Goal: Task Accomplishment & Management: Use online tool/utility

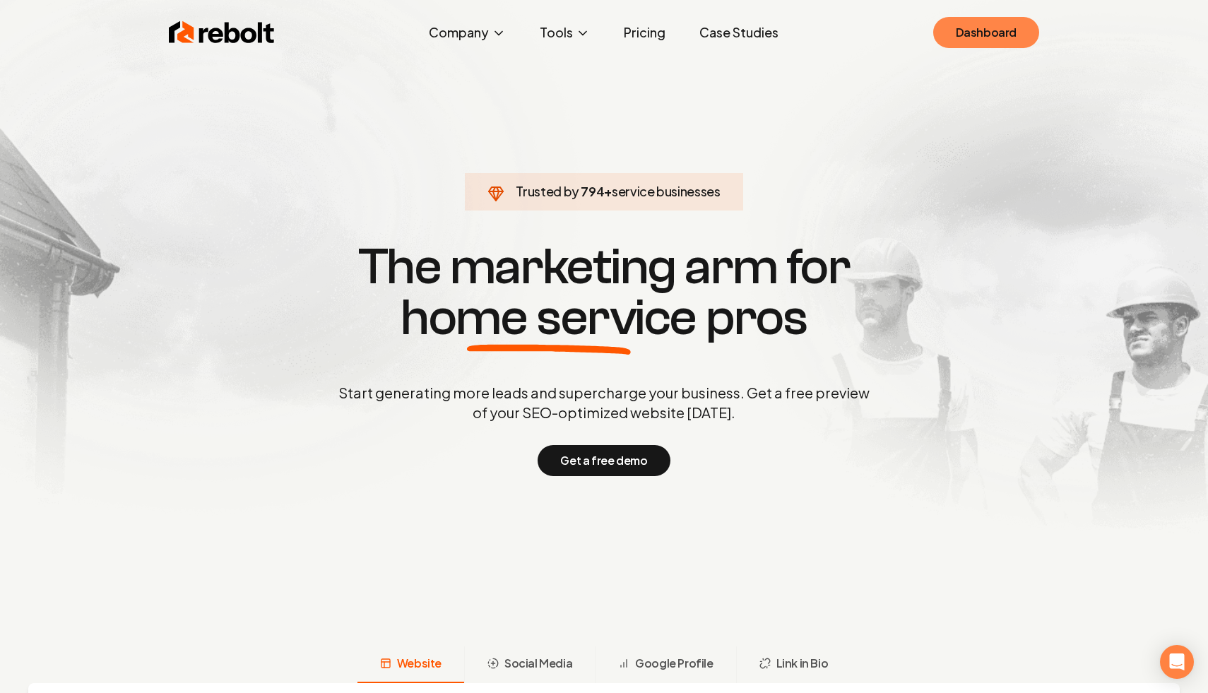
click at [971, 37] on link "Dashboard" at bounding box center [986, 32] width 106 height 31
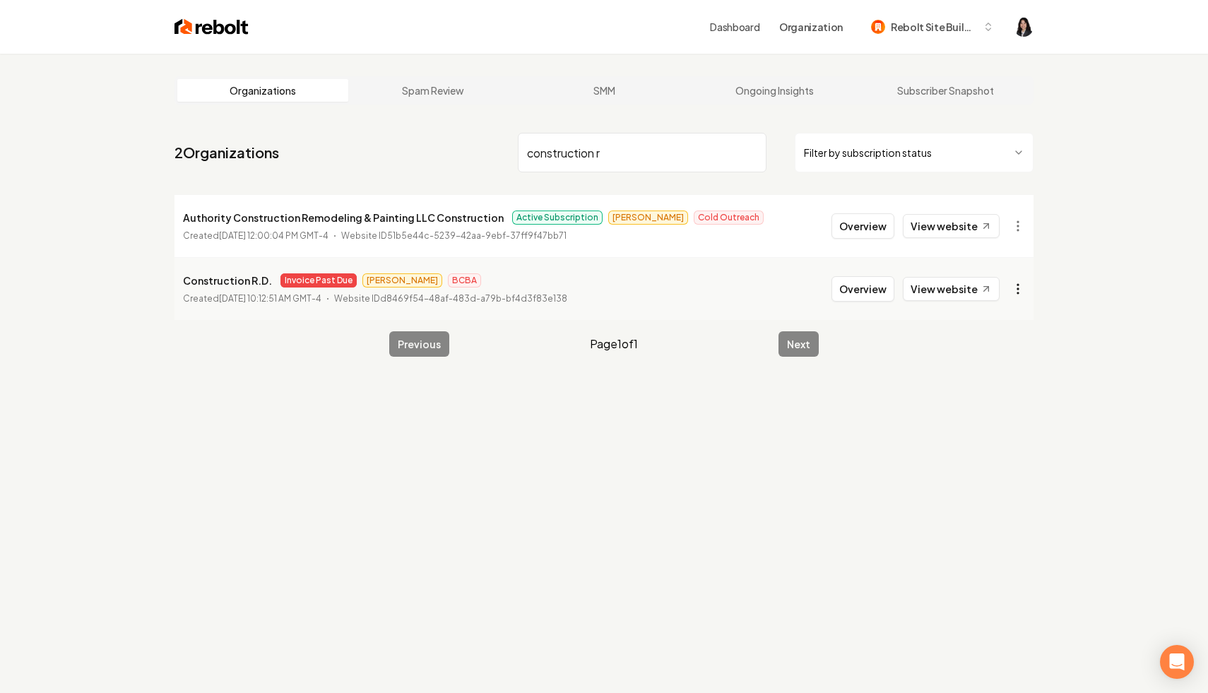
type input "construction r"
click at [1021, 287] on html "Dashboard Organization Rebolt Site Builder Organizations Spam Review SMM Ongoin…" at bounding box center [604, 346] width 1208 height 693
click at [997, 405] on link "View in Stripe" at bounding box center [984, 411] width 90 height 23
click at [750, 154] on input "construction r" at bounding box center [642, 153] width 249 height 40
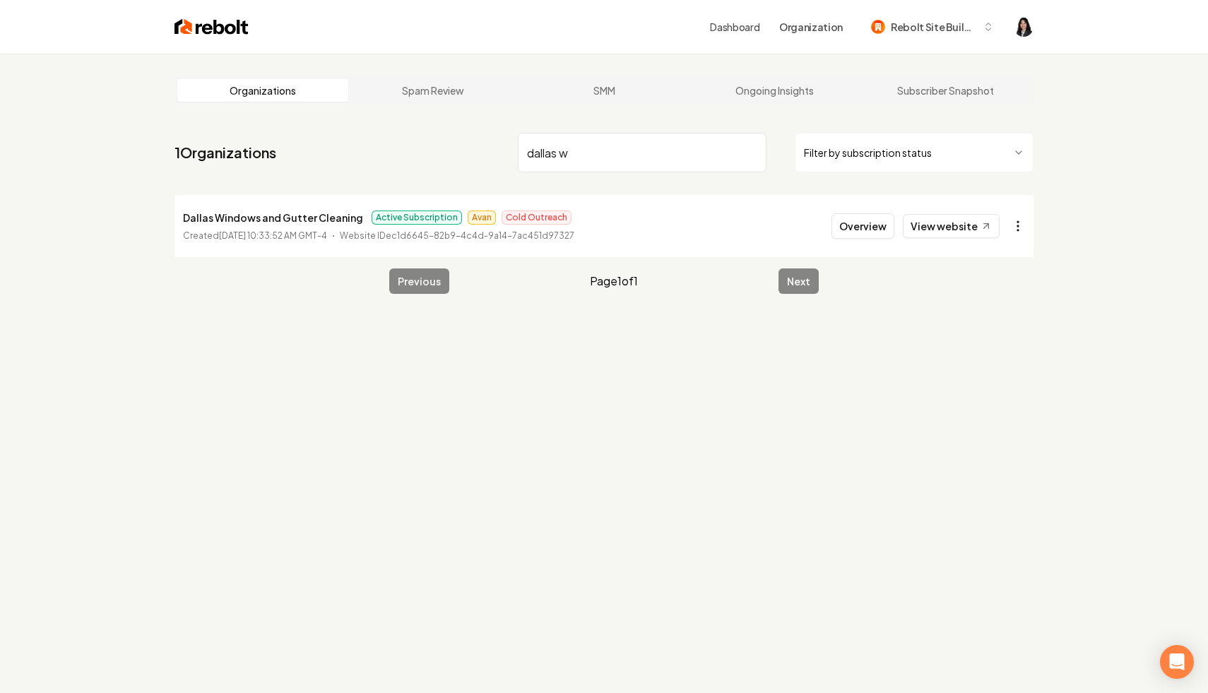
type input "dallas w"
click at [1016, 225] on html "Dashboard Organization Rebolt Site Builder Organizations Spam Review SMM Ongoin…" at bounding box center [604, 346] width 1208 height 693
click at [1004, 354] on link "View in Stripe" at bounding box center [984, 348] width 90 height 23
click at [881, 154] on html "Dashboard Organization Rebolt Site Builder Organizations Spam Review SMM Ongoin…" at bounding box center [604, 346] width 1208 height 693
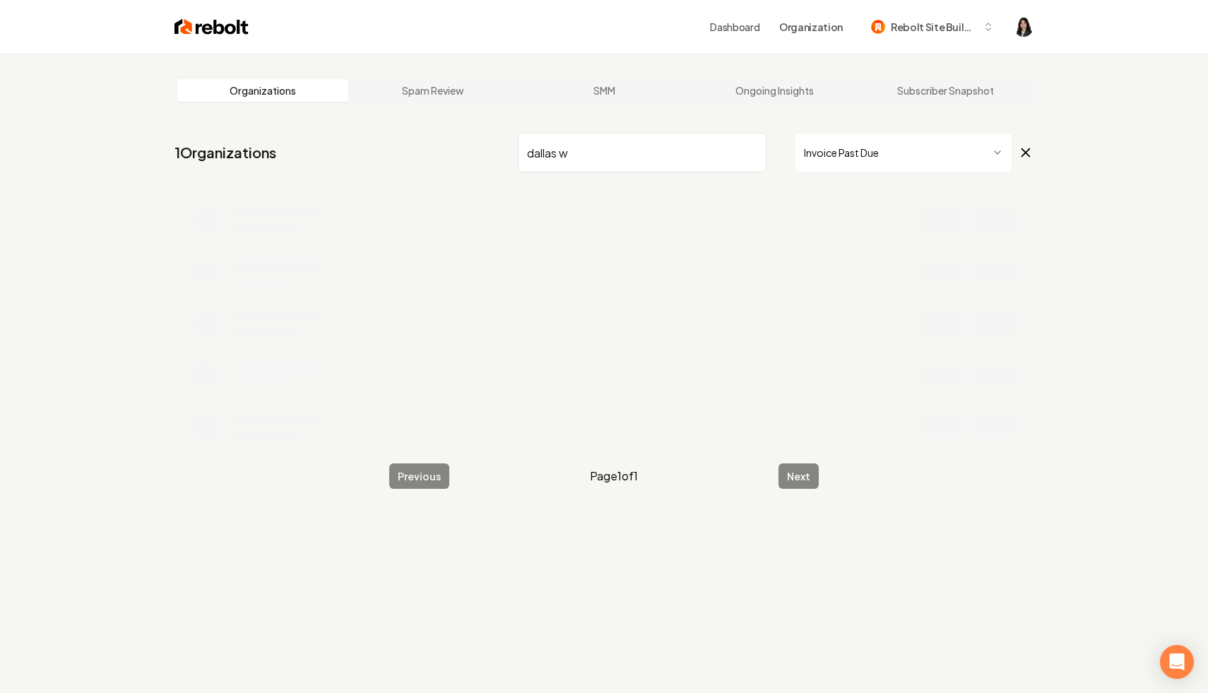
click at [753, 153] on input "dallas w" at bounding box center [642, 153] width 249 height 40
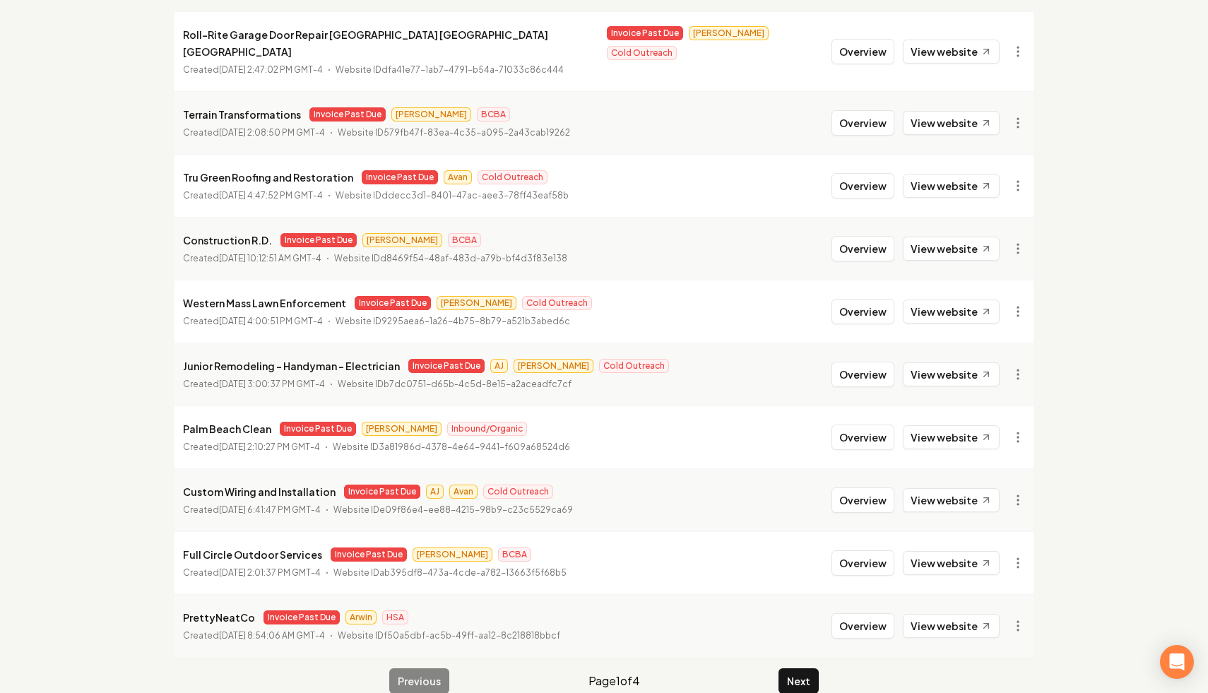
scroll to position [189, 0]
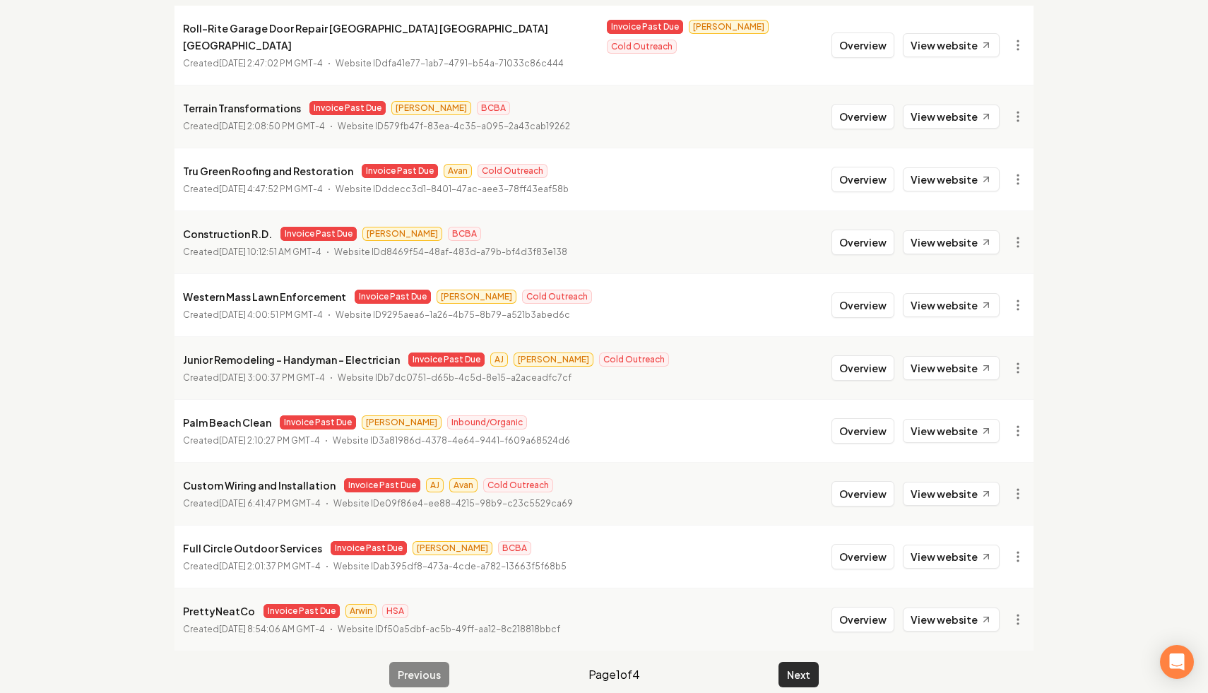
click at [788, 662] on button "Next" at bounding box center [798, 674] width 40 height 25
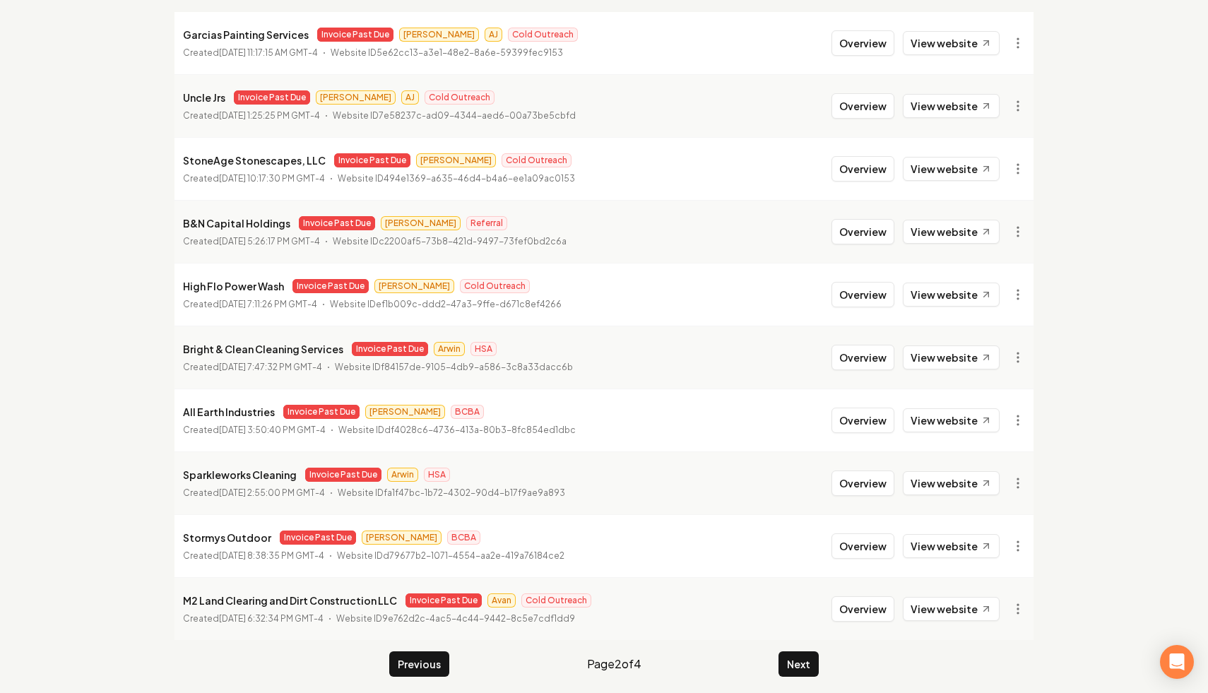
scroll to position [189, 0]
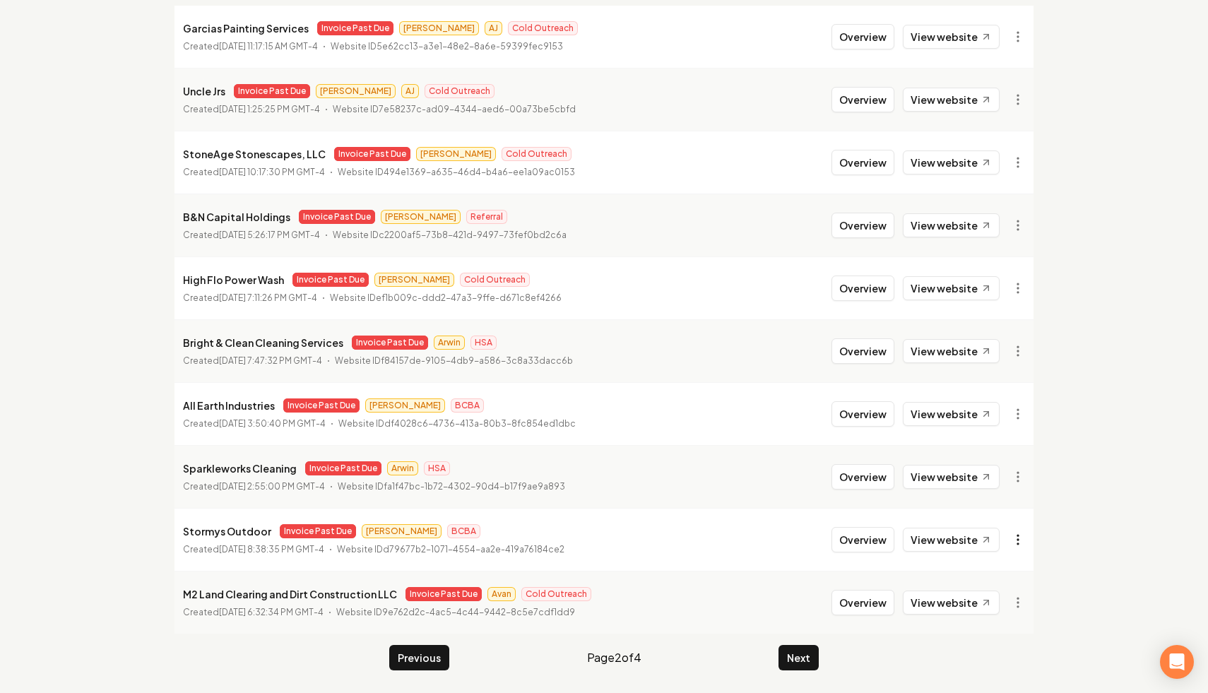
click at [1009, 504] on html "Dashboard Organization Rebolt Site Builder Organizations Spam Review SMM Ongoin…" at bounding box center [604, 157] width 1208 height 693
click at [1004, 386] on link "View in Stripe" at bounding box center [984, 388] width 90 height 23
drag, startPoint x: 266, startPoint y: 532, endPoint x: 164, endPoint y: 530, distance: 102.4
click at [164, 530] on main "Organizations Spam Review SMM Ongoing Insights Subscriber Snapshot 36 Organizat…" at bounding box center [604, 278] width 904 height 829
copy p "Stormys Outdoor"
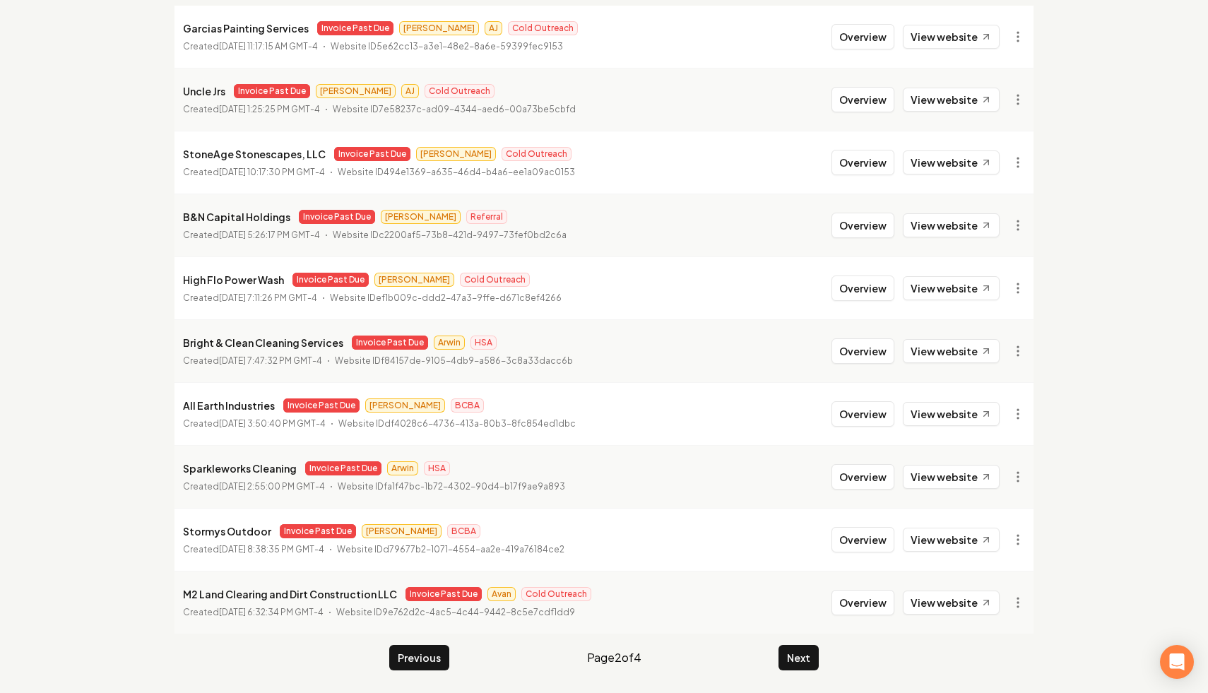
click at [156, 407] on main "Organizations Spam Review SMM Ongoing Insights Subscriber Snapshot 36 Organizat…" at bounding box center [604, 278] width 904 height 829
click at [1017, 222] on html "Dashboard Organization Rebolt Site Builder Organizations Spam Review SMM Ongoin…" at bounding box center [604, 157] width 1208 height 693
click at [995, 346] on link "View in Stripe" at bounding box center [984, 347] width 90 height 23
drag, startPoint x: 287, startPoint y: 216, endPoint x: 173, endPoint y: 214, distance: 113.7
click at [173, 214] on main "Organizations Spam Review SMM Ongoing Insights Subscriber Snapshot 36 Organizat…" at bounding box center [604, 278] width 904 height 829
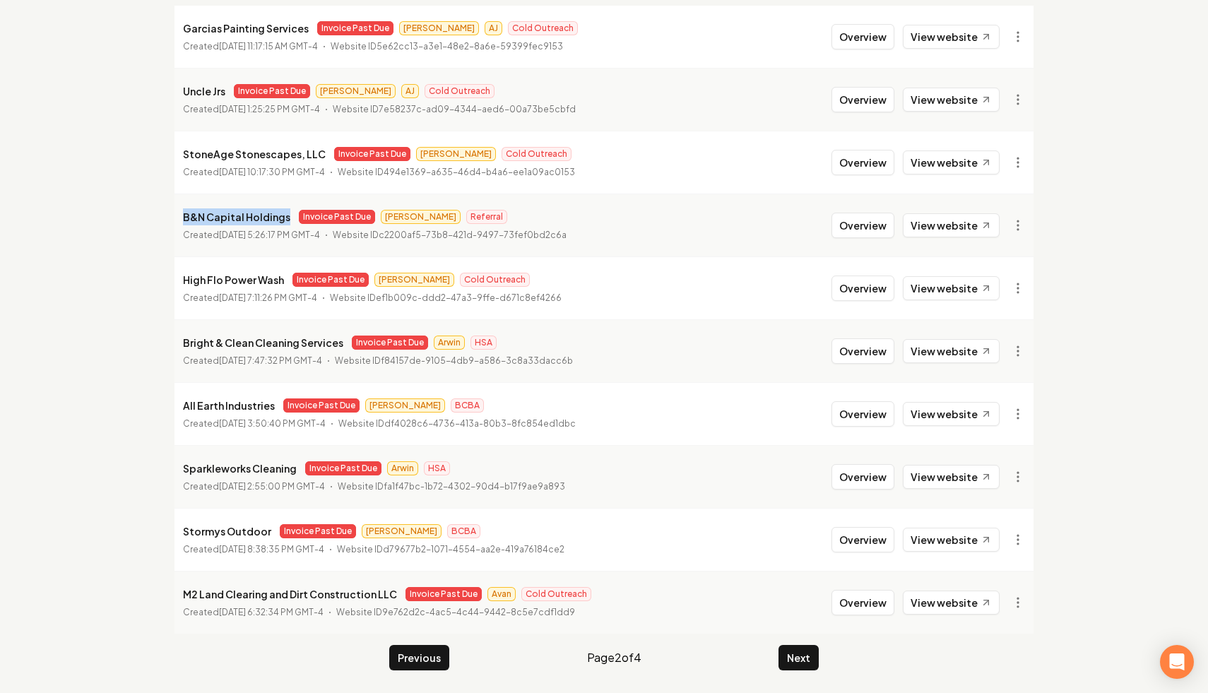
copy p "B&N Capital Holdings"
click at [1018, 173] on html "Dashboard Organization Rebolt Site Builder Organizations Spam Review SMM Ongoin…" at bounding box center [604, 157] width 1208 height 693
click at [985, 286] on link "View in Stripe" at bounding box center [984, 284] width 90 height 23
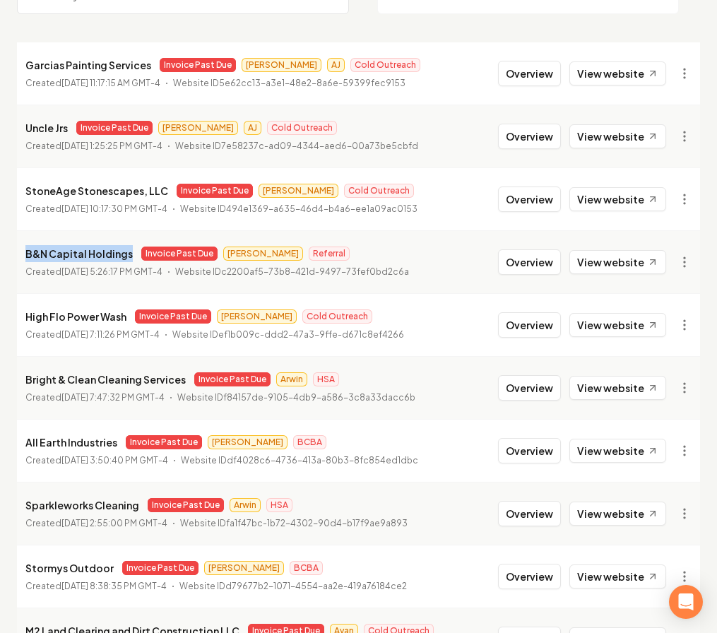
copy p "B&N Capital Holdings"
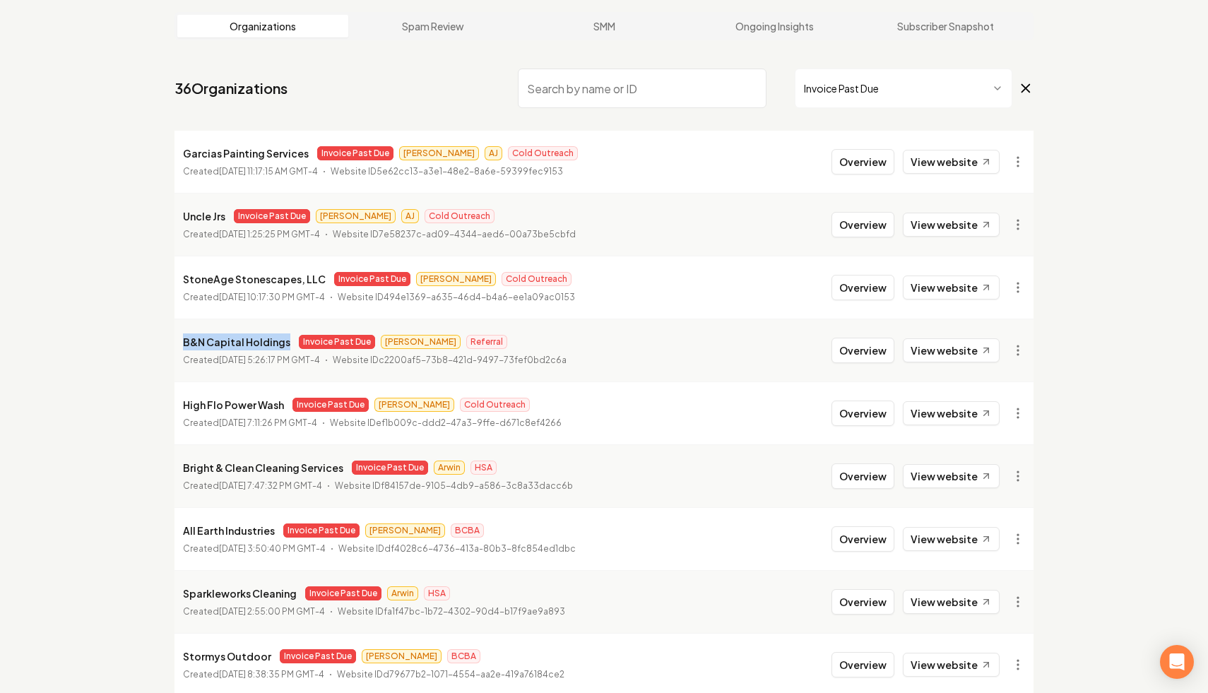
scroll to position [65, 0]
click at [1012, 287] on html "Dashboard Organization Rebolt Site Builder Organizations Spam Review SMM Ongoin…" at bounding box center [604, 281] width 1208 height 693
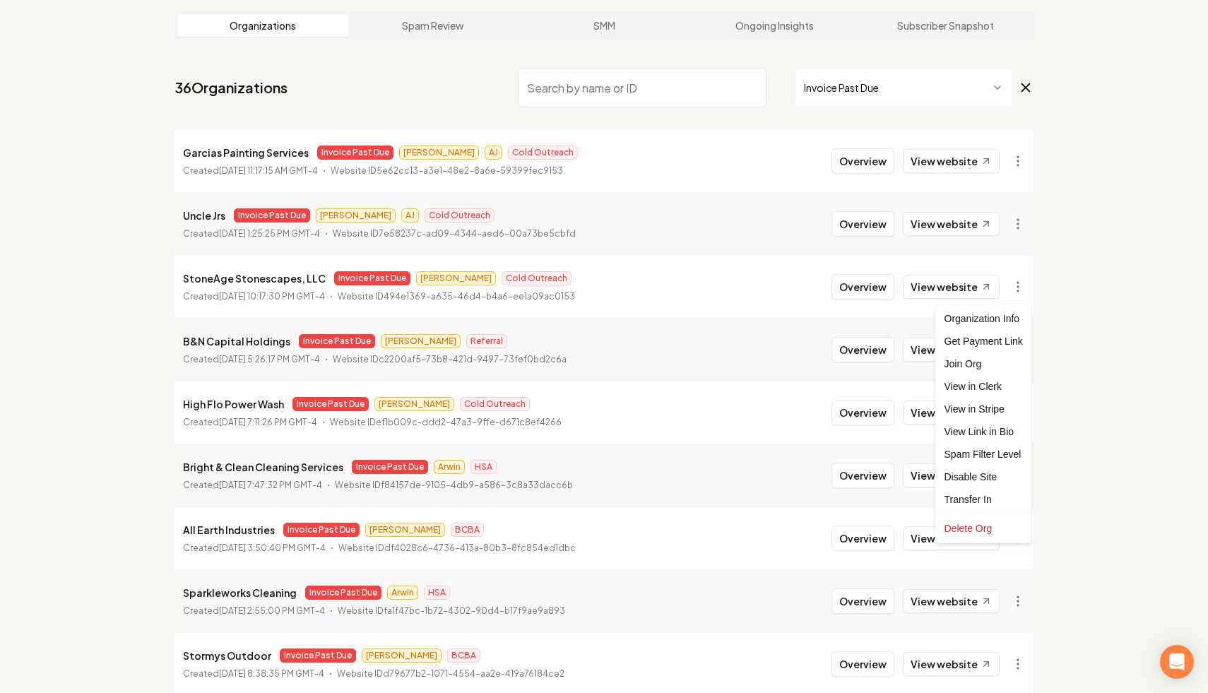
click at [757, 285] on html "Dashboard Organization Rebolt Site Builder Organizations Spam Review SMM Ongoin…" at bounding box center [604, 281] width 1208 height 693
click at [950, 286] on link "View website" at bounding box center [951, 287] width 97 height 24
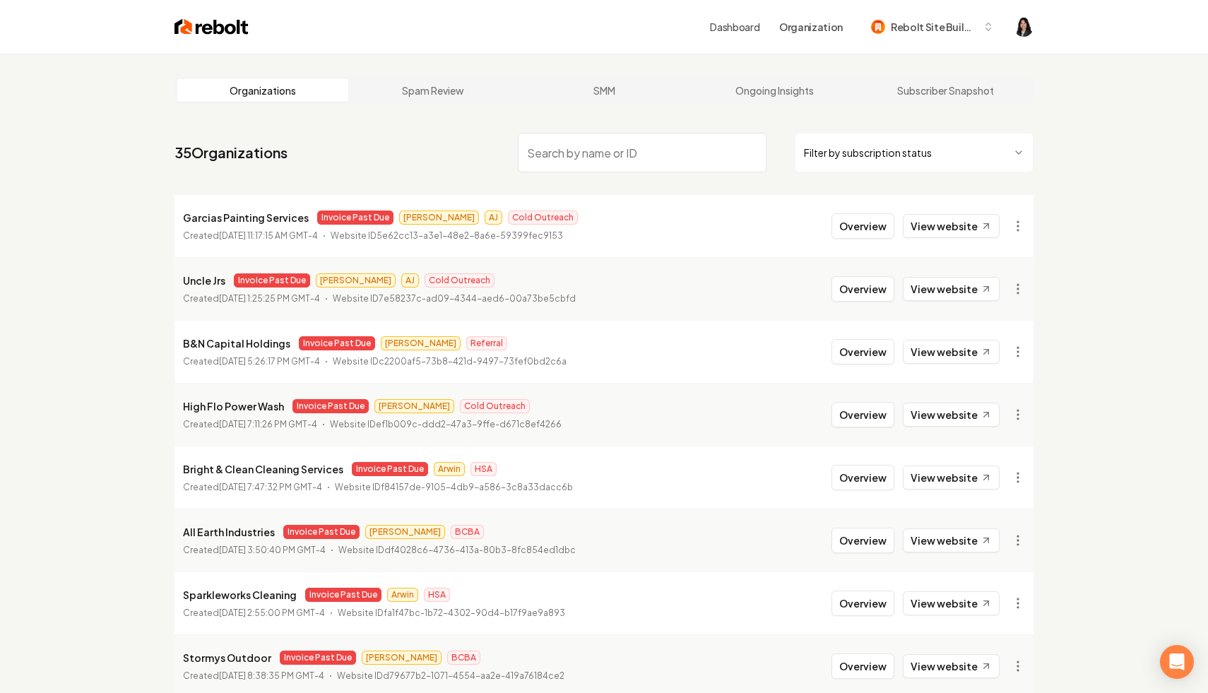
scroll to position [39, 0]
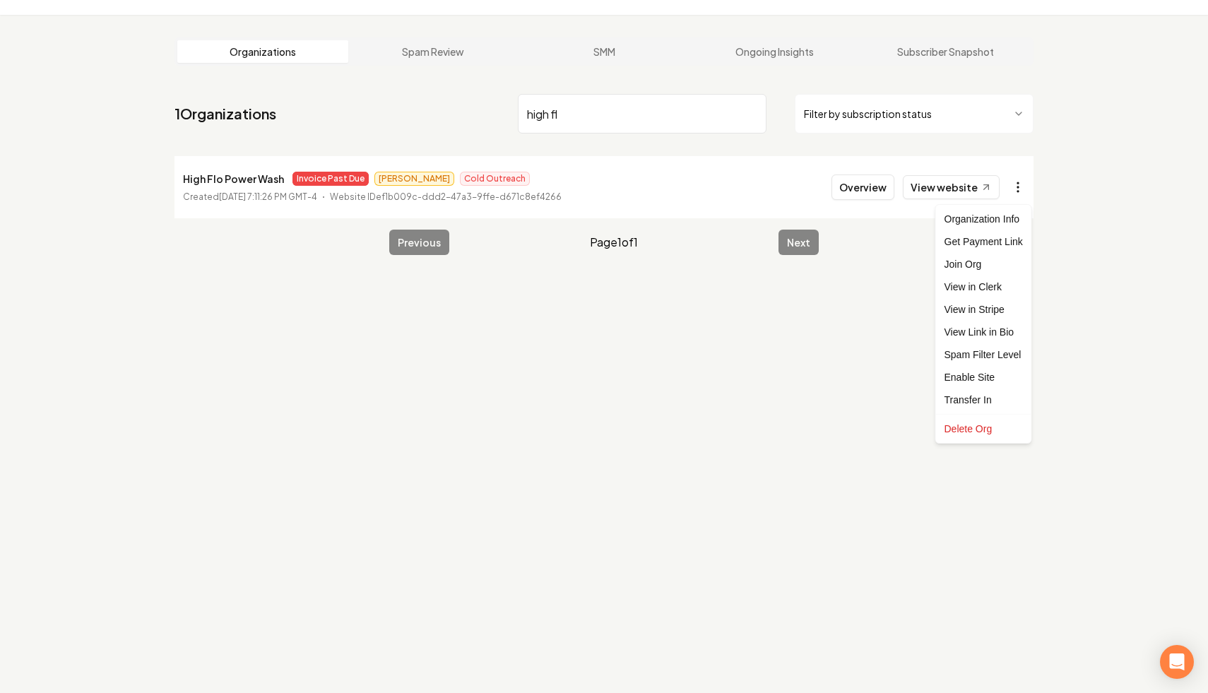
click at [1024, 193] on html "Dashboard Organization Rebolt Site Builder Organizations Spam Review SMM Ongoin…" at bounding box center [604, 307] width 1208 height 693
click at [1009, 307] on link "View in Stripe" at bounding box center [984, 309] width 90 height 23
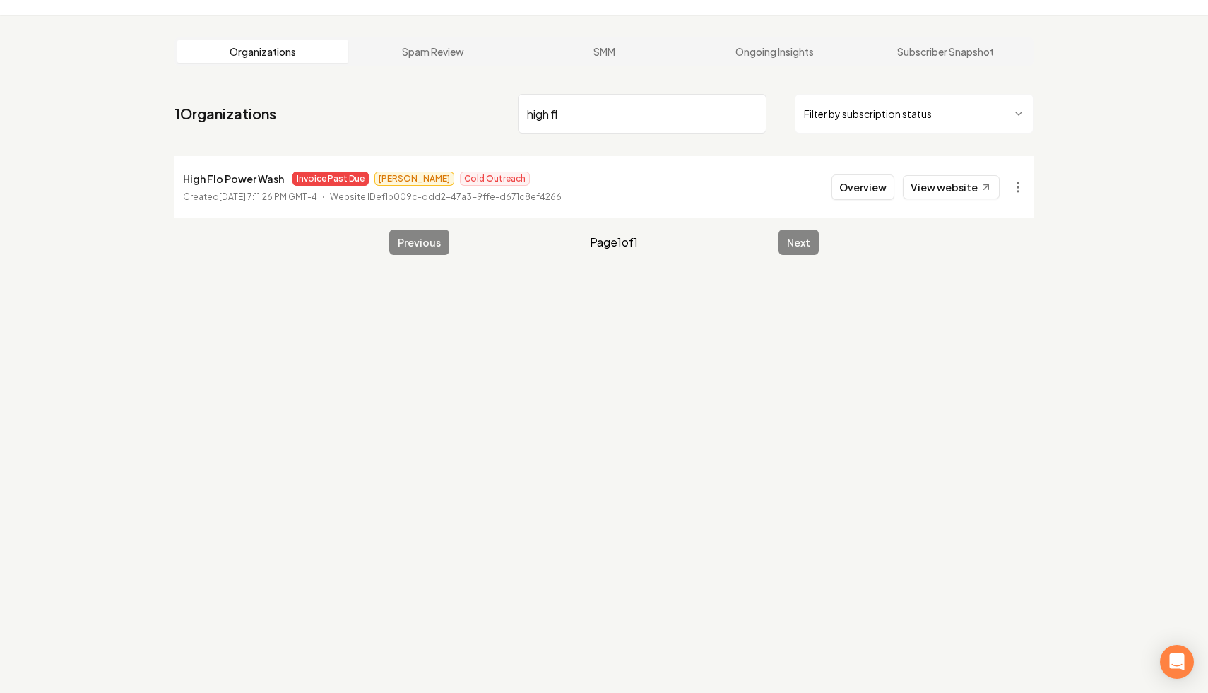
drag, startPoint x: 653, startPoint y: 108, endPoint x: 383, endPoint y: 103, distance: 269.9
click at [383, 103] on nav "1 Organizations high fl Filter by subscription status" at bounding box center [603, 119] width 859 height 62
type input "houston eli"
click at [1016, 198] on html "Dashboard Organization Rebolt Site Builder Organizations Spam Review SMM Ongoin…" at bounding box center [604, 307] width 1208 height 693
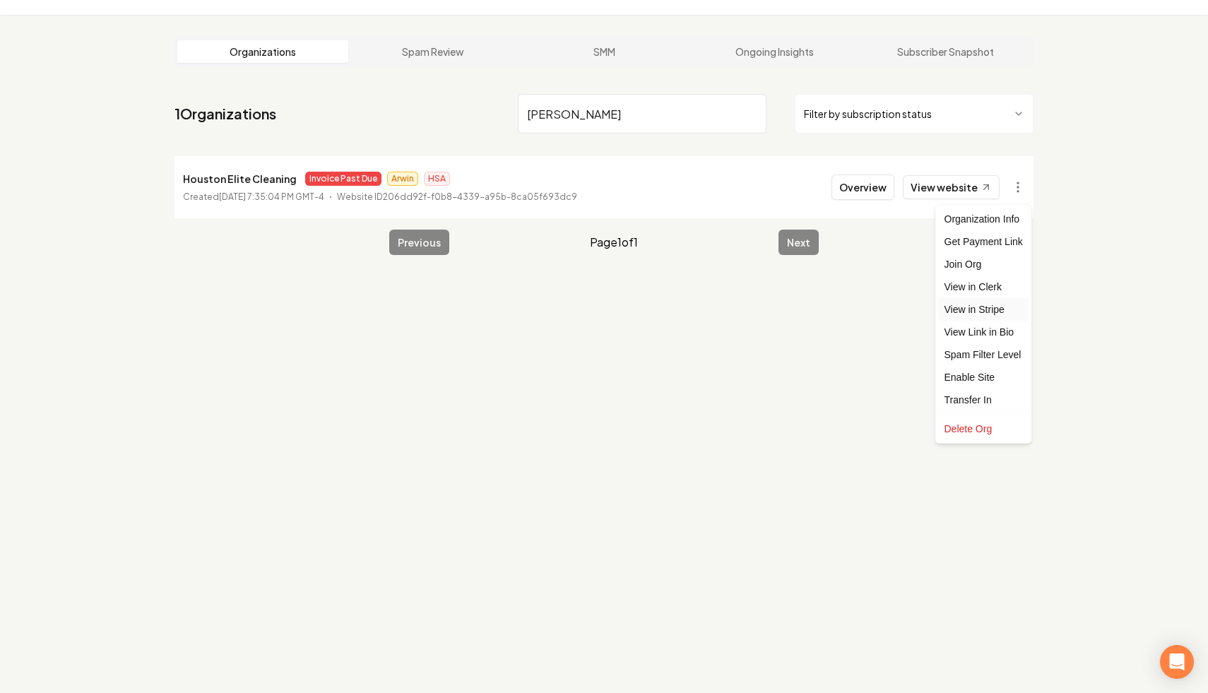
click at [1004, 309] on link "View in Stripe" at bounding box center [984, 309] width 90 height 23
click at [751, 114] on input "houston eli" at bounding box center [642, 114] width 249 height 40
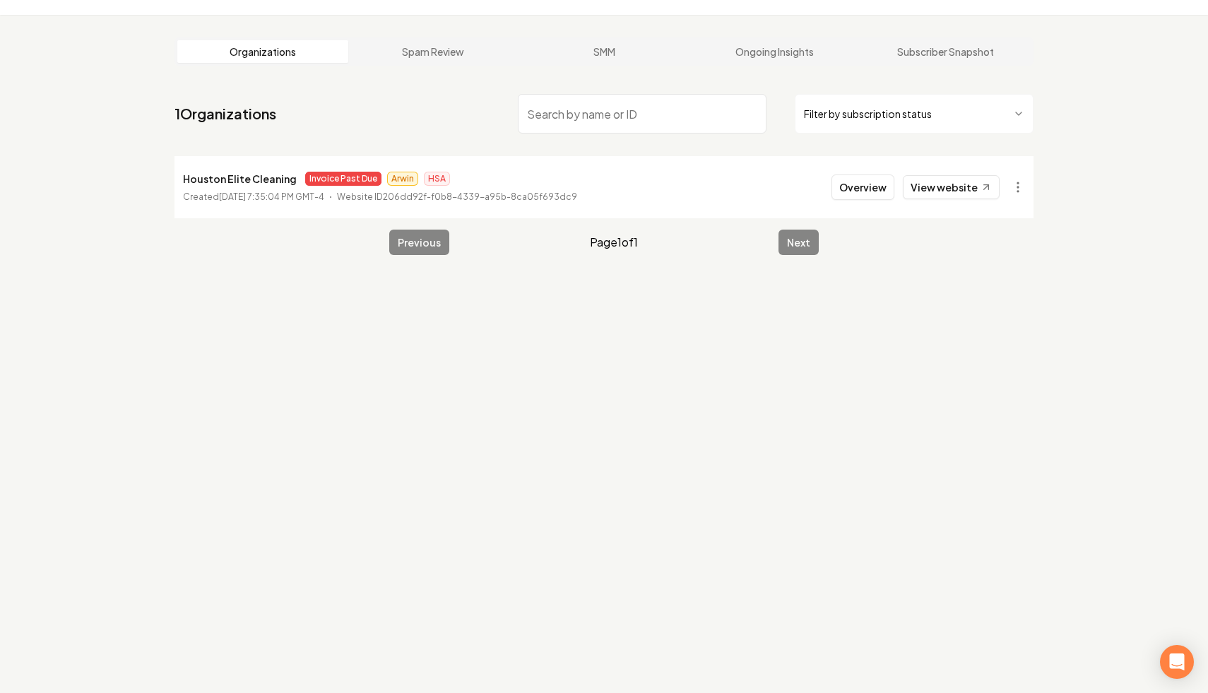
type input "e"
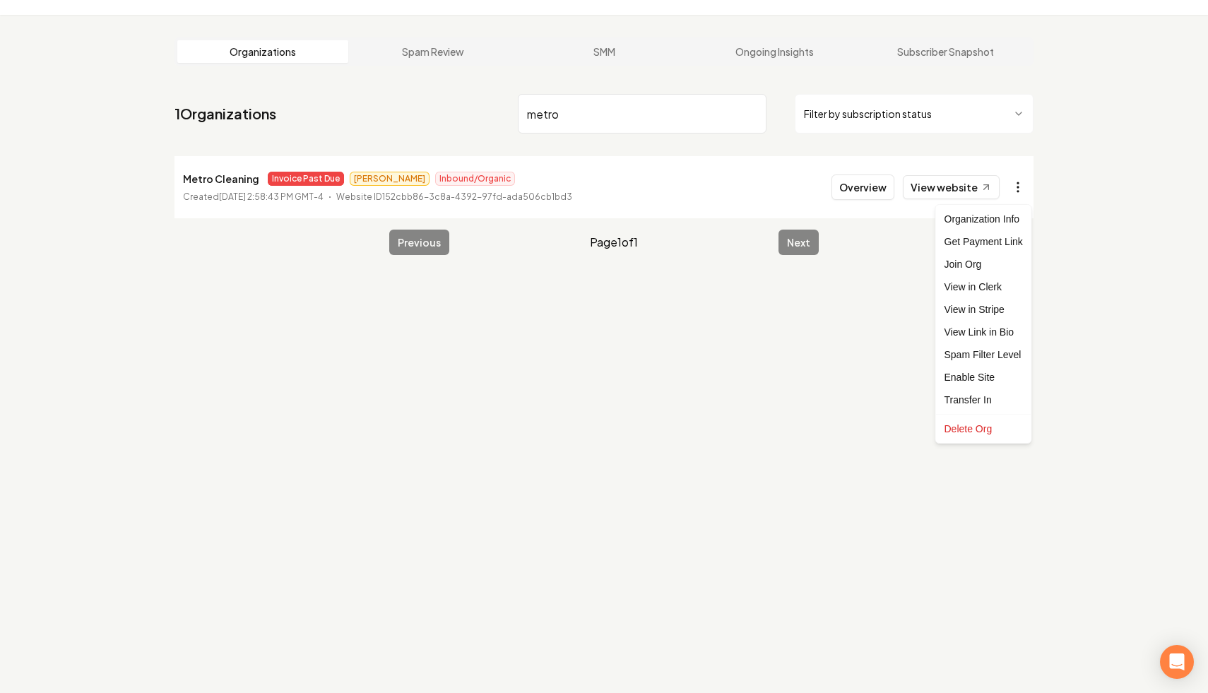
click at [1016, 186] on html "Dashboard Organization Rebolt Site Builder Organizations Spam Review SMM Ongoin…" at bounding box center [604, 307] width 1208 height 693
click at [1016, 307] on link "View in Stripe" at bounding box center [984, 309] width 90 height 23
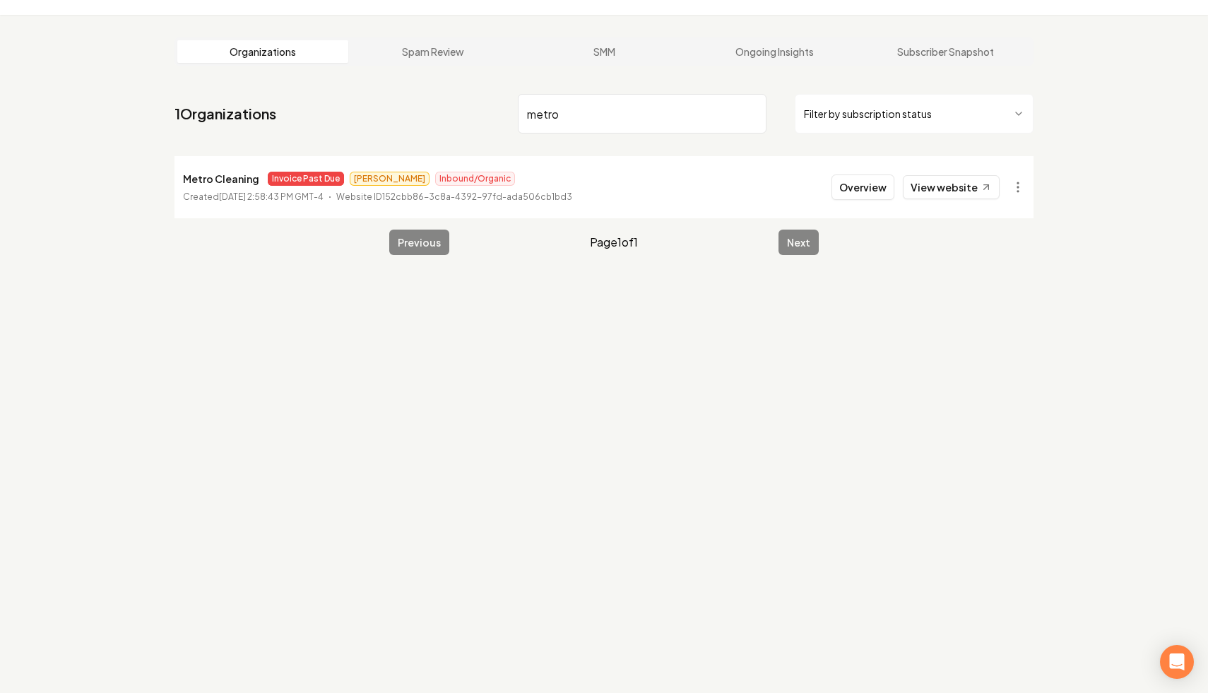
drag, startPoint x: 665, startPoint y: 126, endPoint x: 321, endPoint y: 85, distance: 345.7
click at [321, 85] on main "Organizations Spam Review SMM Ongoing Insights Subscriber Snapshot 1 Organizati…" at bounding box center [604, 146] width 904 height 263
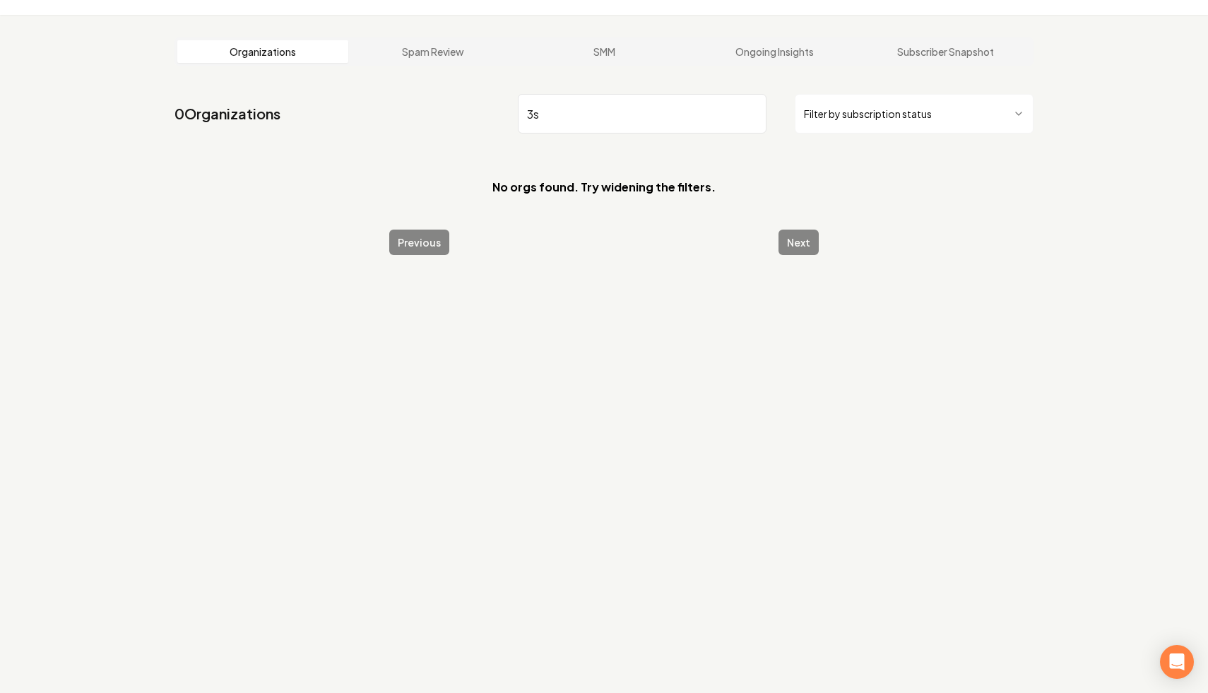
click at [835, 113] on html "Dashboard Organization Rebolt Site Builder Organizations Spam Review SMM Ongoin…" at bounding box center [604, 307] width 1208 height 693
click at [659, 105] on input "3s" at bounding box center [642, 114] width 249 height 40
click at [607, 113] on input "3s" at bounding box center [642, 114] width 249 height 40
type input "3s ex"
click at [1024, 119] on icon at bounding box center [1026, 113] width 16 height 17
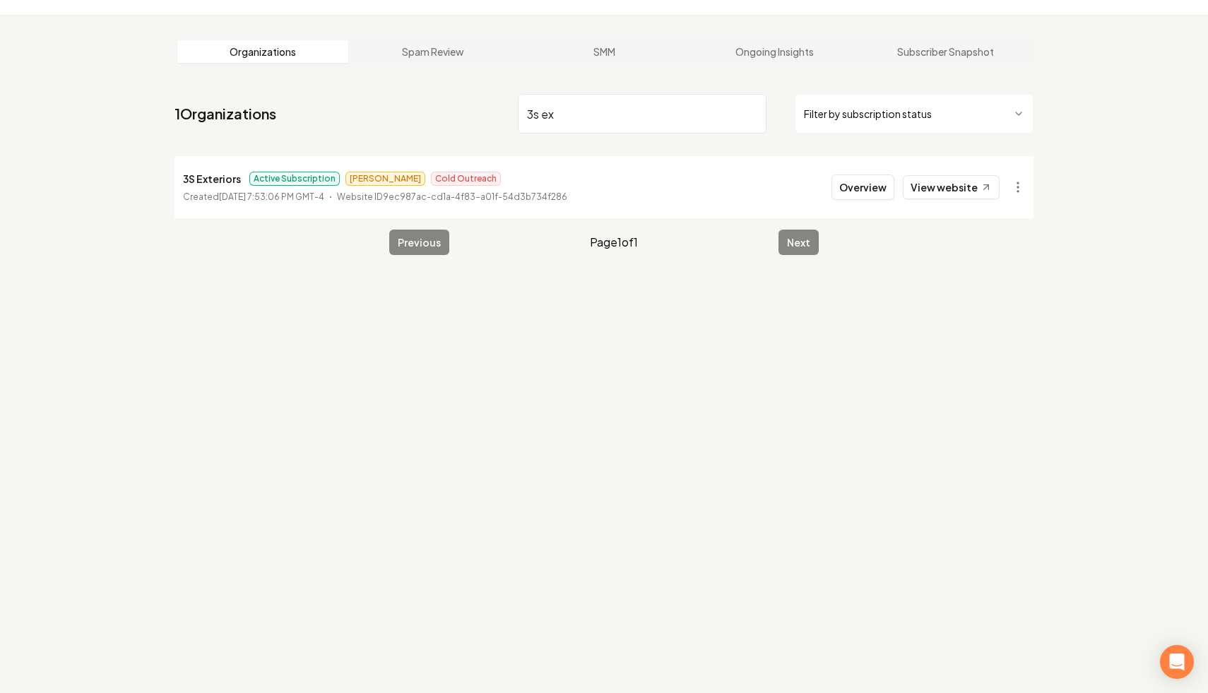
click at [595, 116] on input "3s ex" at bounding box center [642, 114] width 249 height 40
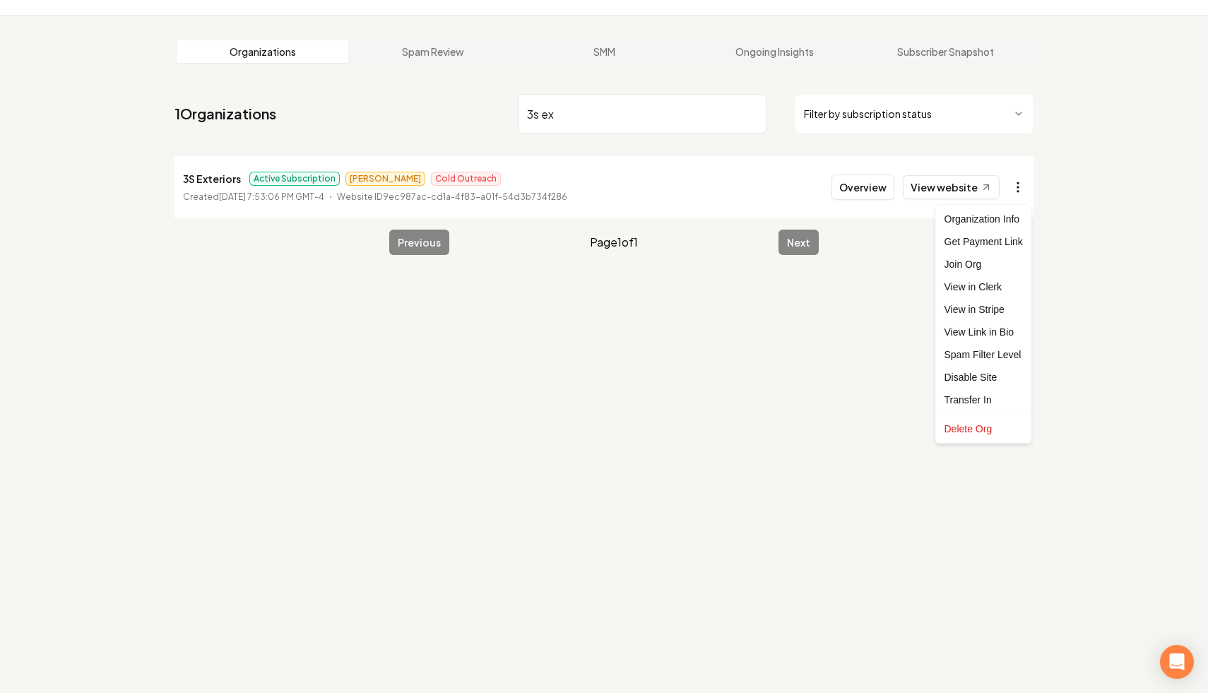
click at [1021, 186] on html "Dashboard Organization Rebolt Site Builder Organizations Spam Review SMM Ongoin…" at bounding box center [604, 307] width 1208 height 693
click at [1013, 311] on link "View in Stripe" at bounding box center [984, 309] width 90 height 23
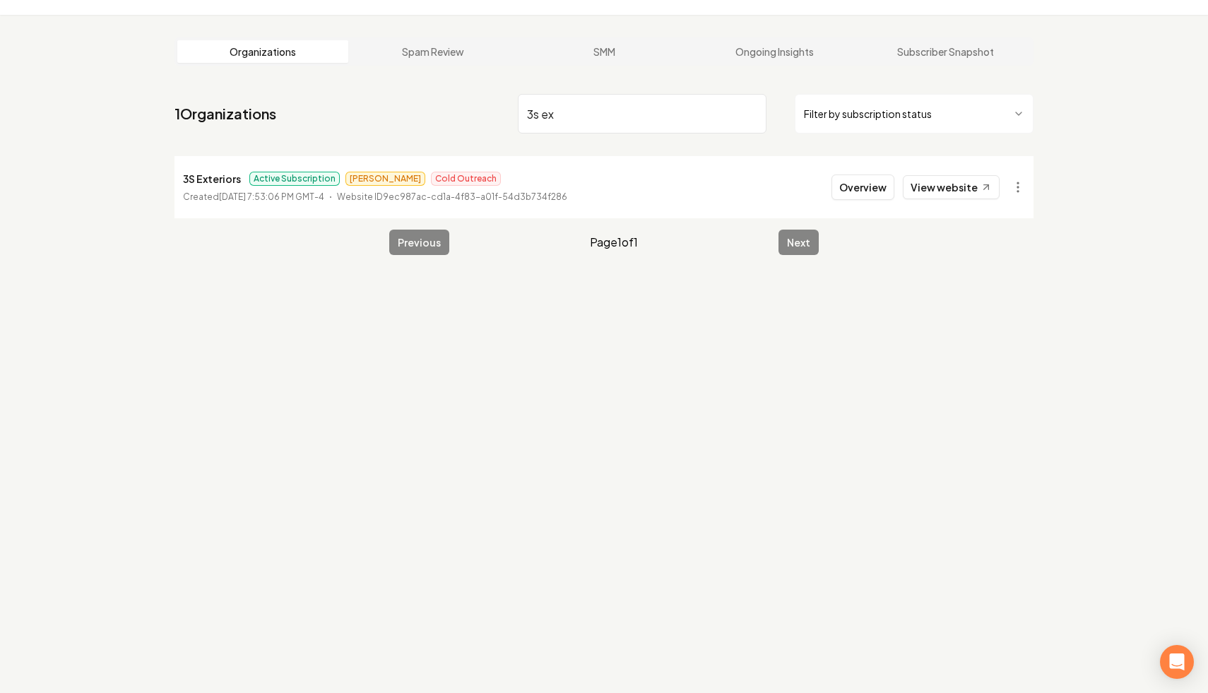
click at [751, 111] on input "3s ex" at bounding box center [642, 114] width 249 height 40
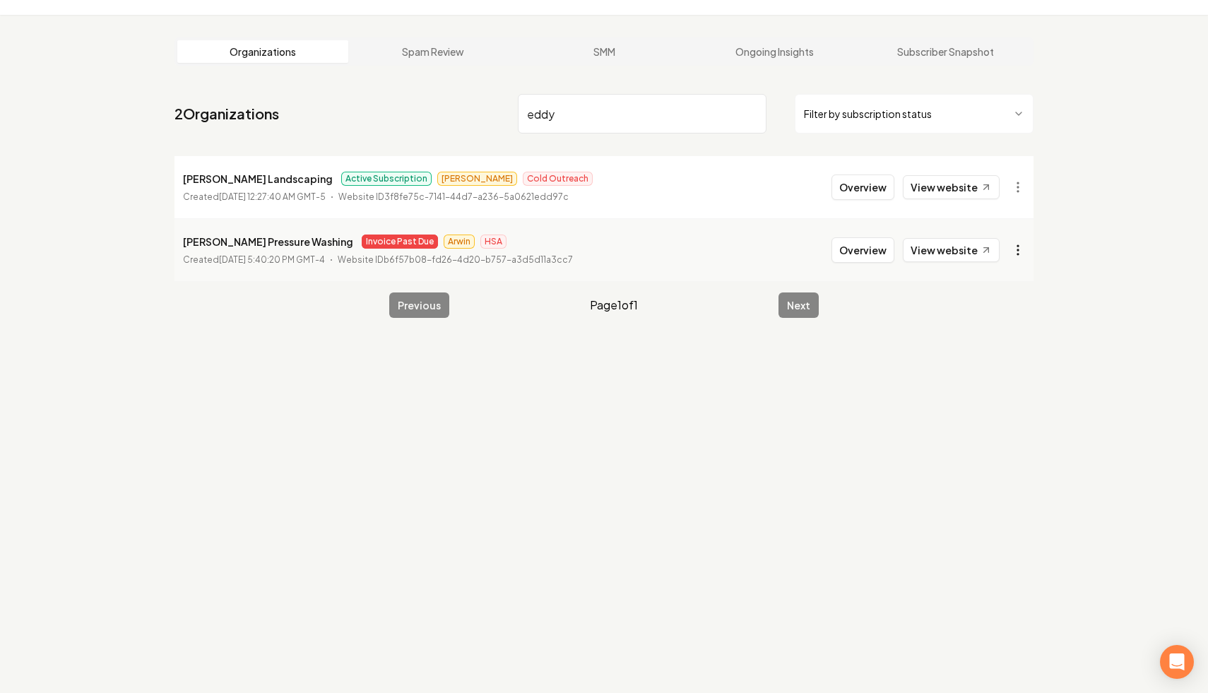
type input "eddy"
click at [1016, 251] on html "Dashboard Organization Rebolt Site Builder Organizations Spam Review SMM Ongoin…" at bounding box center [604, 307] width 1208 height 693
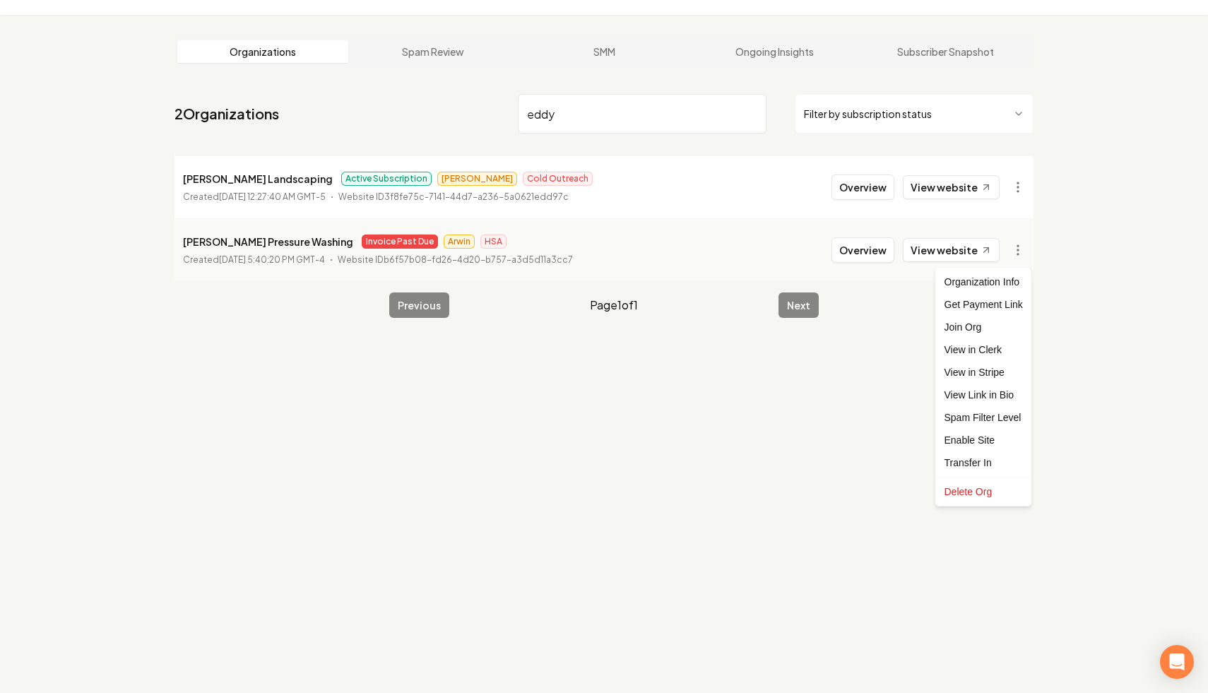
click at [1043, 370] on html "Dashboard Organization Rebolt Site Builder Organizations Spam Review SMM Ongoin…" at bounding box center [604, 307] width 1208 height 693
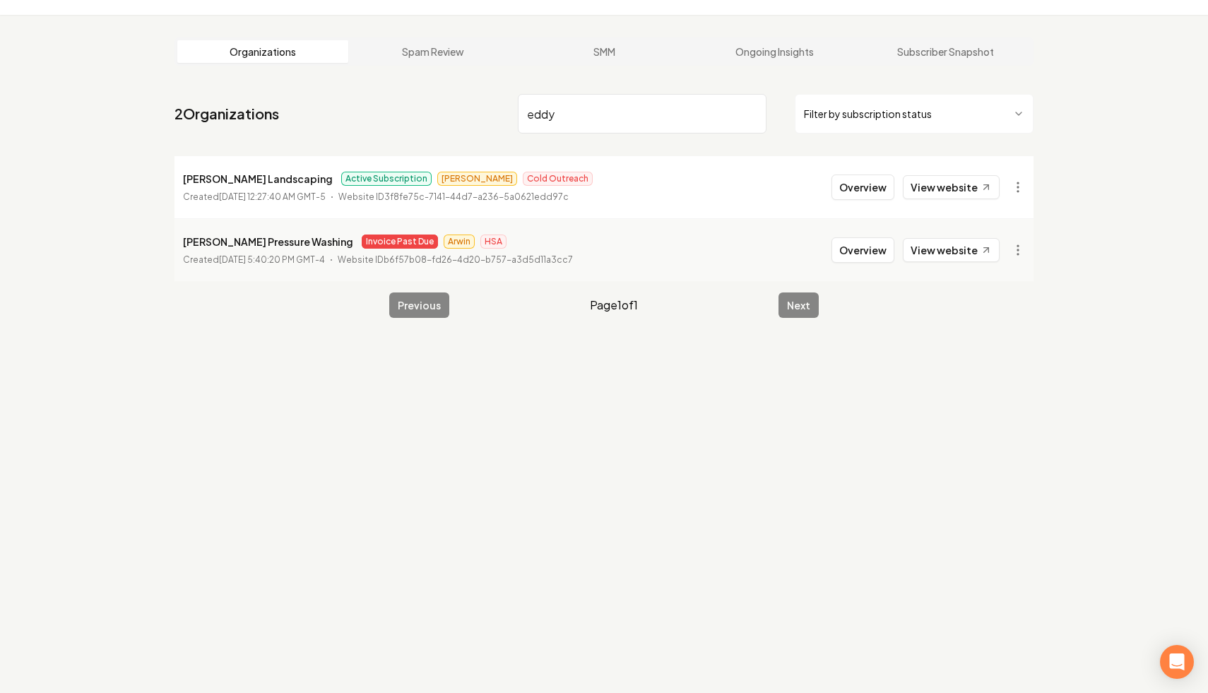
click at [749, 117] on input "eddy" at bounding box center [642, 114] width 249 height 40
click at [742, 113] on input "eddy" at bounding box center [642, 114] width 249 height 40
click at [750, 114] on input "eddy" at bounding box center [642, 114] width 249 height 40
click at [866, 114] on html "Dashboard Organization Rebolt Site Builder Organizations Spam Review SMM Ongoin…" at bounding box center [604, 307] width 1208 height 693
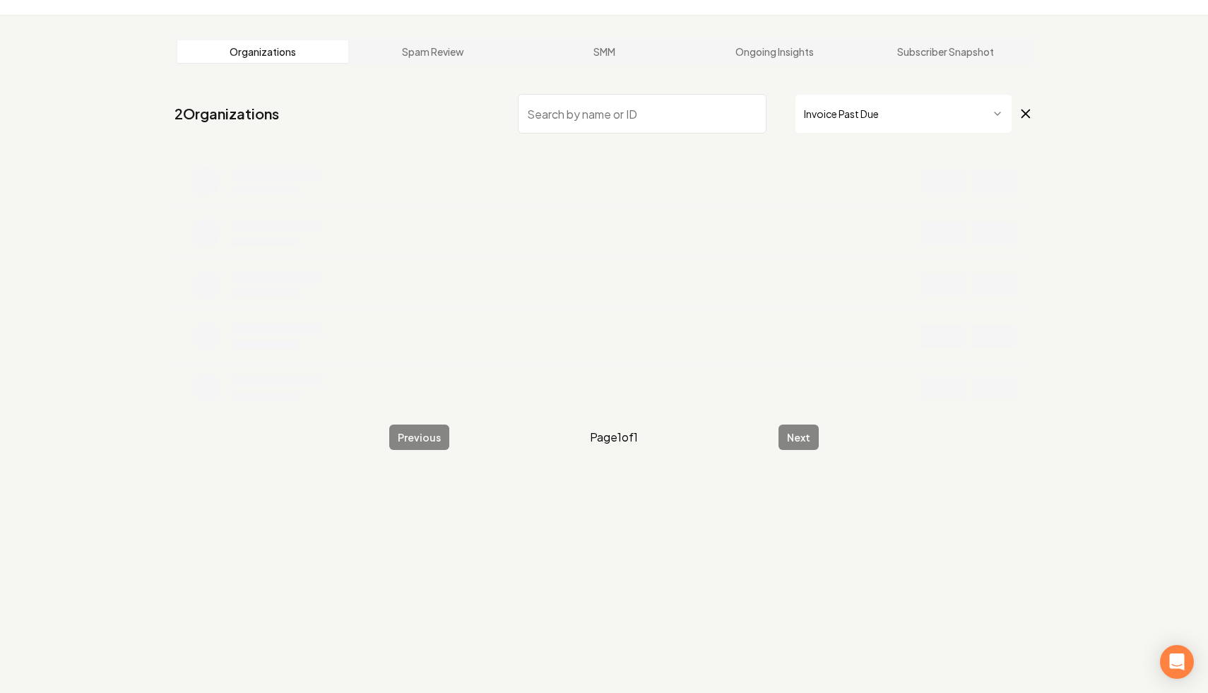
click at [654, 114] on input "search" at bounding box center [642, 114] width 249 height 40
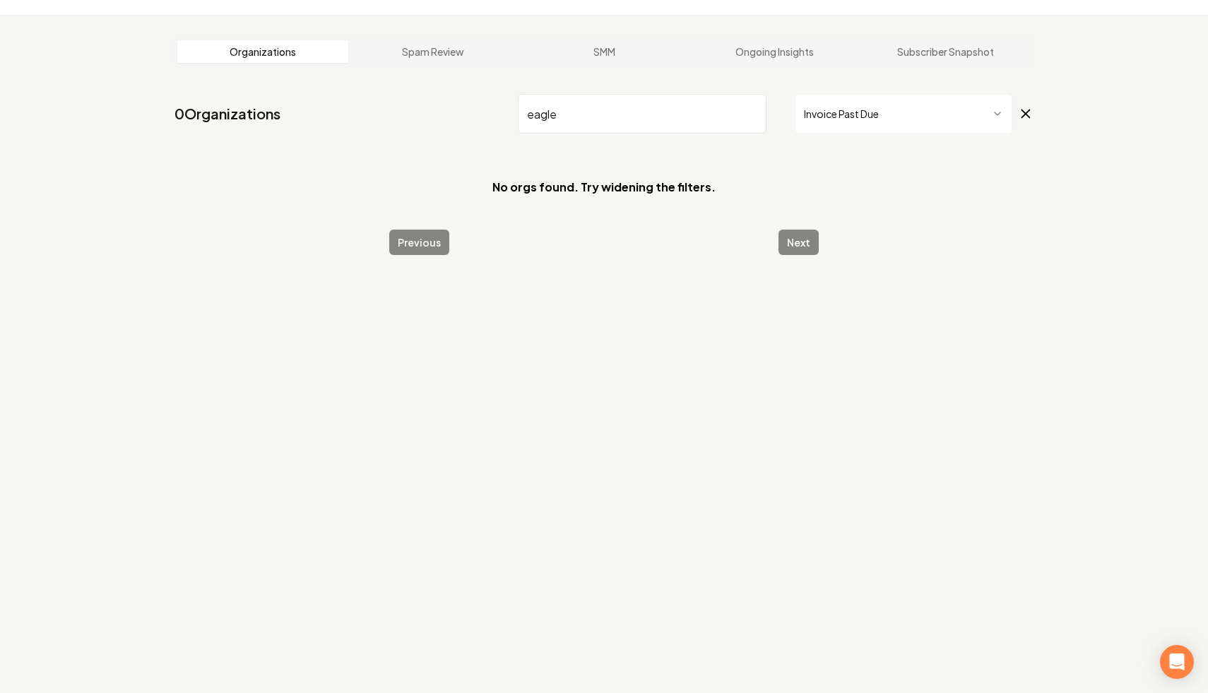
drag, startPoint x: 634, startPoint y: 126, endPoint x: 513, endPoint y: 104, distance: 123.6
click at [513, 104] on nav "0 Organizations eagle Invoice Past Due" at bounding box center [603, 119] width 859 height 62
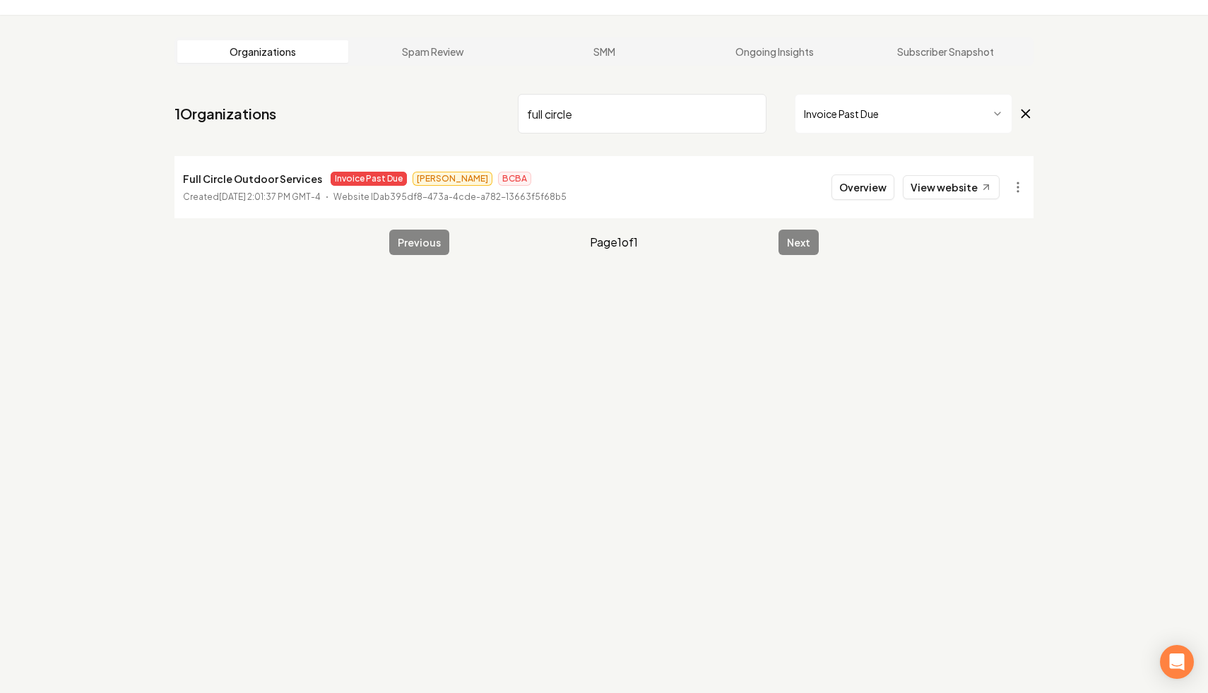
drag, startPoint x: 593, startPoint y: 110, endPoint x: 237, endPoint y: 30, distance: 365.0
click at [237, 30] on main "Organizations Spam Review SMM Ongoing Insights Subscriber Snapshot 1 Organizati…" at bounding box center [604, 146] width 904 height 263
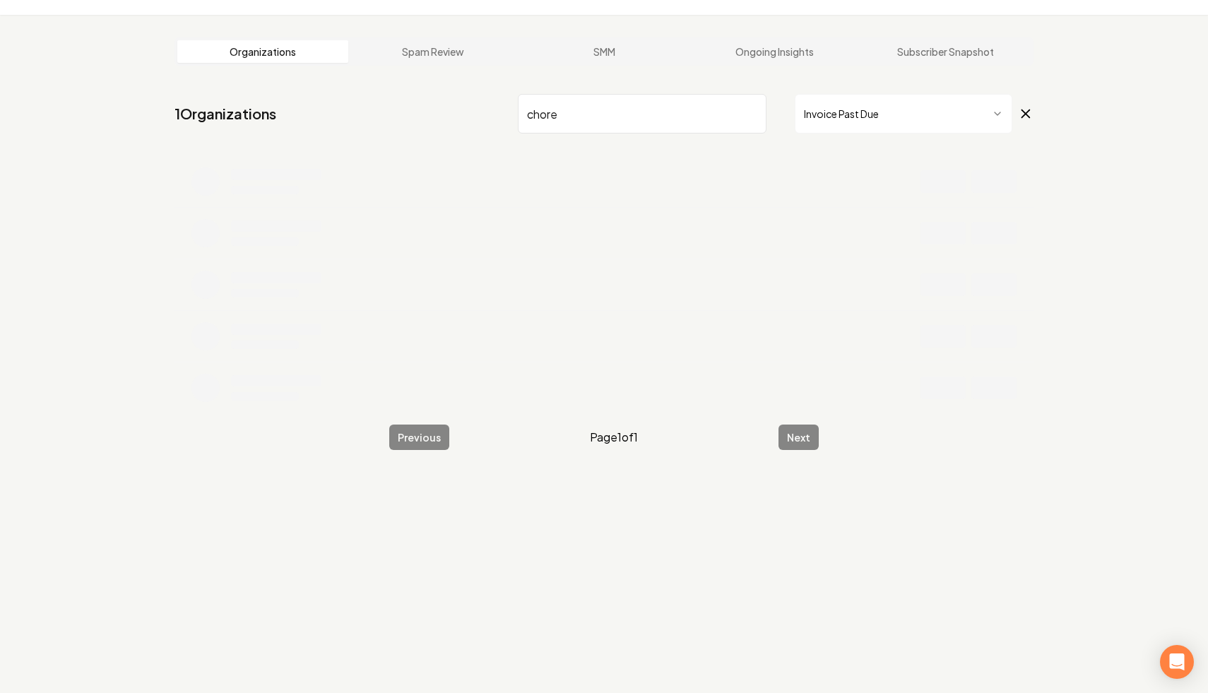
type input "chore"
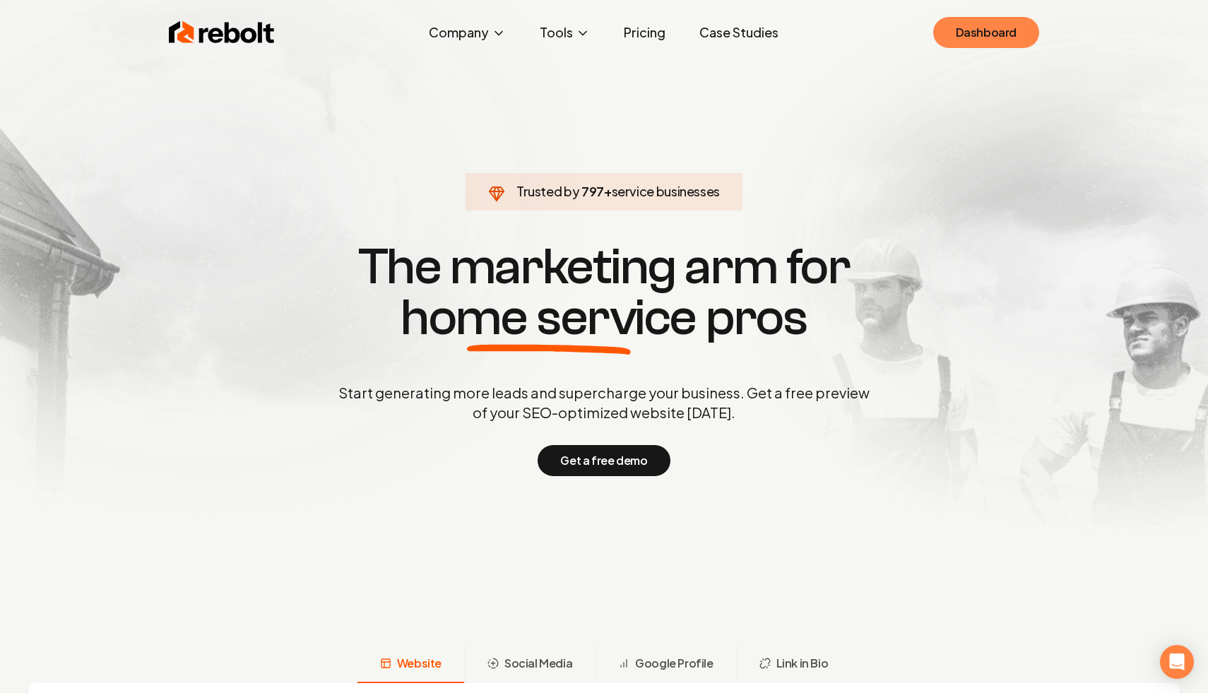
click at [987, 43] on link "Dashboard" at bounding box center [986, 32] width 106 height 31
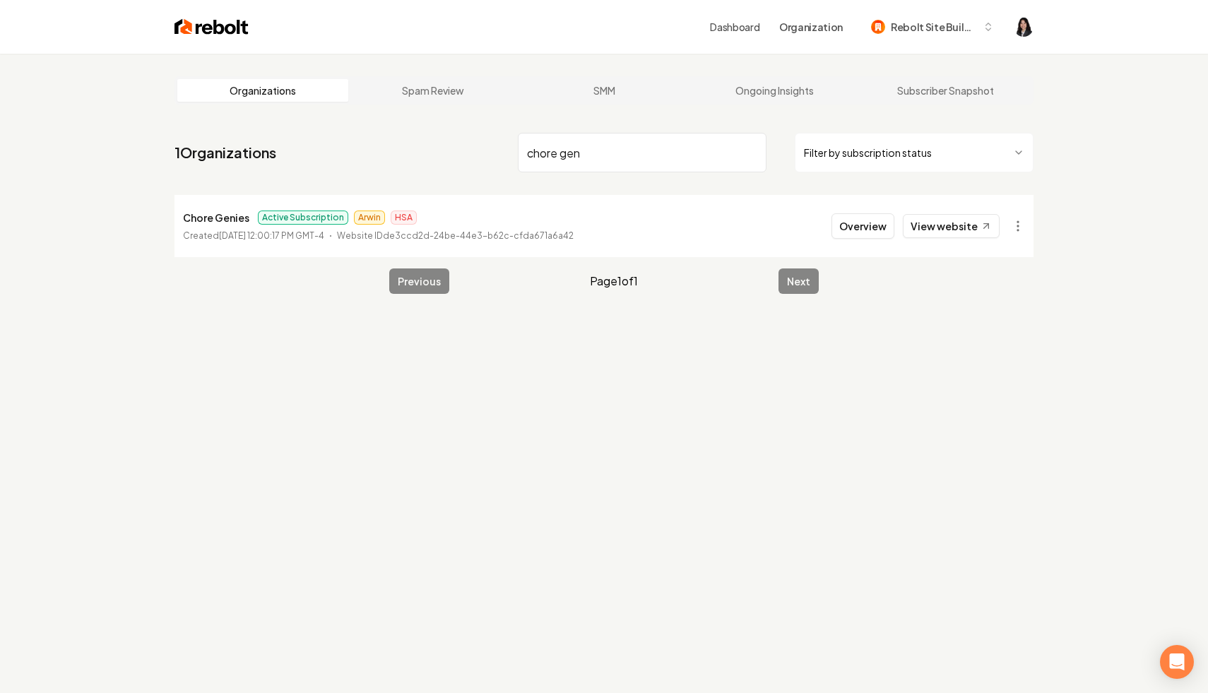
drag, startPoint x: 615, startPoint y: 161, endPoint x: 362, endPoint y: 115, distance: 257.7
click at [362, 115] on main "Organizations Spam Review SMM Ongoing Insights Subscriber Snapshot 1 Organizati…" at bounding box center [604, 185] width 904 height 263
drag, startPoint x: 644, startPoint y: 159, endPoint x: 299, endPoint y: 123, distance: 347.3
click at [299, 123] on main "Organizations Spam Review SMM Ongoing Insights Subscriber Snapshot 1 Organizati…" at bounding box center [604, 185] width 904 height 263
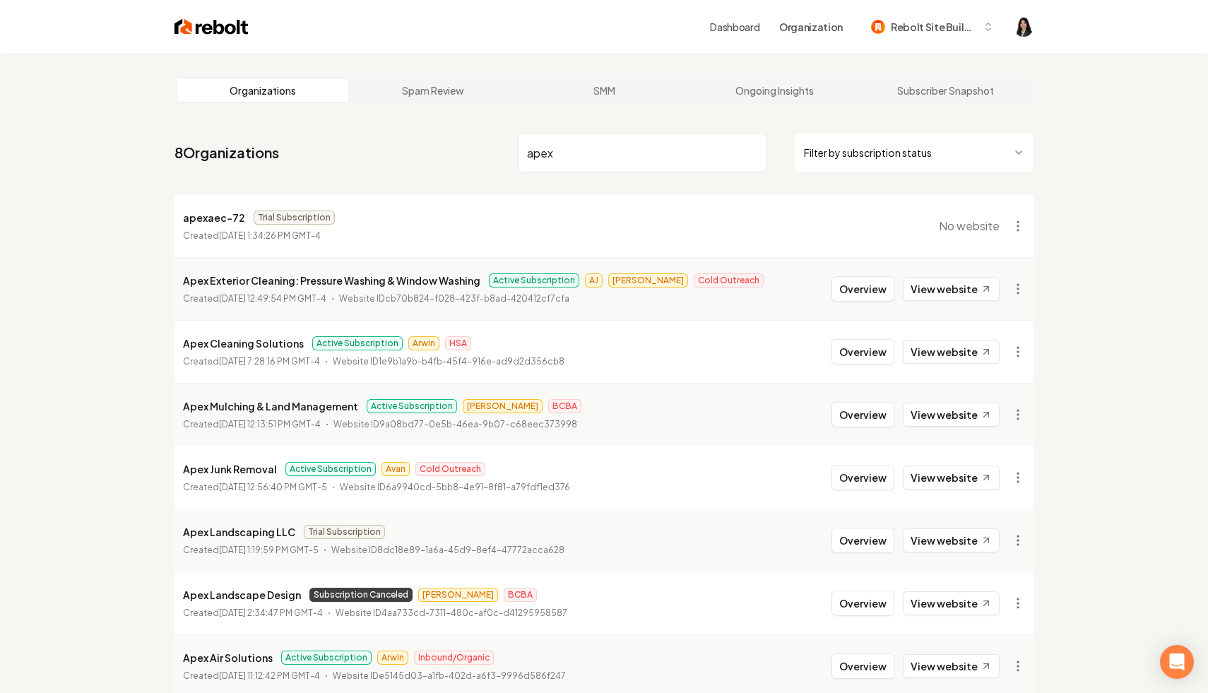
scroll to position [64, 0]
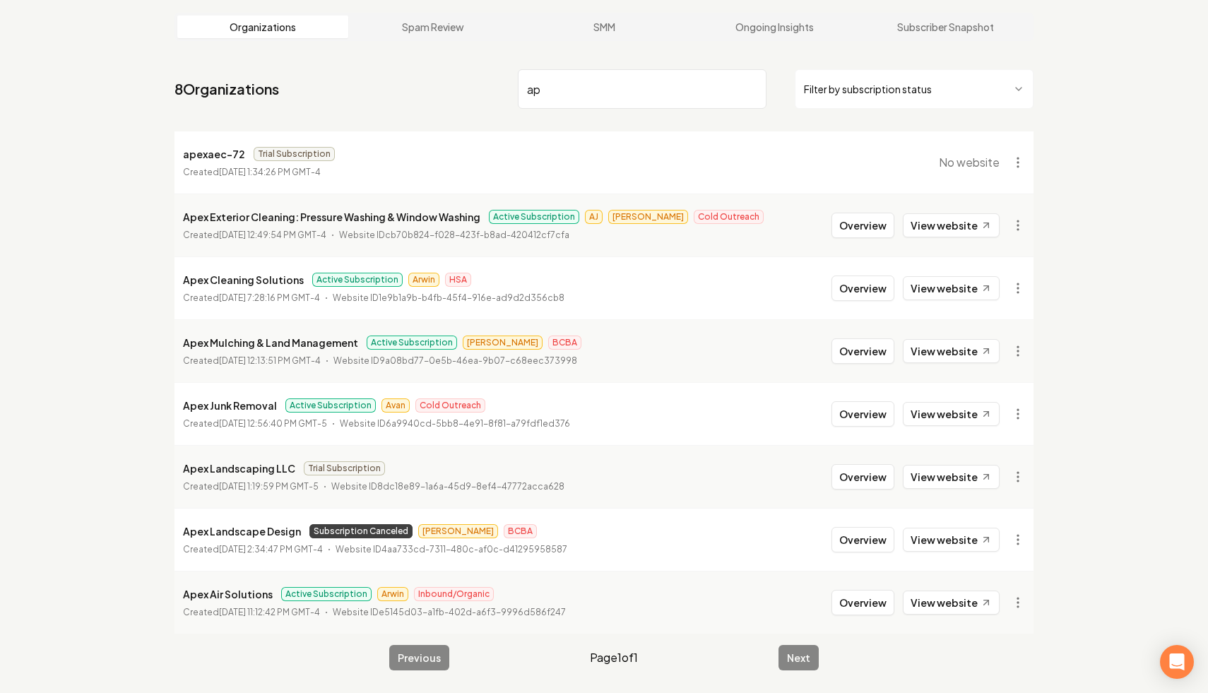
type input "a"
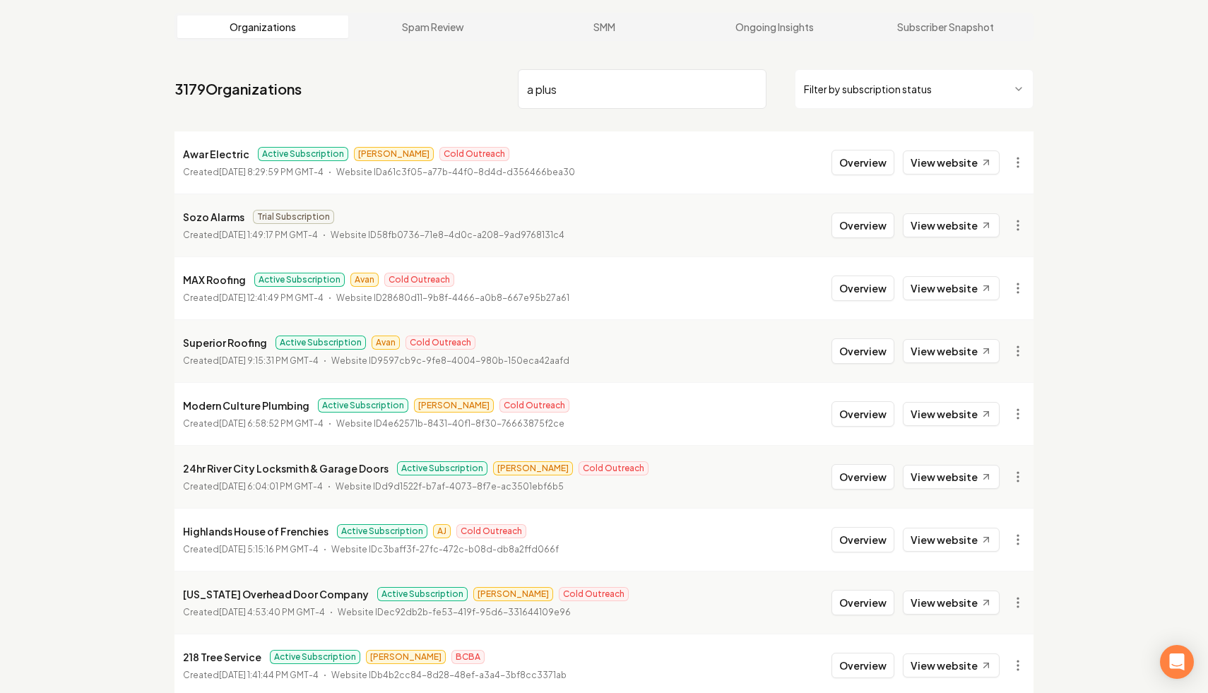
scroll to position [54, 0]
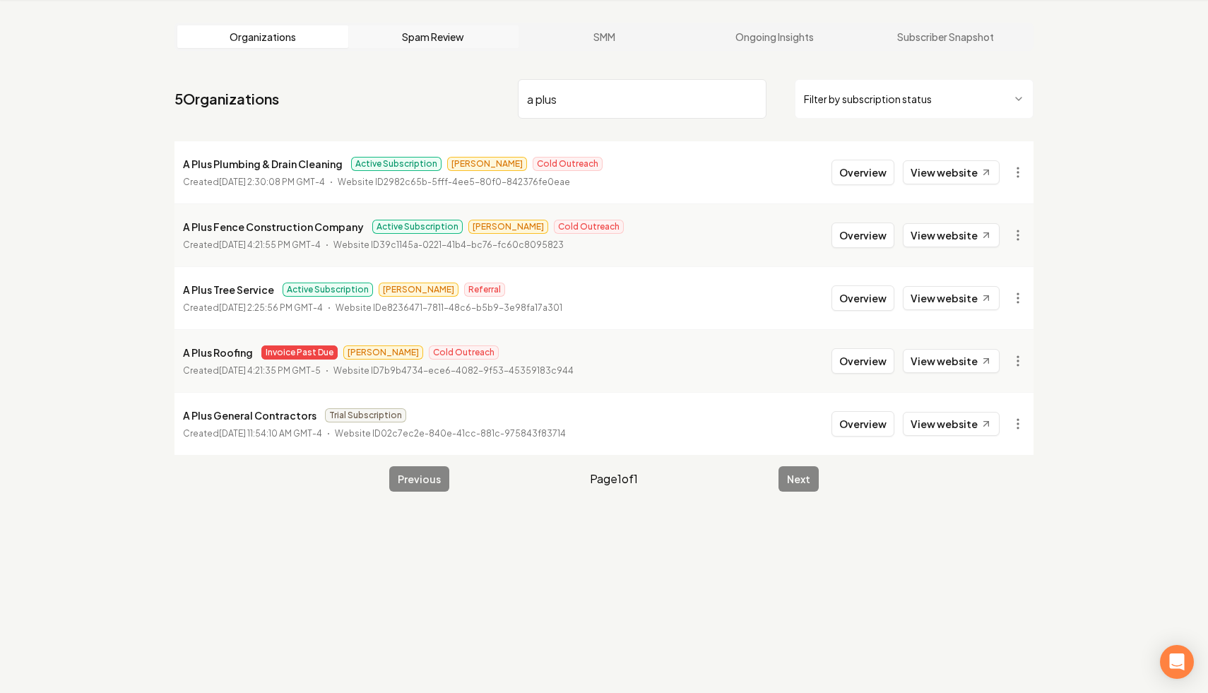
drag, startPoint x: 612, startPoint y: 102, endPoint x: 374, endPoint y: 42, distance: 245.5
click at [374, 42] on main "Organizations Spam Review SMM Ongoing Insights Subscriber Snapshot 5 Organizati…" at bounding box center [604, 257] width 904 height 514
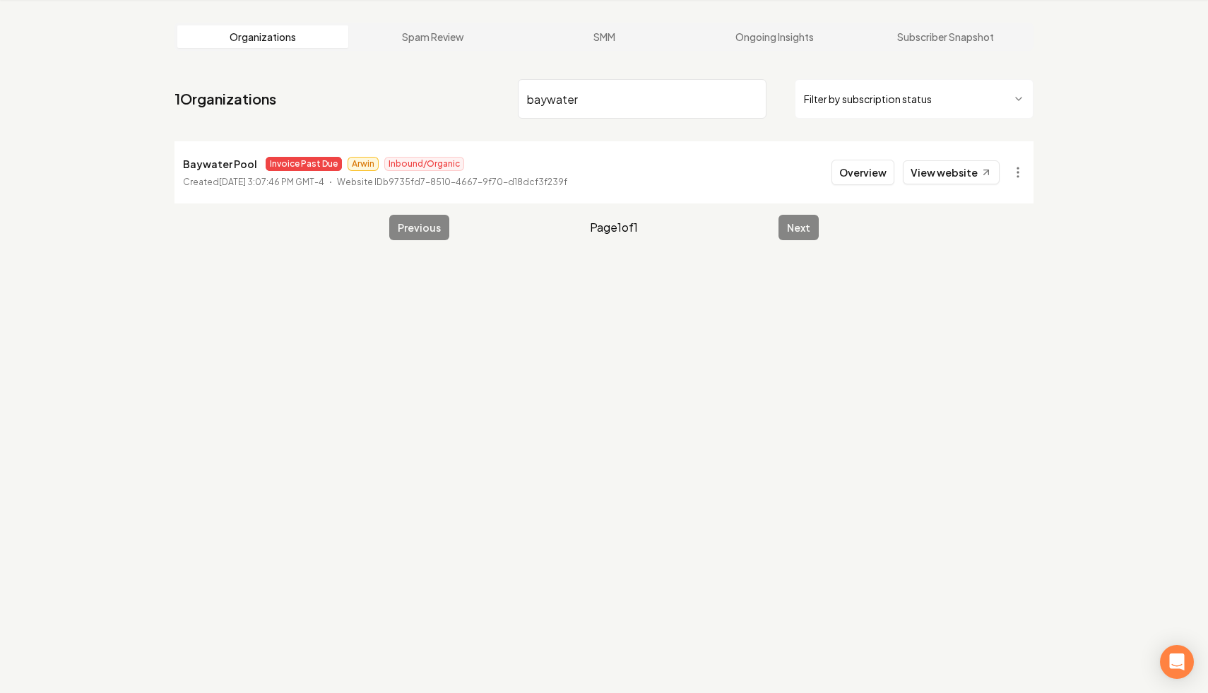
drag, startPoint x: 599, startPoint y: 102, endPoint x: 346, endPoint y: 69, distance: 255.1
click at [346, 69] on main "Organizations Spam Review SMM Ongoing Insights Subscriber Snapshot 1 Organizati…" at bounding box center [604, 131] width 904 height 263
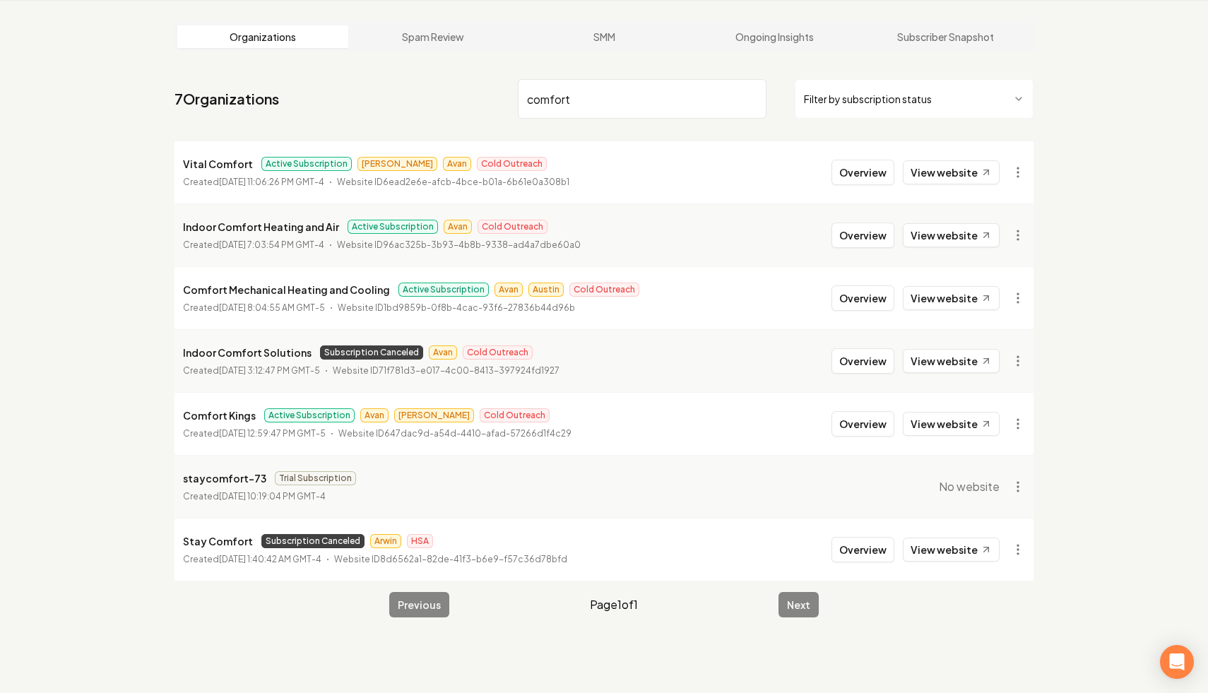
drag, startPoint x: 633, startPoint y: 101, endPoint x: 451, endPoint y: 107, distance: 181.6
click at [451, 107] on nav "7 Organizations comfort Filter by subscription status" at bounding box center [603, 104] width 859 height 62
type input "junior"
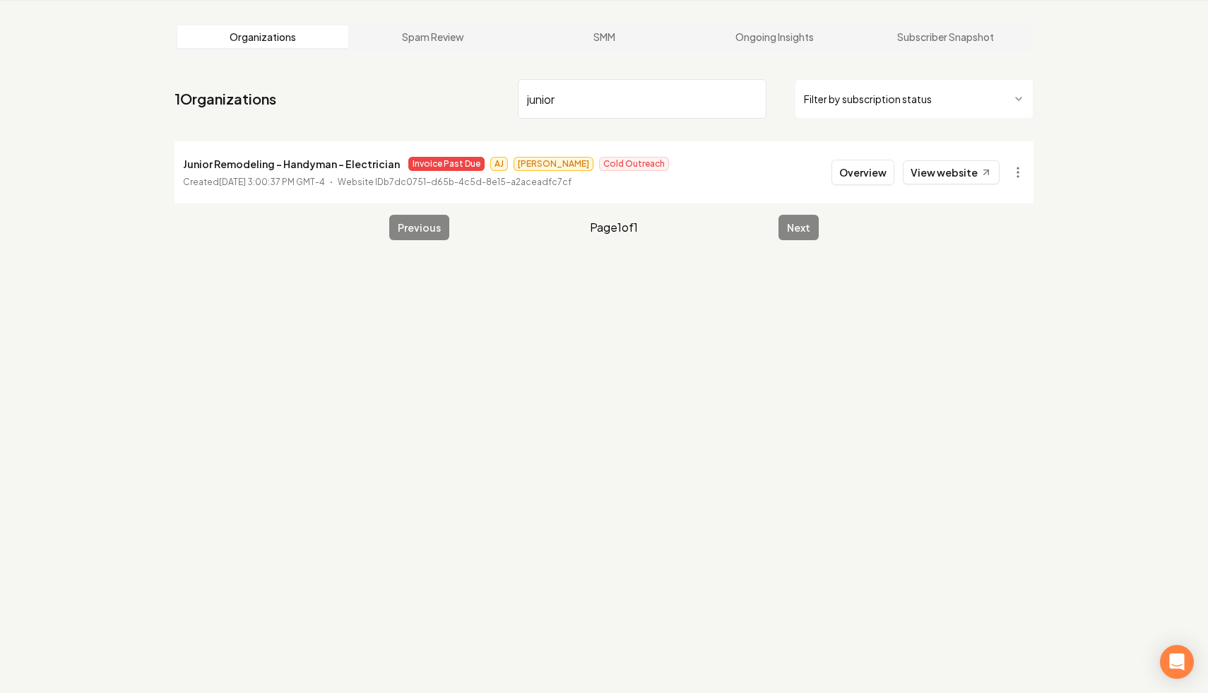
drag, startPoint x: 612, startPoint y: 98, endPoint x: 434, endPoint y: 52, distance: 183.8
click at [434, 52] on main "Organizations Spam Review SMM Ongoing Insights Subscriber Snapshot 1 Organizati…" at bounding box center [604, 131] width 904 height 263
drag, startPoint x: 588, startPoint y: 95, endPoint x: 278, endPoint y: 37, distance: 314.9
click at [278, 37] on main "Organizations Spam Review SMM Ongoing Insights Subscriber Snapshot 1 Organizati…" at bounding box center [604, 131] width 904 height 263
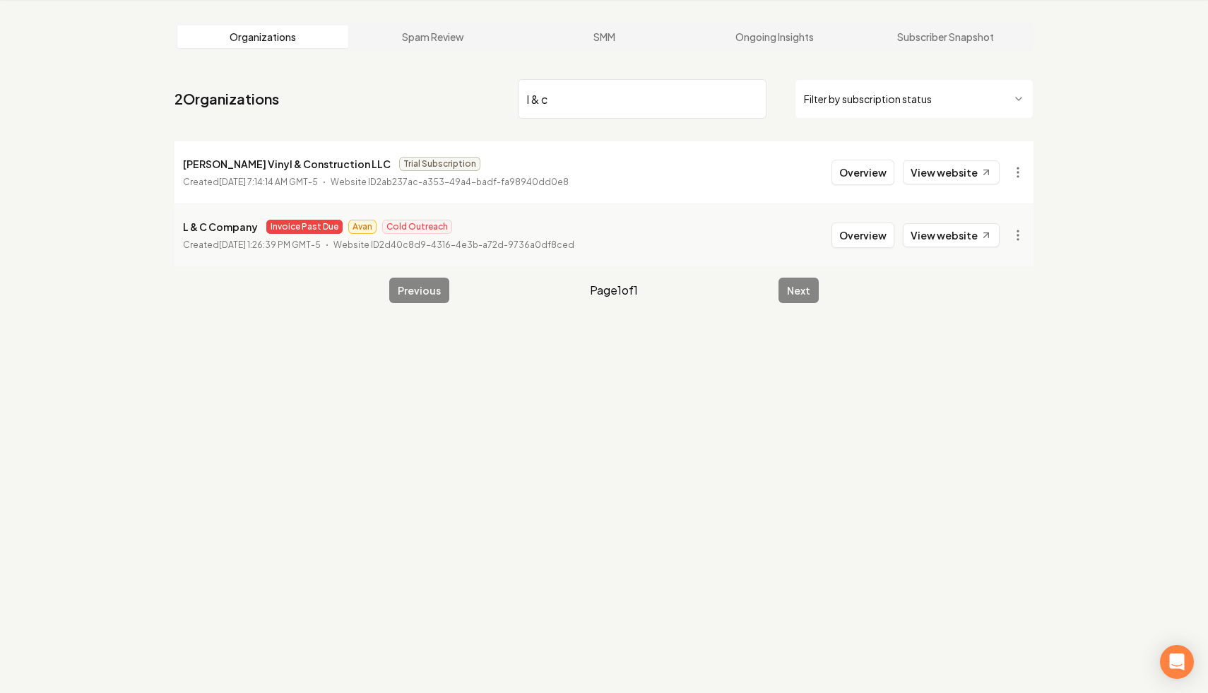
type input "l & c"
click at [1019, 237] on html "Dashboard Organization Rebolt Site Builder Organizations Spam Review SMM Ongoin…" at bounding box center [604, 292] width 1208 height 693
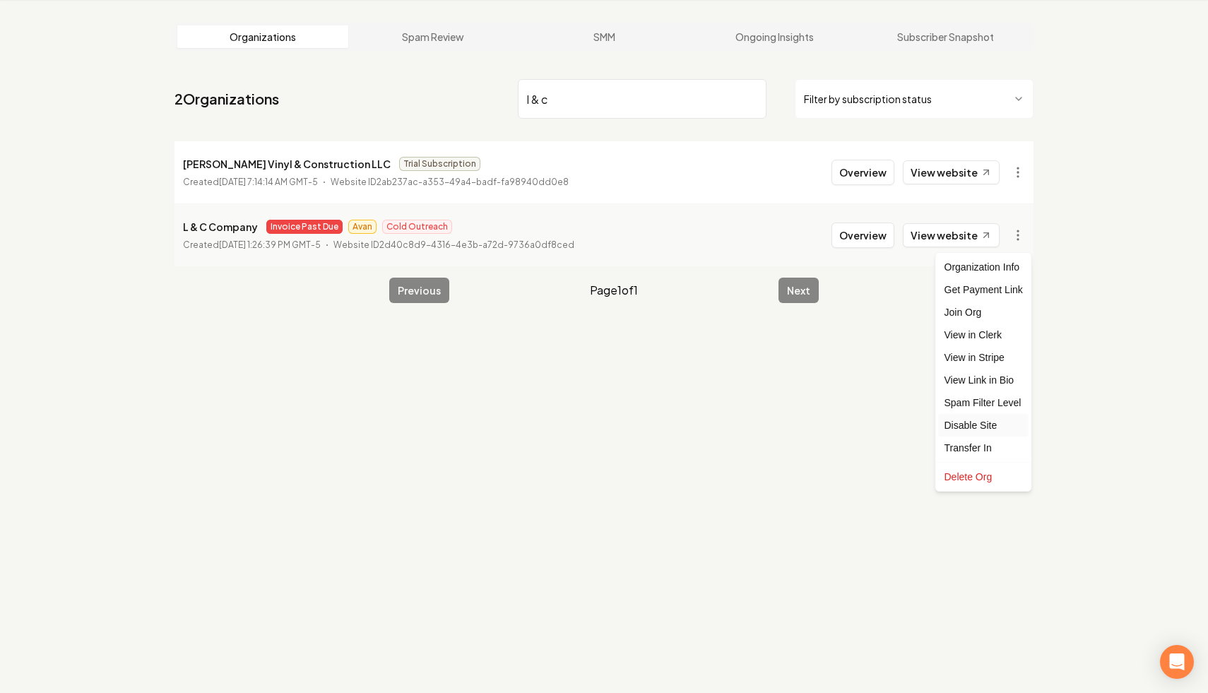
click at [984, 425] on div "Disable Site" at bounding box center [984, 425] width 90 height 23
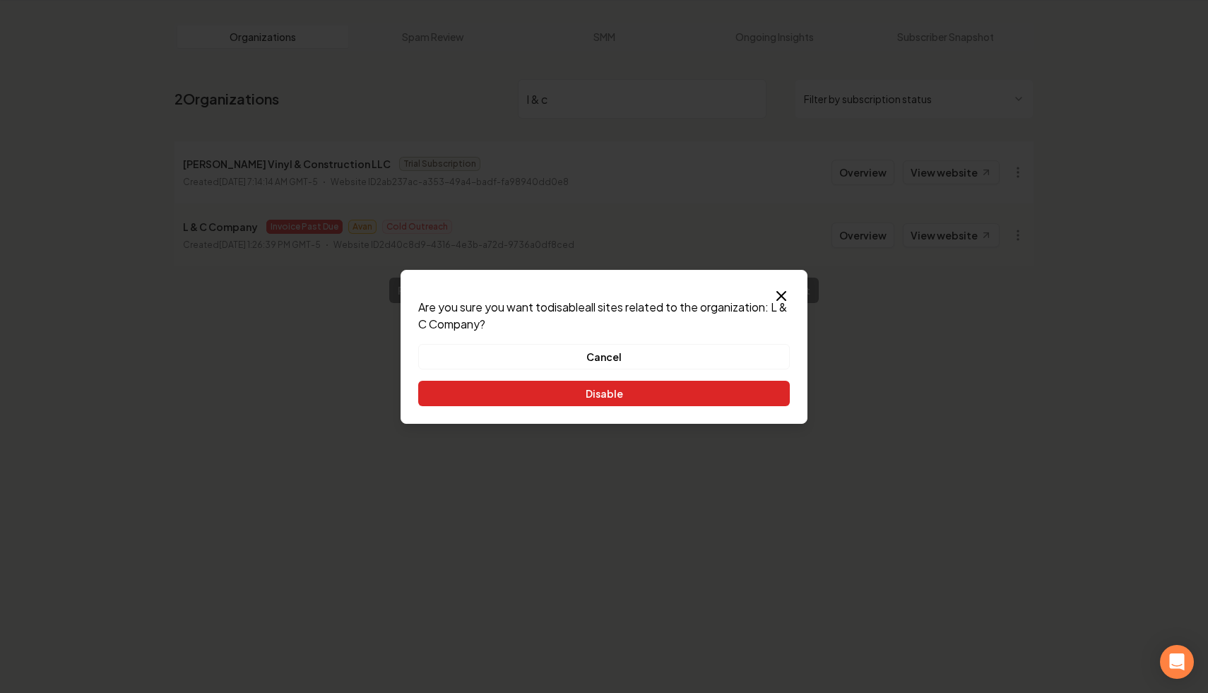
click at [678, 401] on button "Disable" at bounding box center [604, 393] width 372 height 25
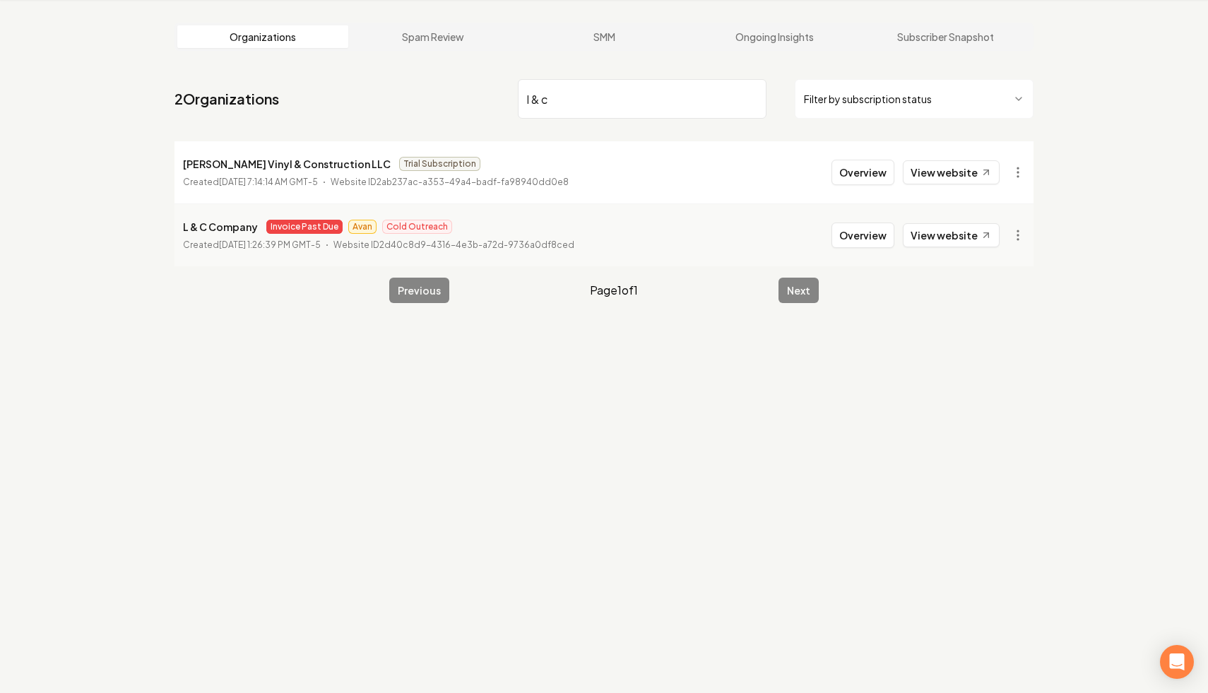
click at [754, 97] on input "l & c" at bounding box center [642, 99] width 249 height 40
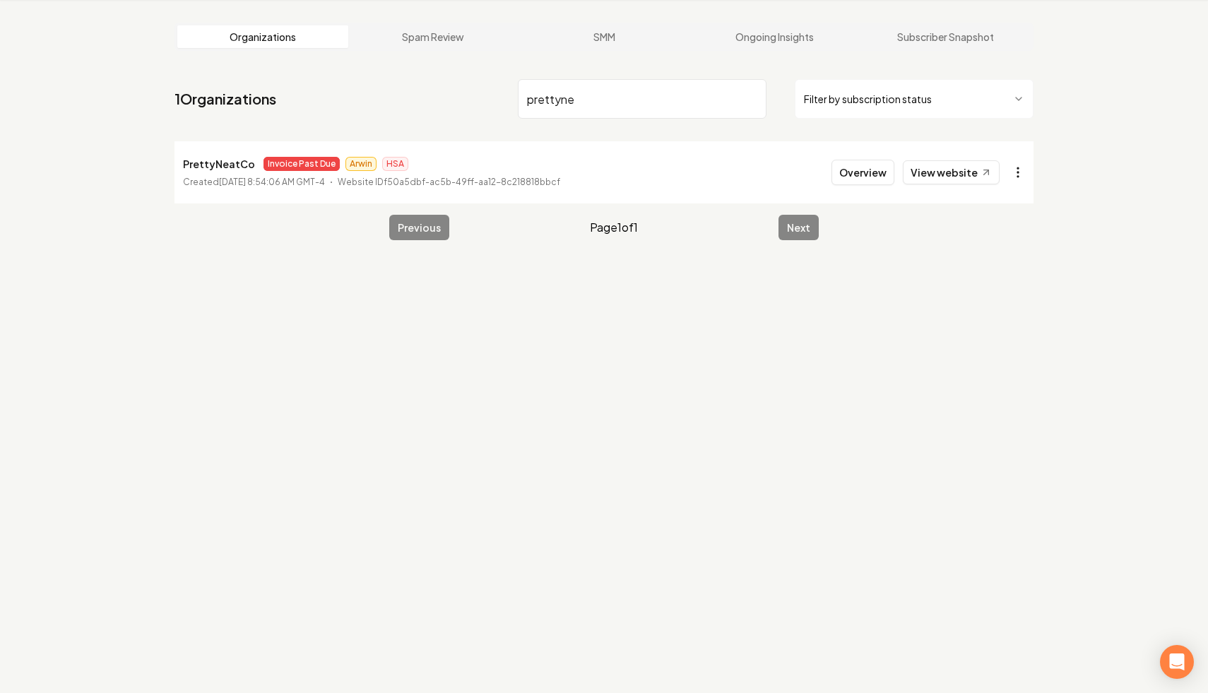
type input "prettyne"
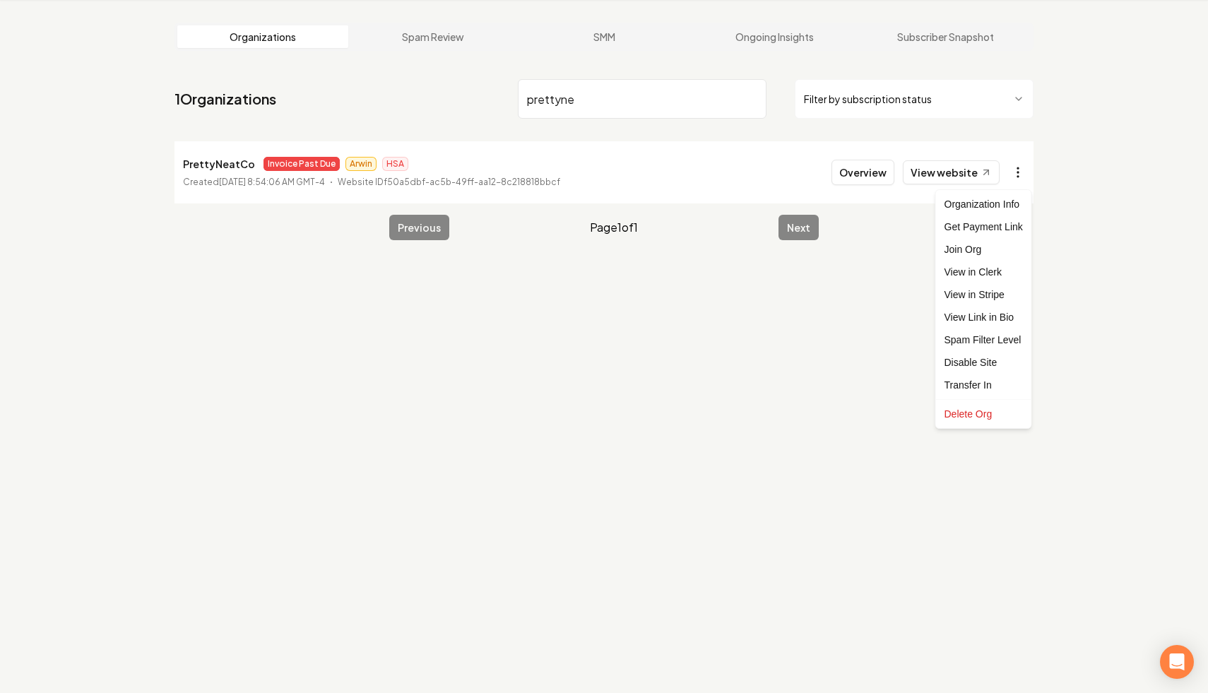
click at [1012, 165] on html "Dashboard Organization Rebolt Site Builder Organizations Spam Review SMM Ongoin…" at bounding box center [604, 292] width 1208 height 693
click at [983, 358] on div "Disable Site" at bounding box center [984, 362] width 90 height 23
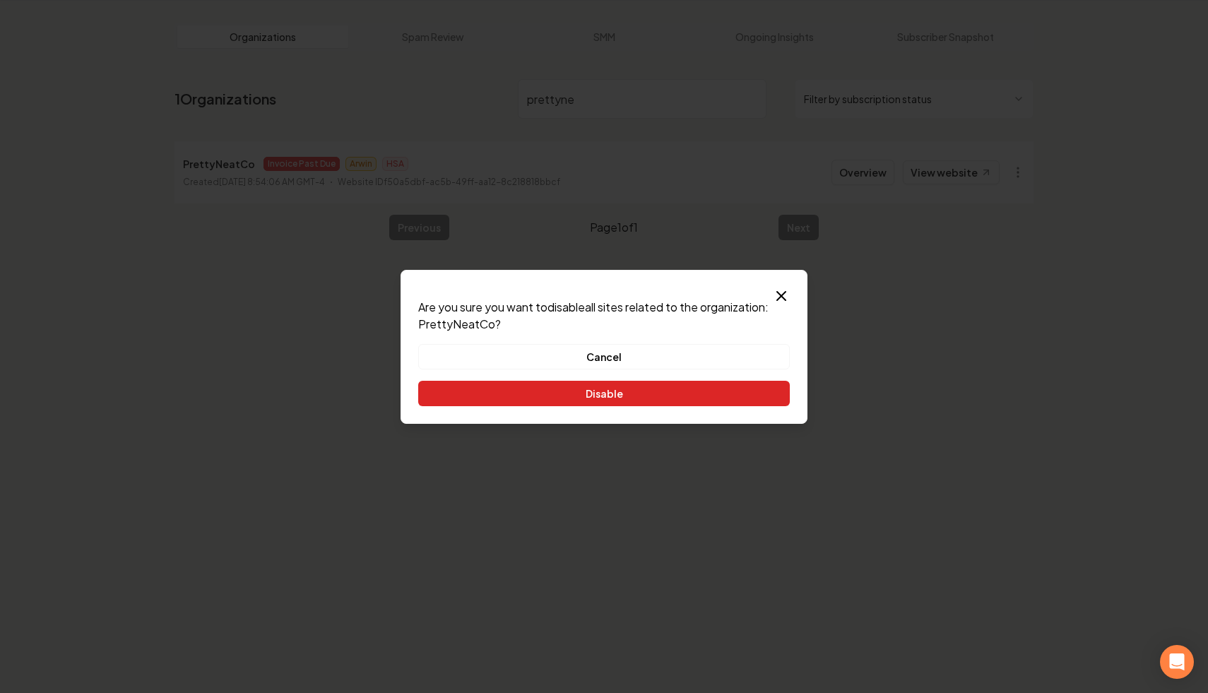
click at [716, 391] on button "Disable" at bounding box center [604, 393] width 372 height 25
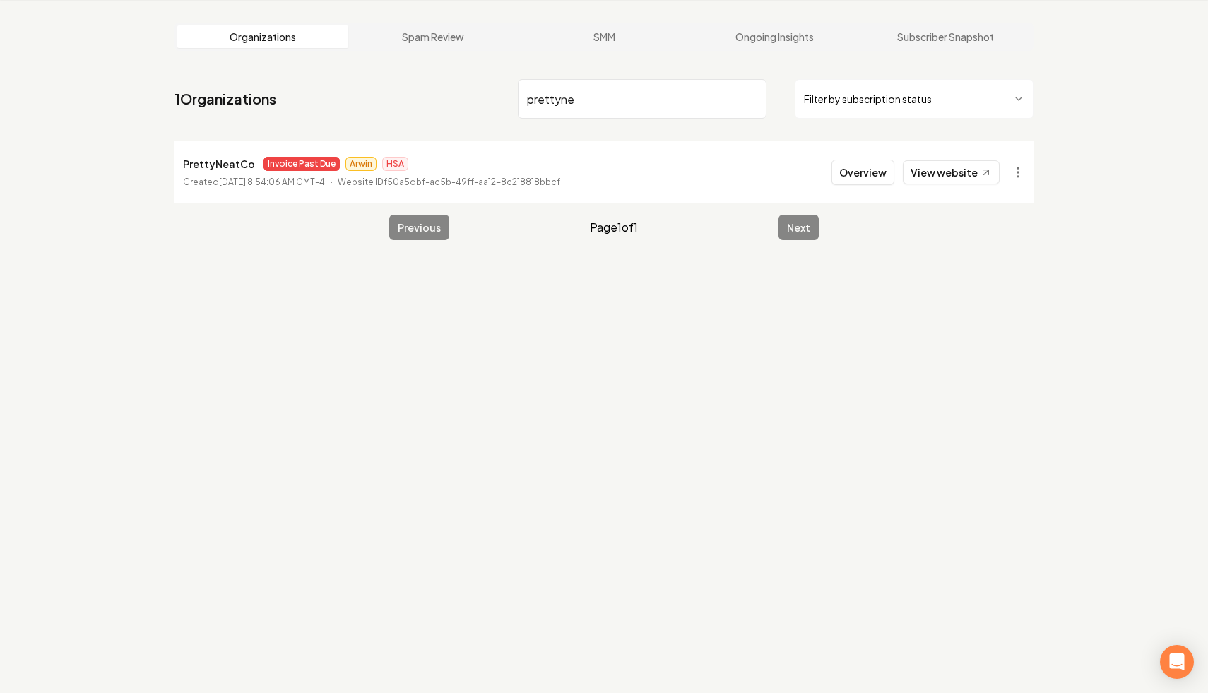
click at [749, 97] on input "prettyne" at bounding box center [642, 99] width 249 height 40
type input "junior"
click at [1019, 169] on html "Dashboard Organization Rebolt Site Builder Organizations Spam Review SMM Ongoin…" at bounding box center [604, 292] width 1208 height 693
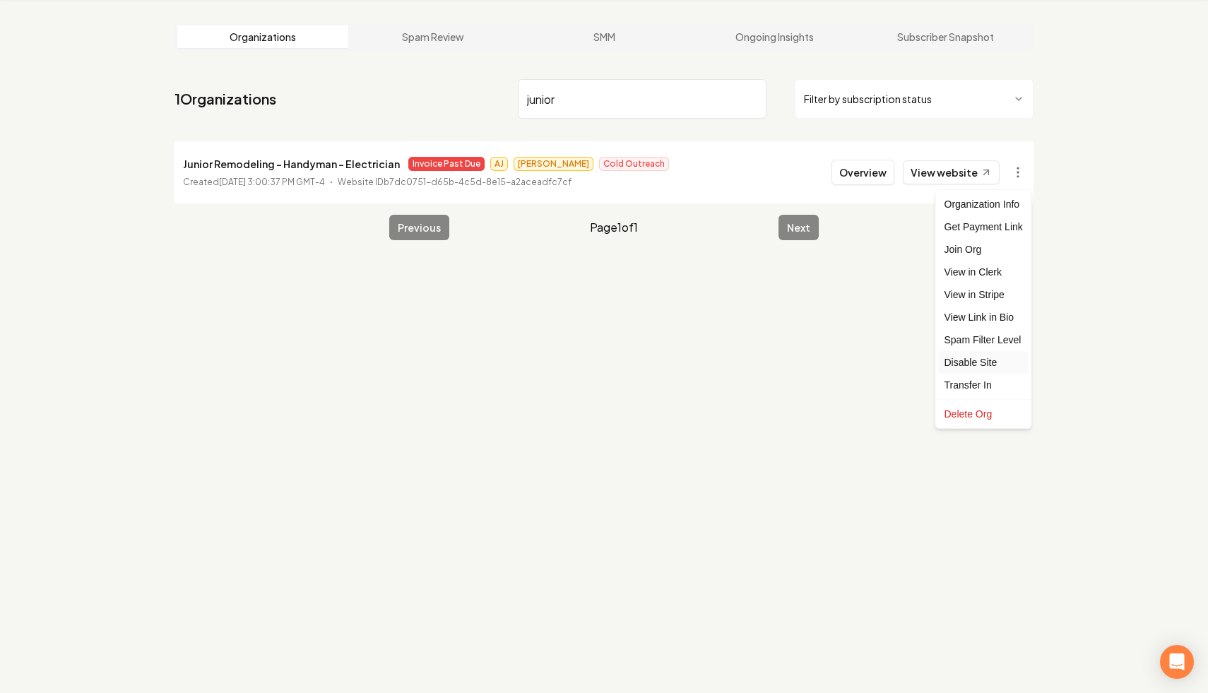
click at [994, 367] on div "Disable Site" at bounding box center [984, 362] width 90 height 23
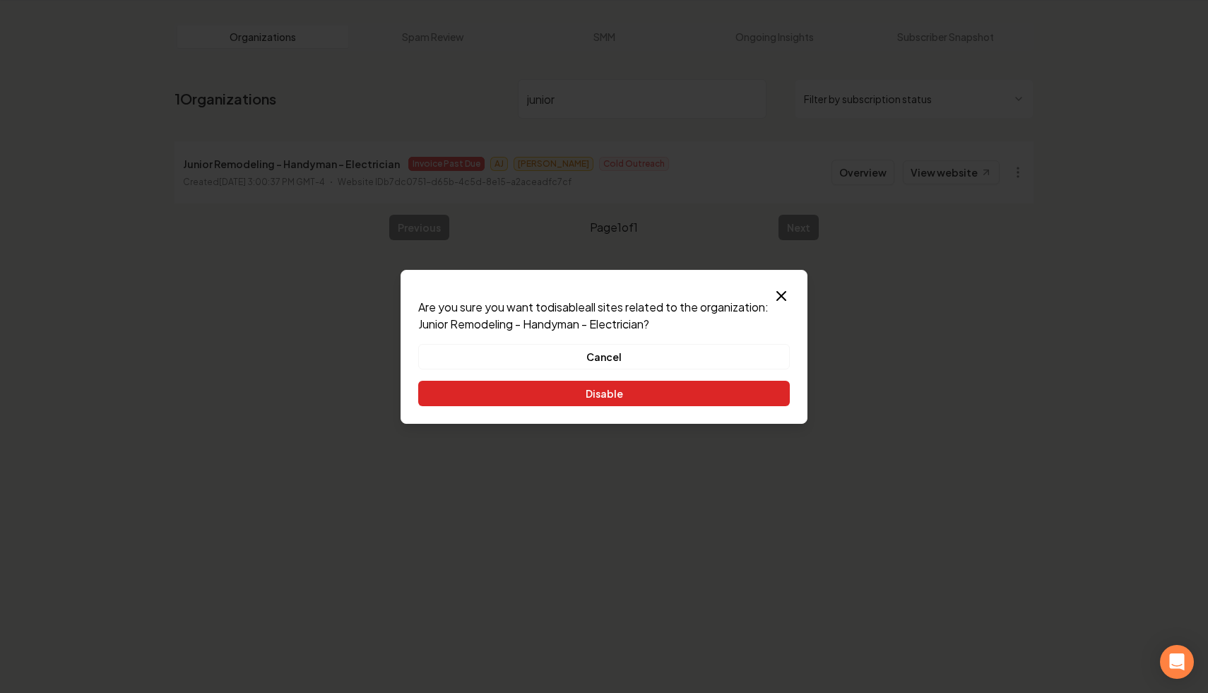
click at [631, 398] on button "Disable" at bounding box center [604, 393] width 372 height 25
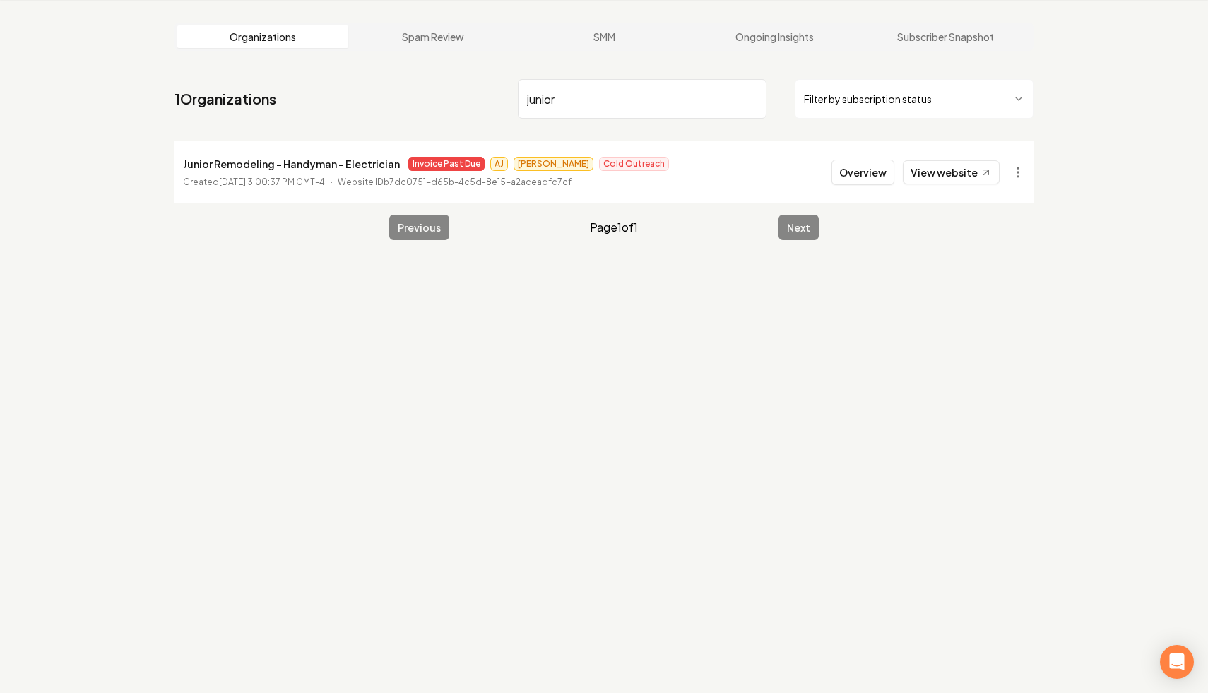
click at [750, 100] on input "junior" at bounding box center [642, 99] width 249 height 40
click at [901, 97] on html "Dashboard Organization Rebolt Site Builder Organizations Spam Review SMM Ongoin…" at bounding box center [604, 292] width 1208 height 693
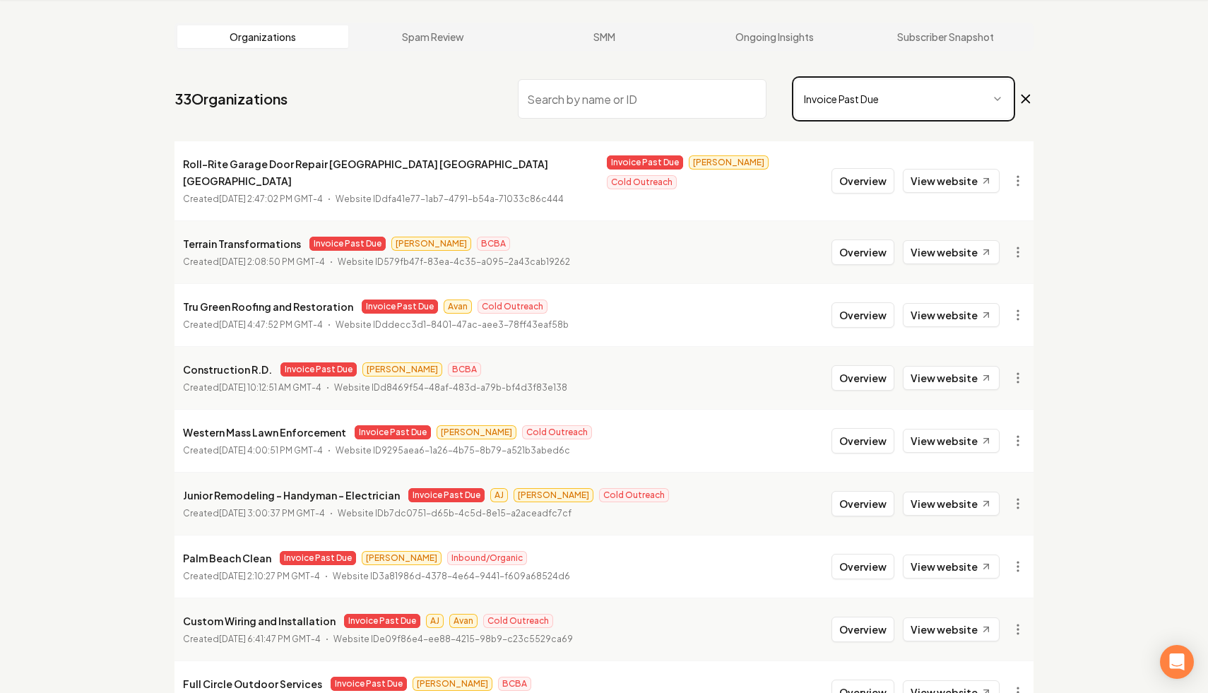
scroll to position [189, 0]
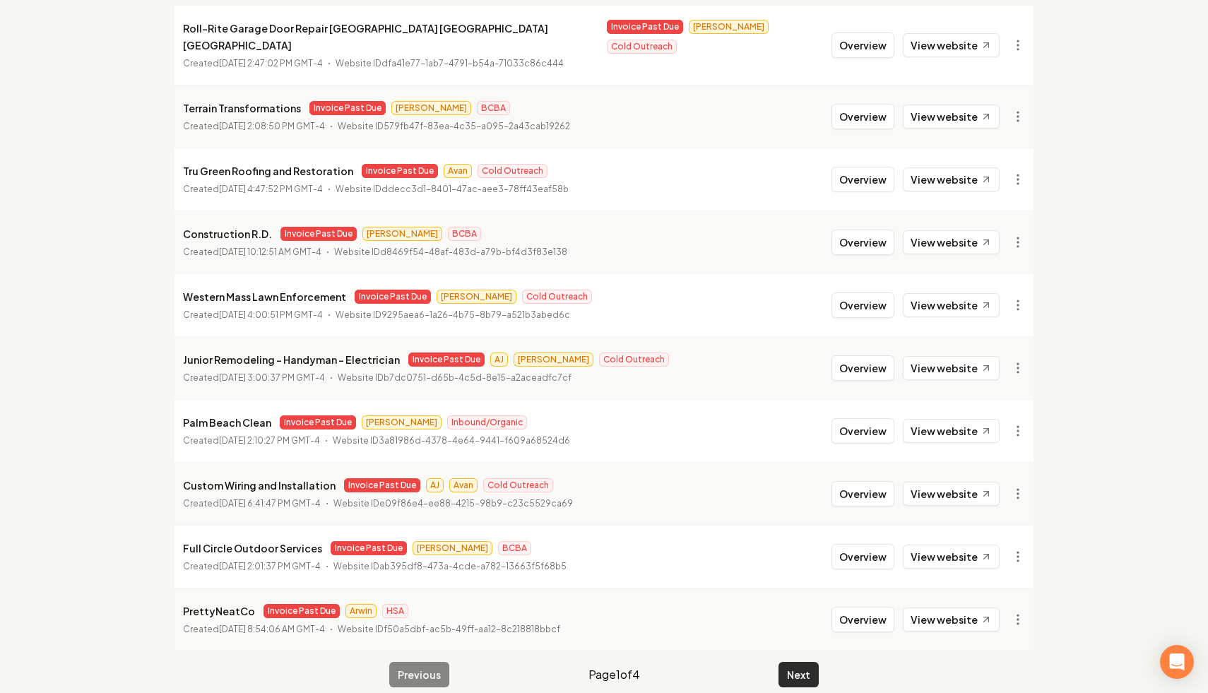
click at [807, 662] on button "Next" at bounding box center [798, 674] width 40 height 25
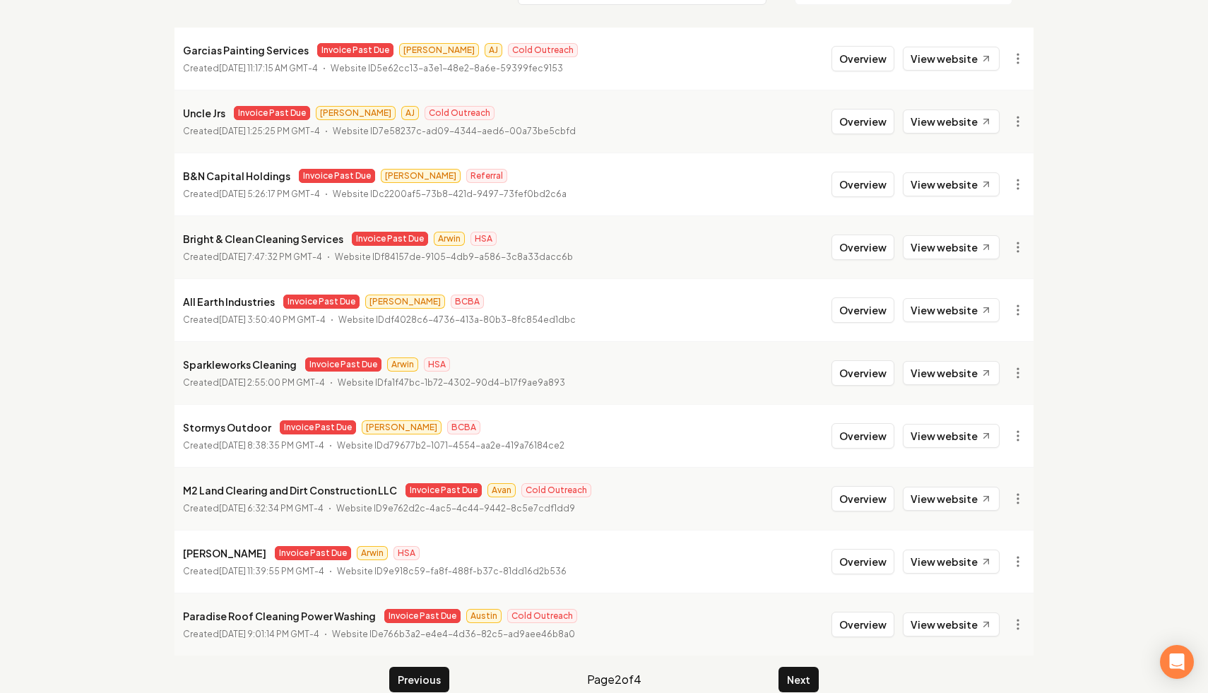
scroll to position [189, 0]
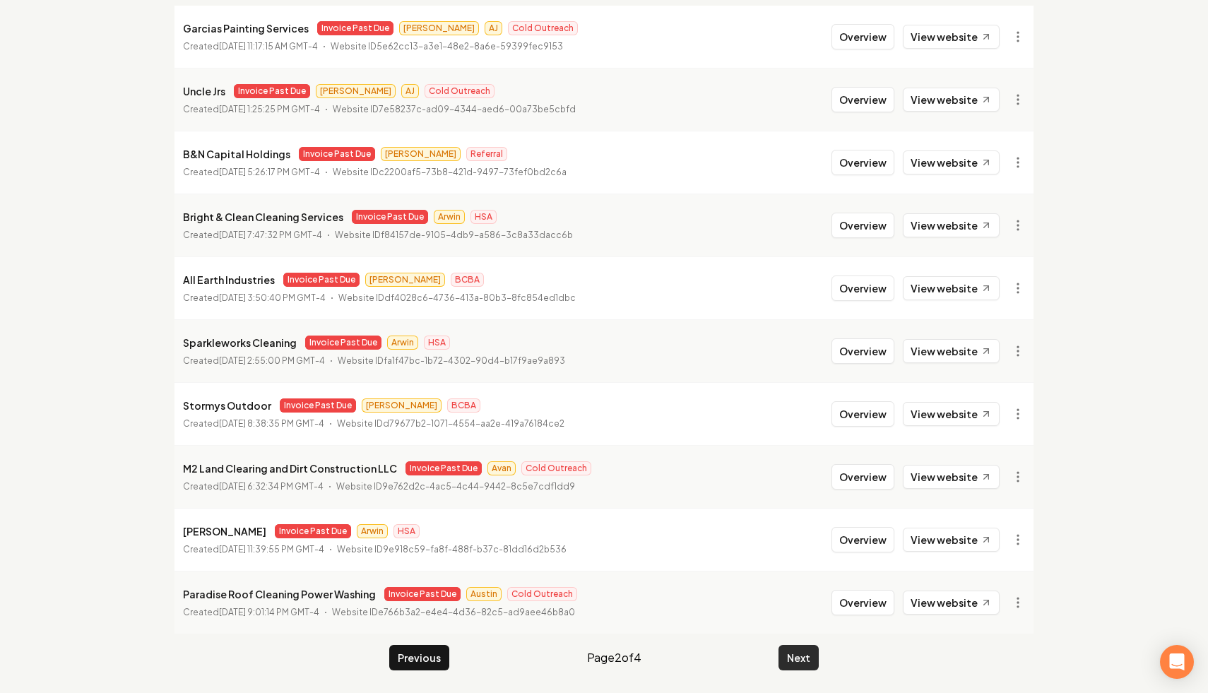
click at [805, 651] on button "Next" at bounding box center [798, 657] width 40 height 25
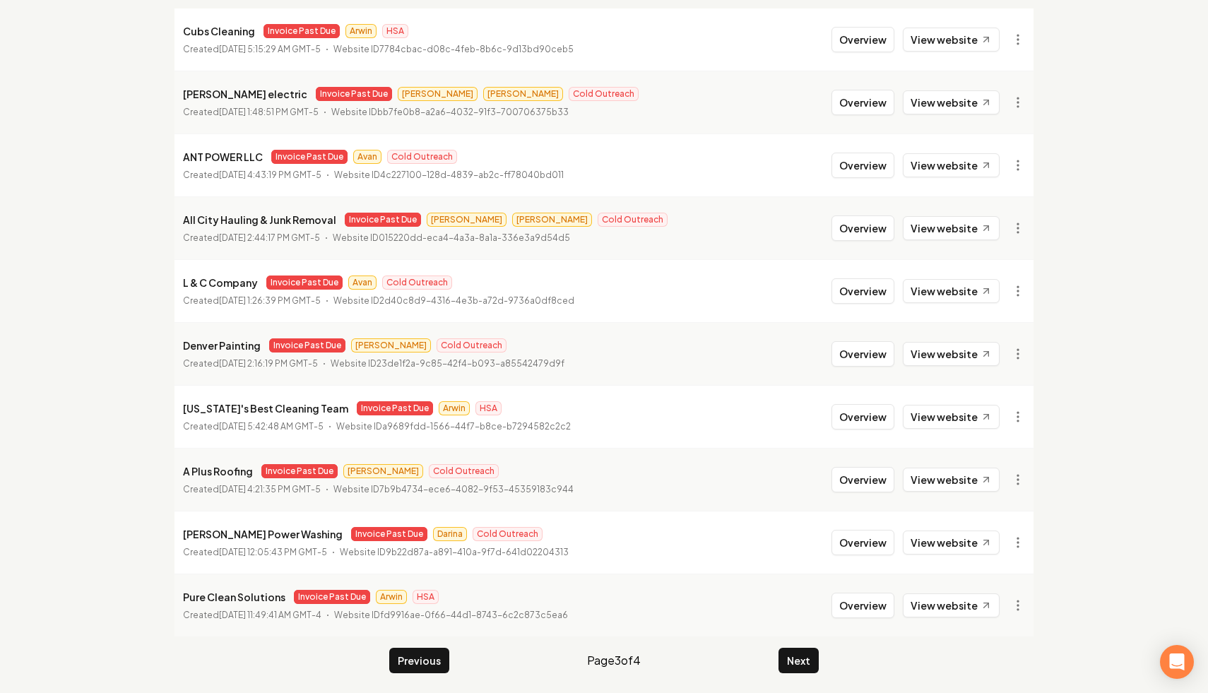
scroll to position [189, 0]
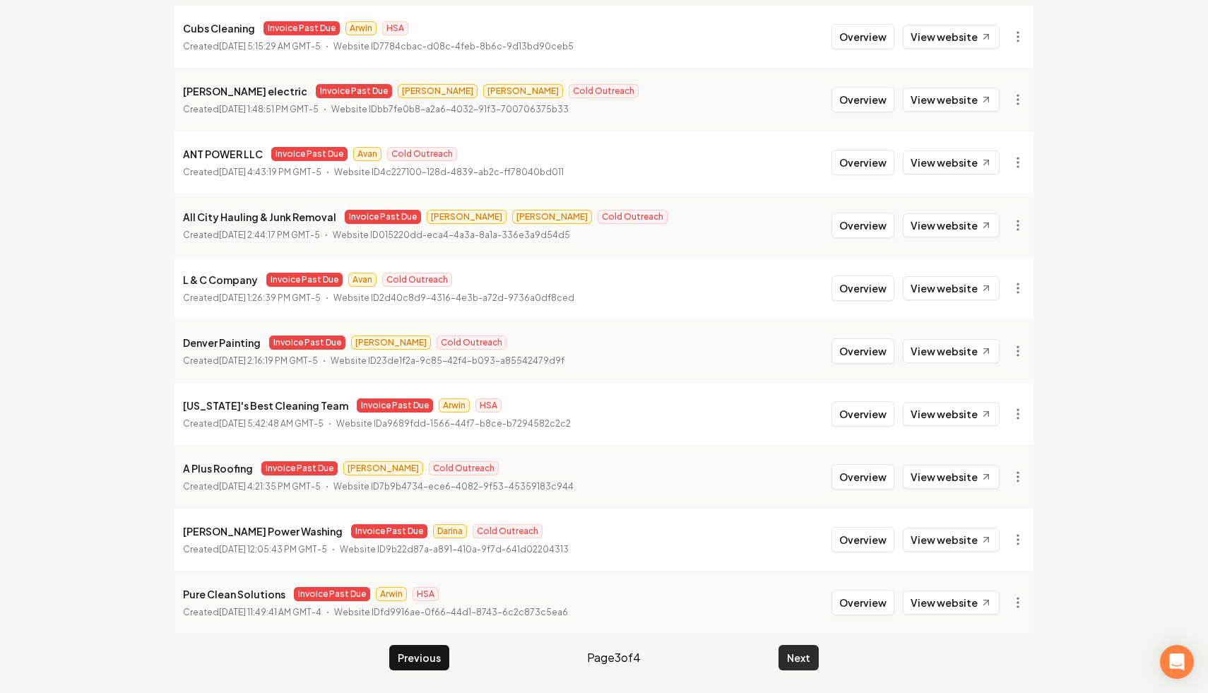
click at [797, 654] on button "Next" at bounding box center [798, 657] width 40 height 25
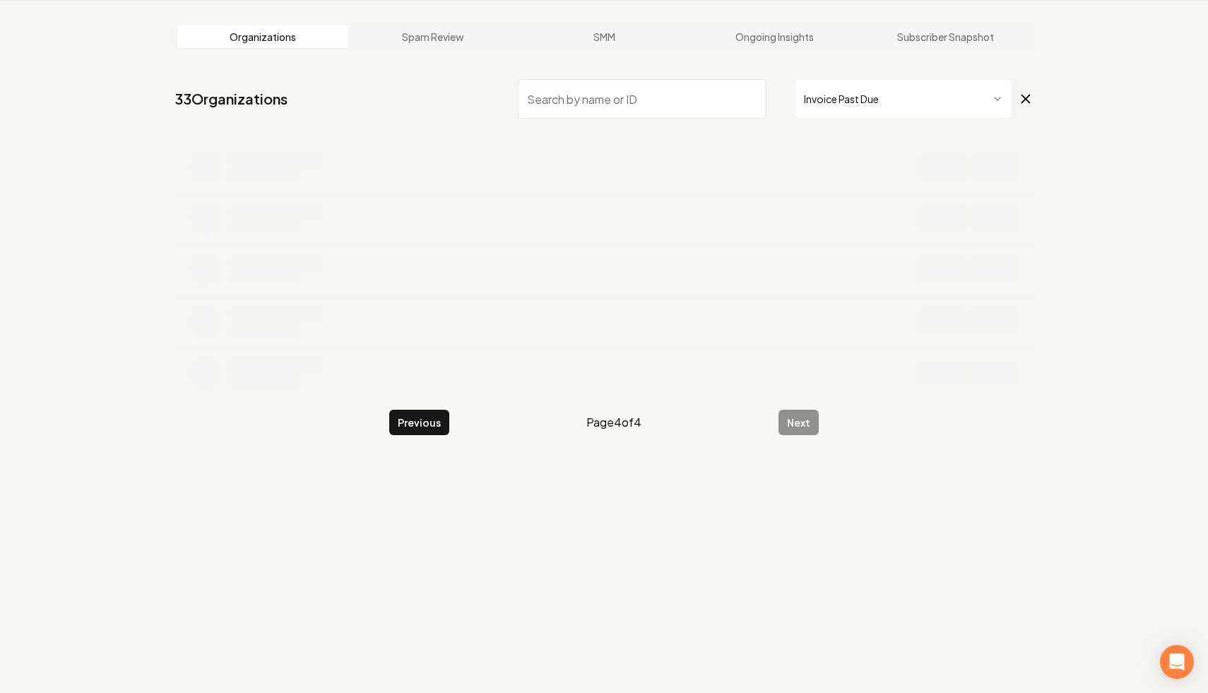
scroll to position [54, 0]
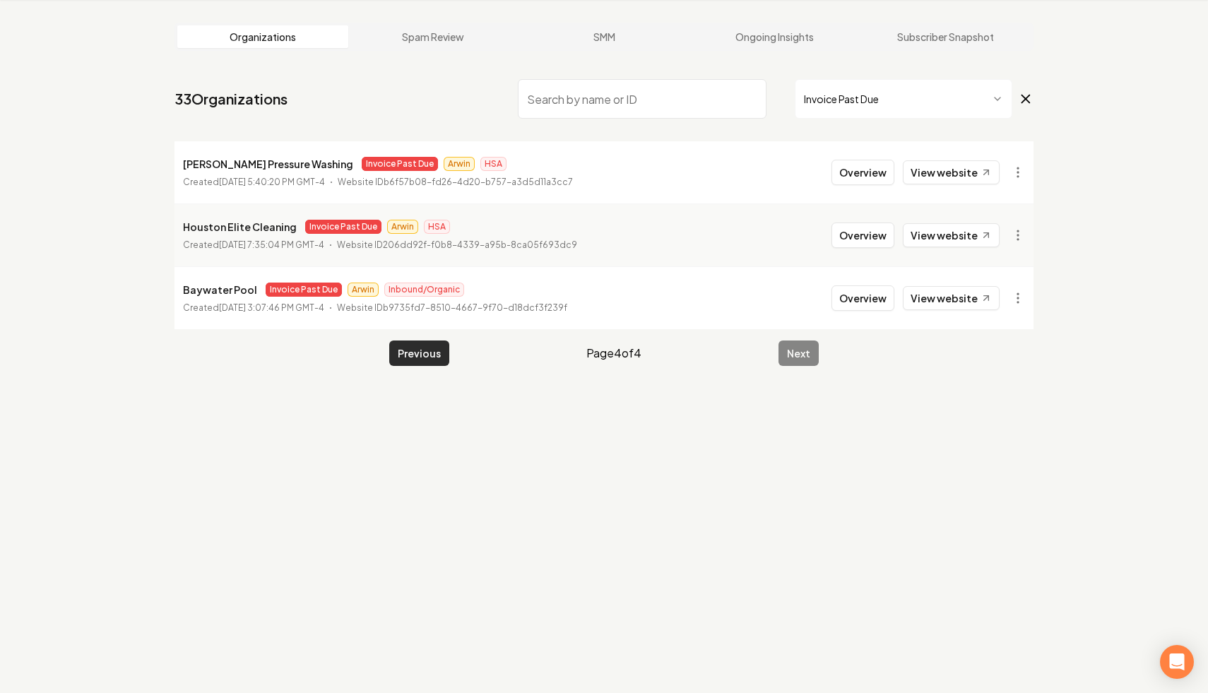
click at [404, 361] on button "Previous" at bounding box center [419, 352] width 60 height 25
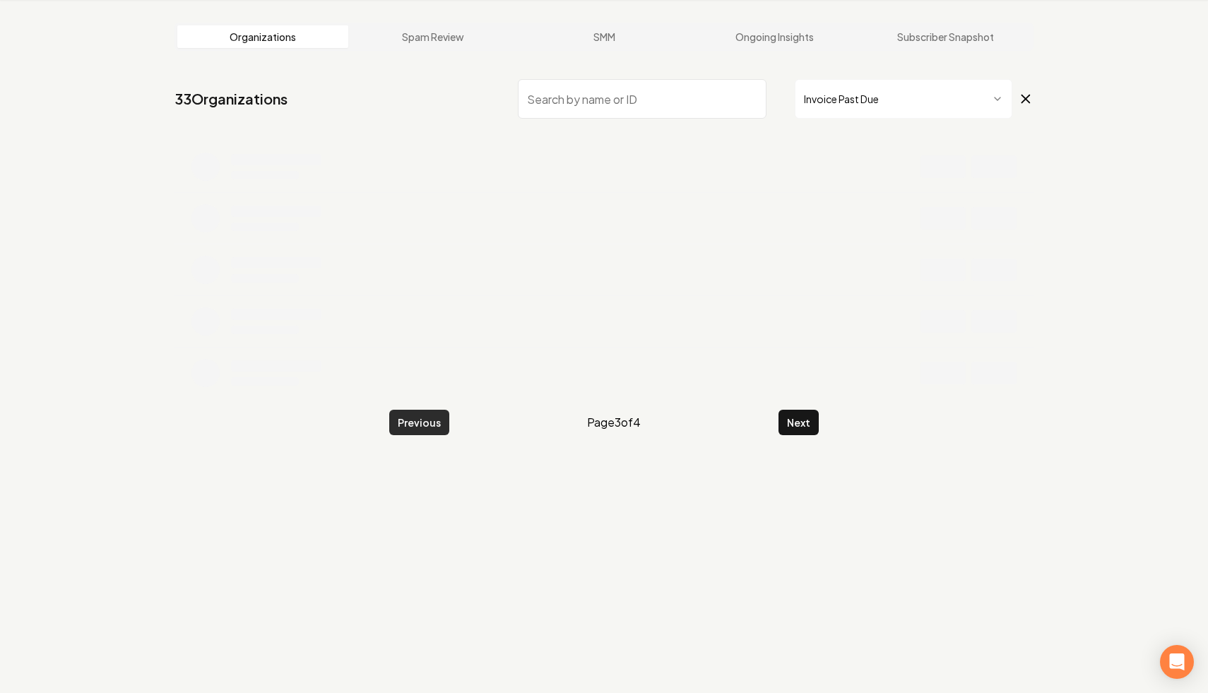
click at [415, 422] on button "Previous" at bounding box center [419, 422] width 60 height 25
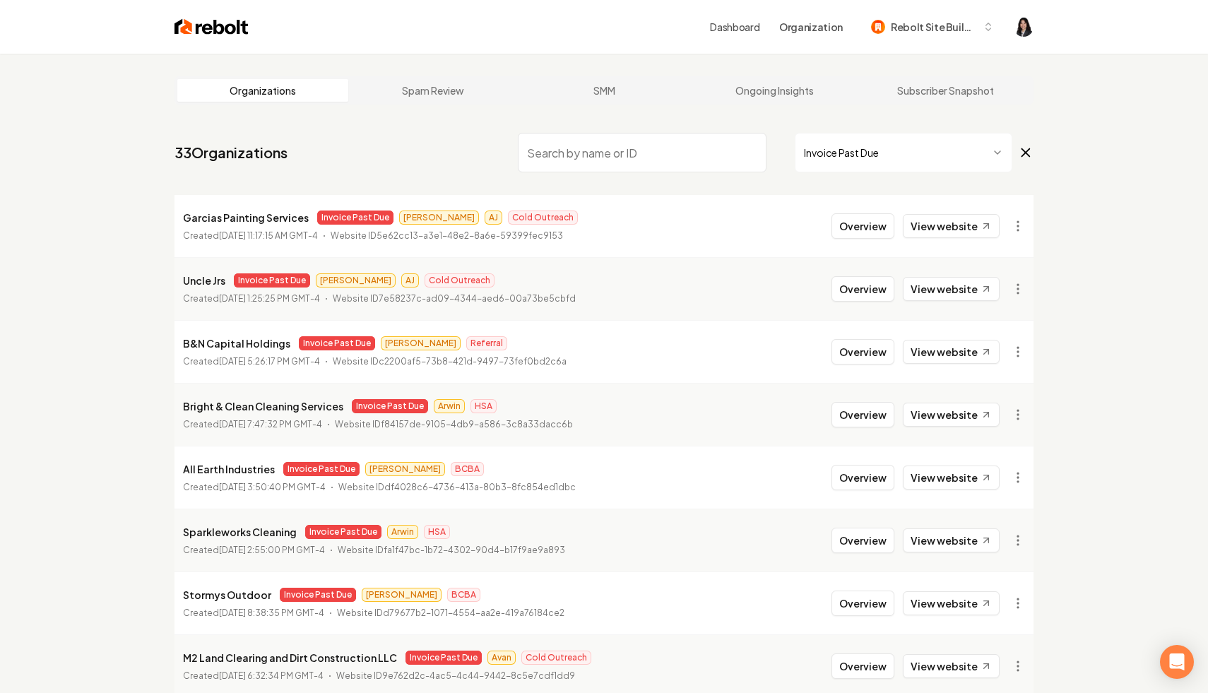
click at [1026, 158] on icon at bounding box center [1026, 152] width 16 height 17
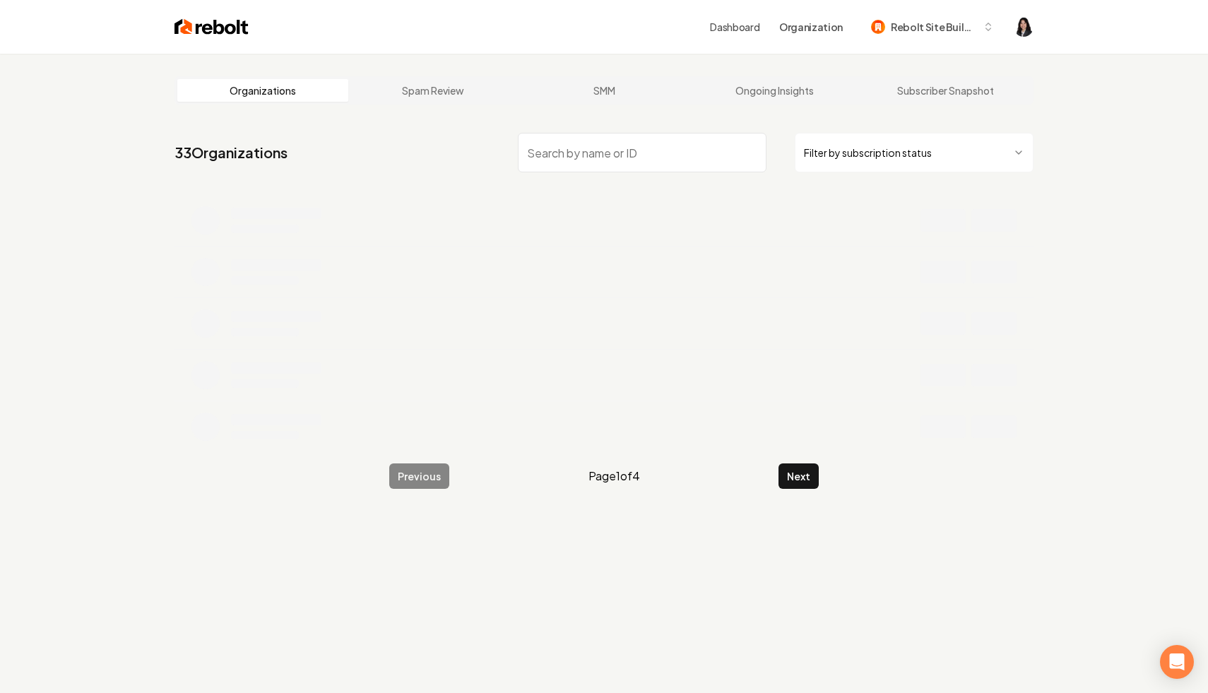
click at [683, 157] on input "search" at bounding box center [642, 153] width 249 height 40
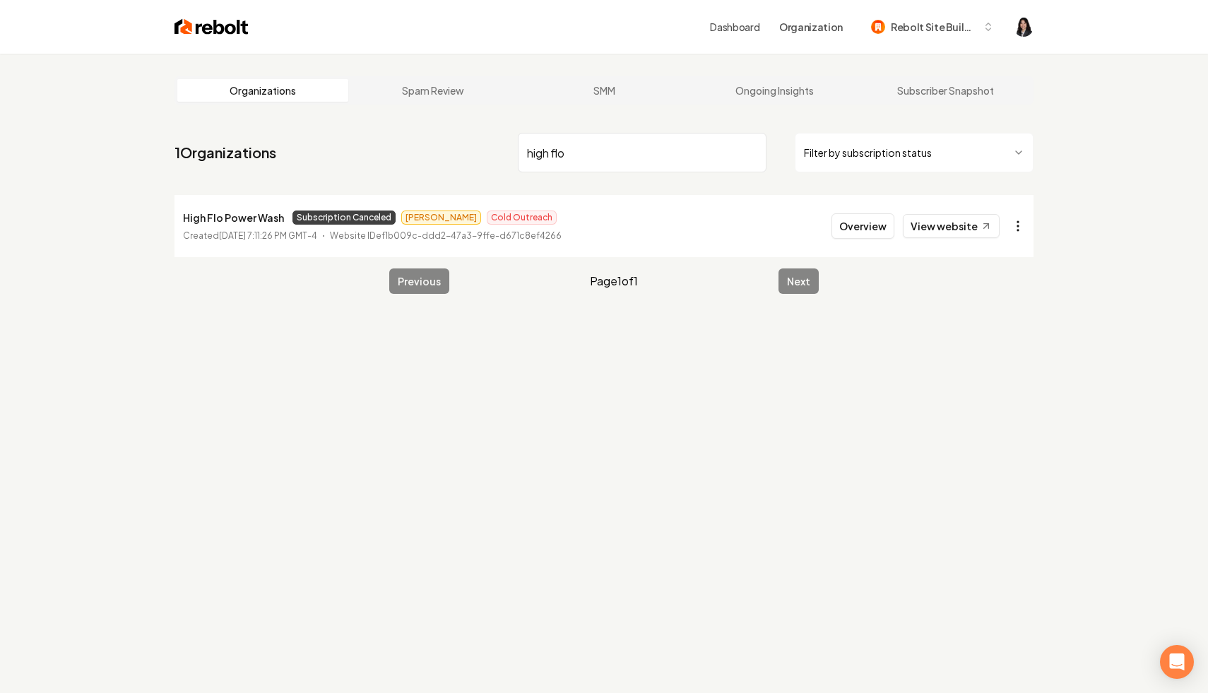
click at [1016, 224] on html "Dashboard Organization Rebolt Site Builder Organizations Spam Review SMM Ongoin…" at bounding box center [604, 346] width 1208 height 693
click at [996, 349] on link "View in Stripe" at bounding box center [984, 348] width 90 height 23
drag, startPoint x: 283, startPoint y: 218, endPoint x: 173, endPoint y: 218, distance: 109.5
click at [173, 218] on main "Organizations Spam Review SMM Ongoing Insights Subscriber Snapshot 1 Organizati…" at bounding box center [604, 185] width 904 height 263
copy p "High Flo Power Wash"
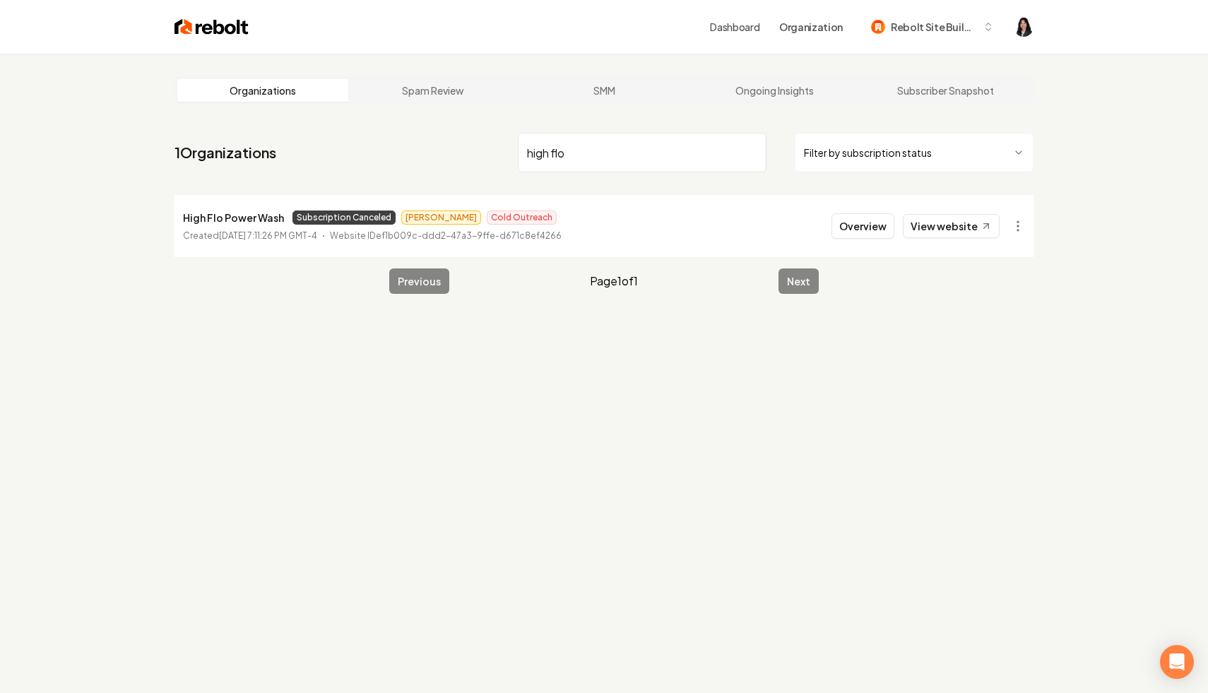
drag, startPoint x: 612, startPoint y: 164, endPoint x: 280, endPoint y: 117, distance: 335.3
click at [280, 117] on main "Organizations Spam Review SMM Ongoing Insights Subscriber Snapshot 1 Organizati…" at bounding box center [604, 185] width 904 height 263
type input "metro cleaning"
click at [1021, 220] on html "Dashboard Organization Rebolt Site Builder Organizations Spam Review SMM Ongoin…" at bounding box center [604, 346] width 1208 height 693
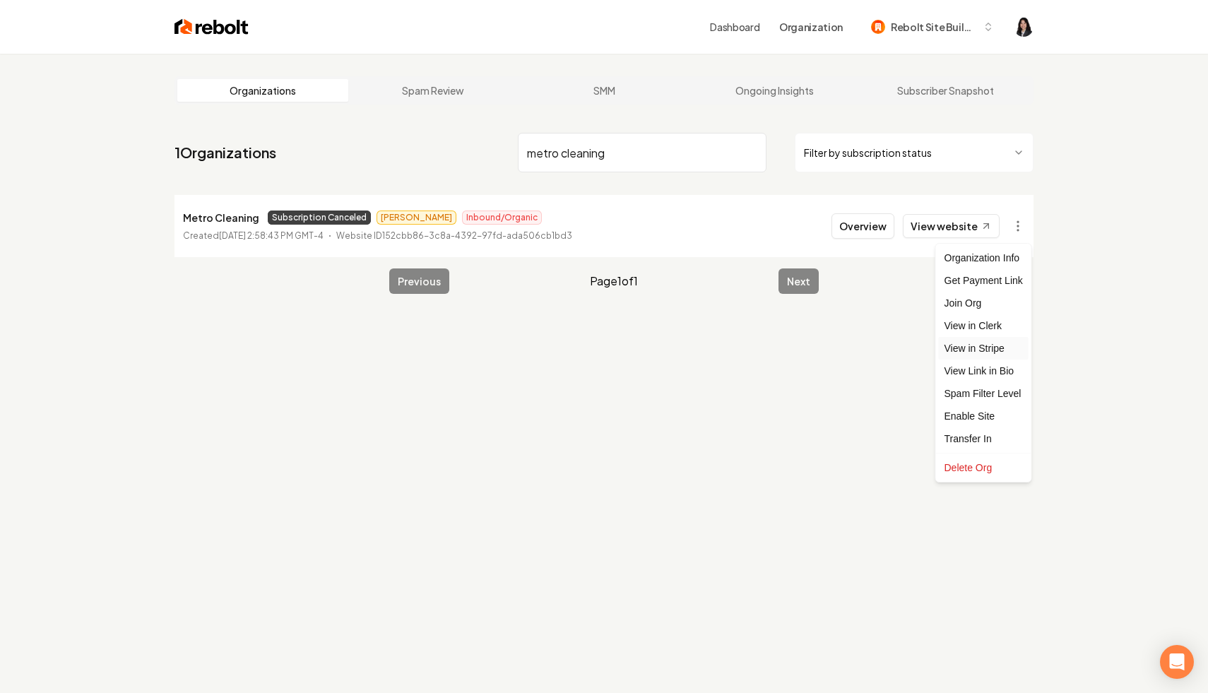
click at [994, 341] on link "View in Stripe" at bounding box center [984, 348] width 90 height 23
click at [750, 155] on input "metro cleaning" at bounding box center [642, 153] width 249 height 40
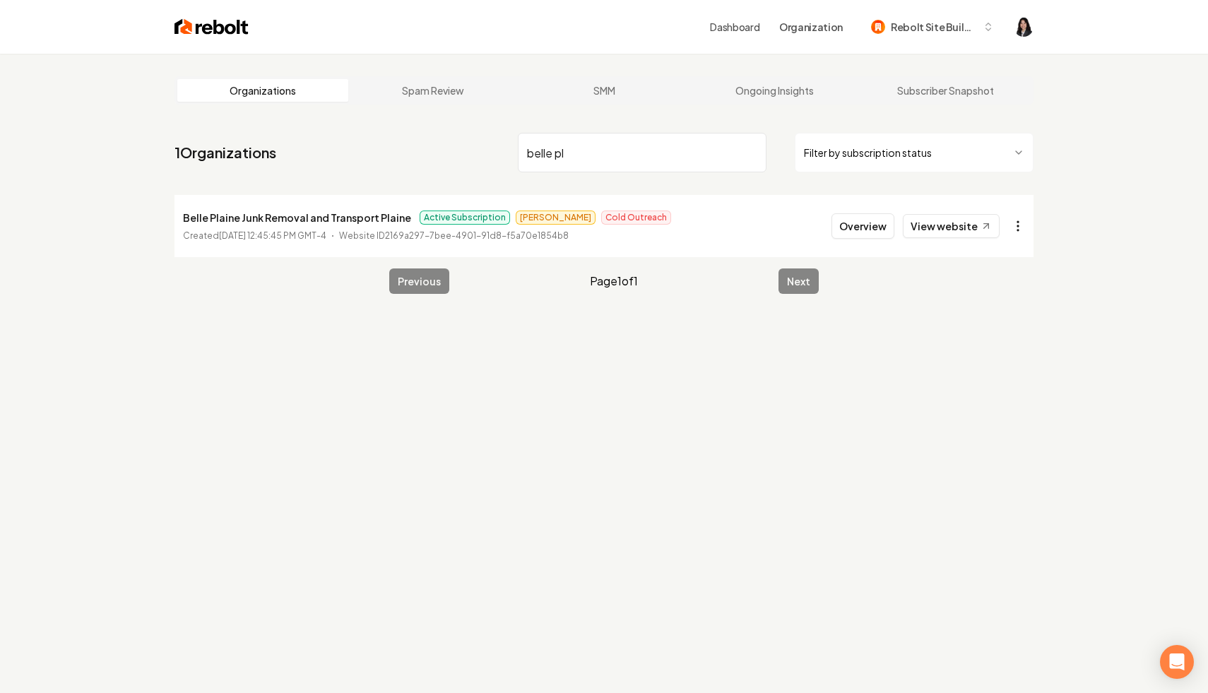
type input "belle pl"
click at [1014, 223] on html "Dashboard Organization Rebolt Site Builder Organizations Spam Review SMM Ongoin…" at bounding box center [604, 346] width 1208 height 693
click at [1004, 349] on link "View in Stripe" at bounding box center [984, 348] width 90 height 23
click at [752, 157] on input "belle pl" at bounding box center [642, 153] width 249 height 40
click at [752, 153] on input "belle pl" at bounding box center [642, 153] width 249 height 40
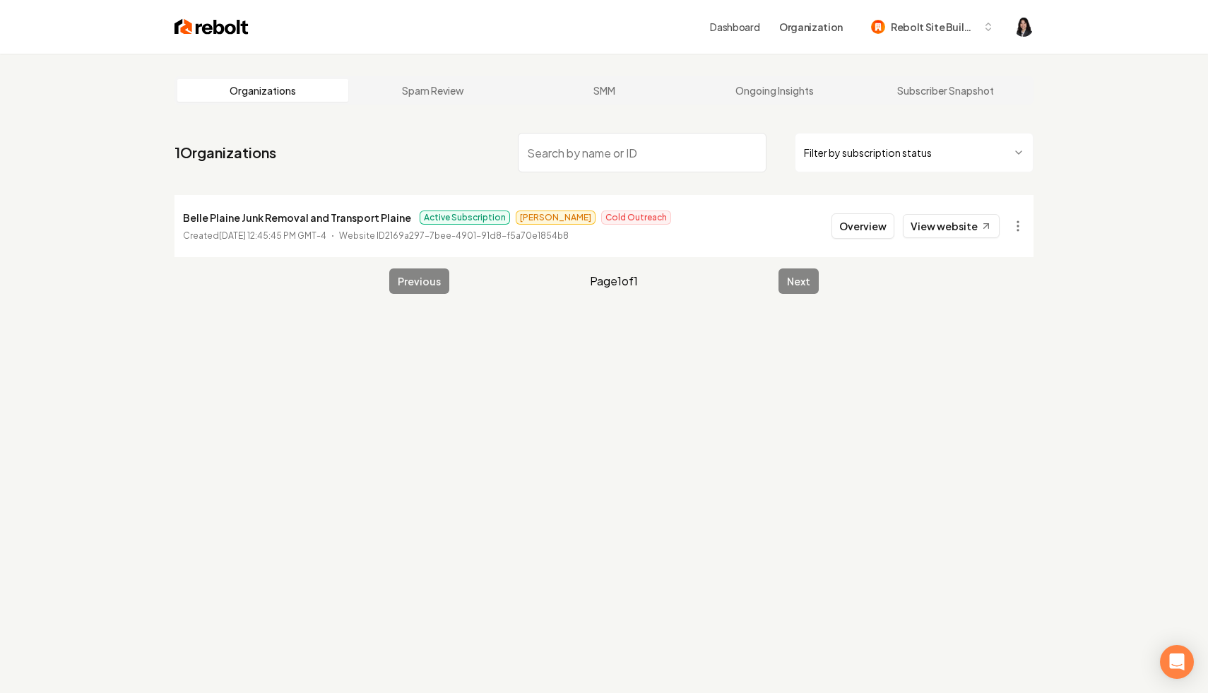
click at [880, 141] on html "Dashboard Organization Rebolt Site Builder Organizations Spam Review SMM Ongoin…" at bounding box center [604, 346] width 1208 height 693
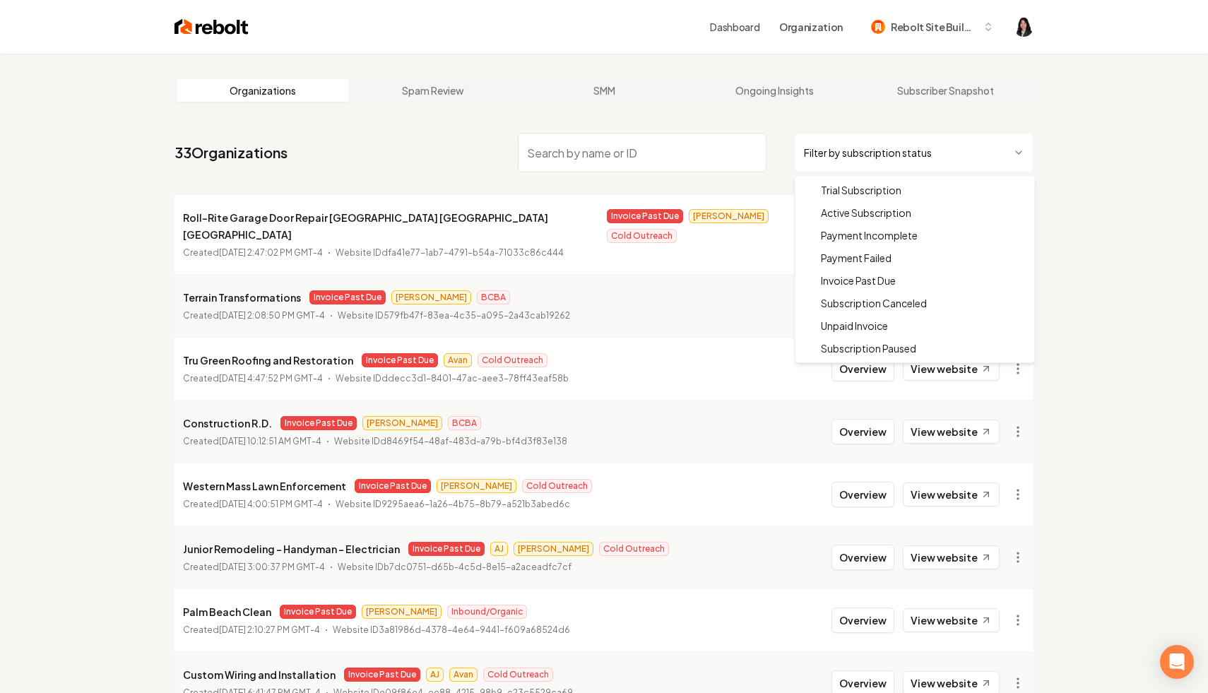
click at [860, 154] on html "Dashboard Organization Rebolt Site Builder Organizations Spam Review SMM Ongoin…" at bounding box center [604, 346] width 1208 height 693
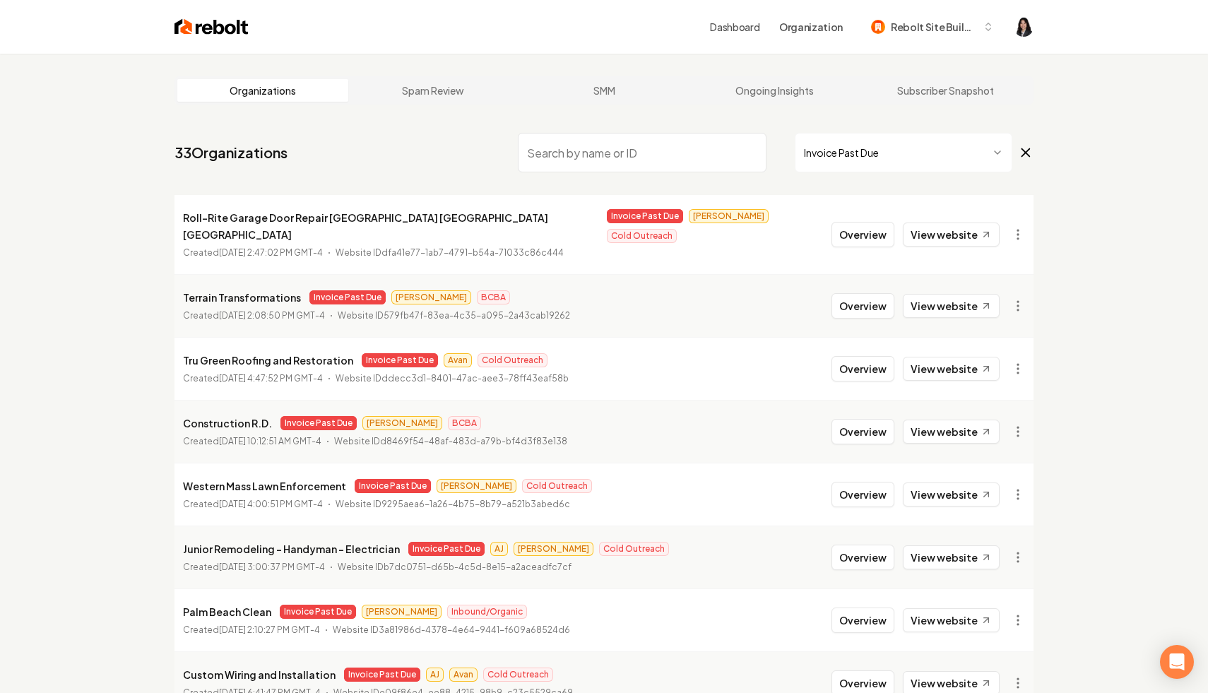
click at [1025, 150] on icon at bounding box center [1026, 152] width 16 height 17
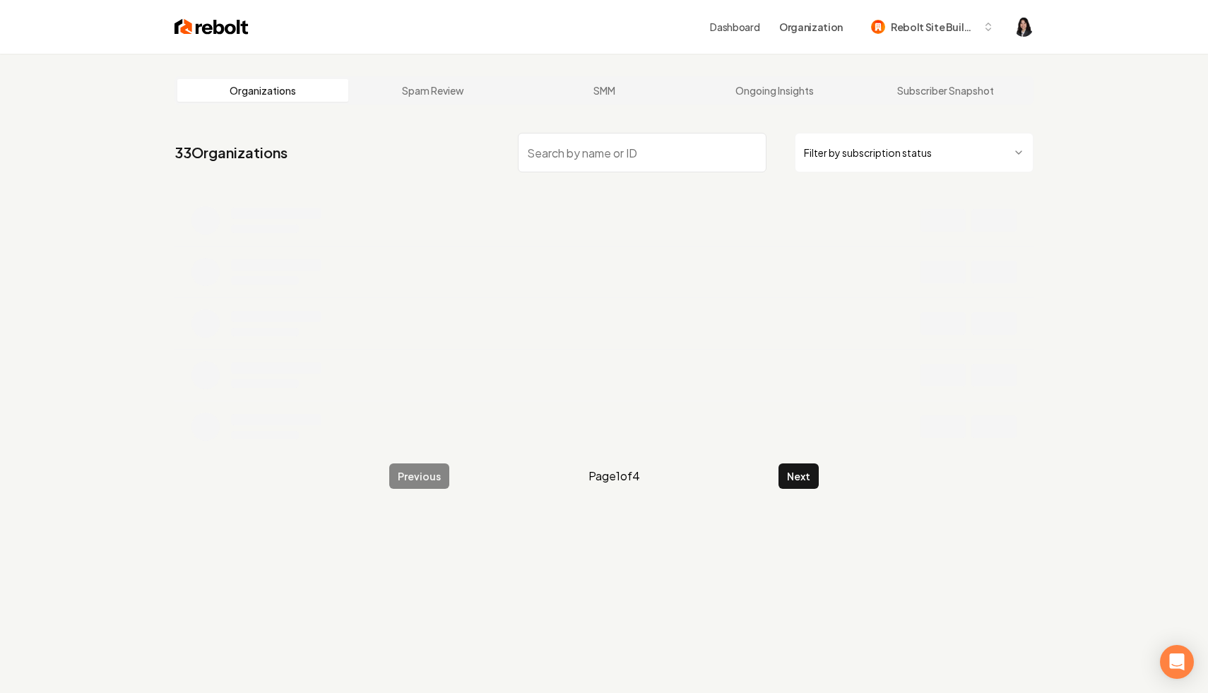
click at [691, 150] on input "search" at bounding box center [642, 153] width 249 height 40
paste input "Victory Plumbing and Gas"
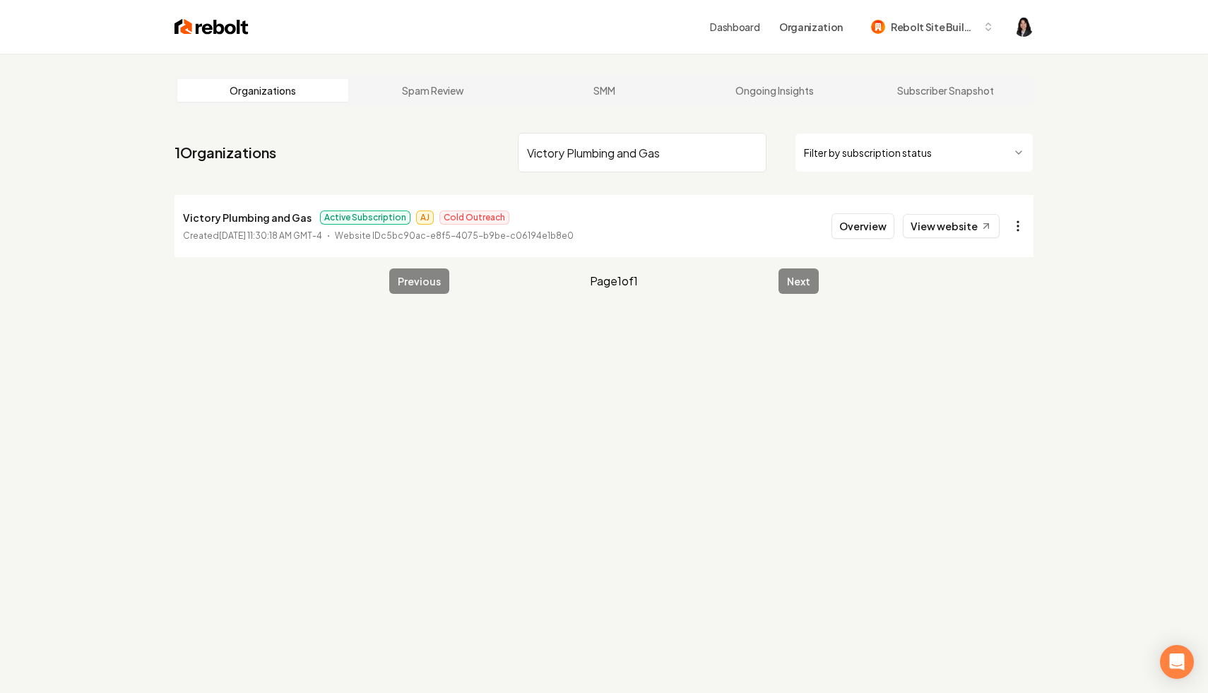
type input "Victory Plumbing and Gas"
click at [1016, 230] on html "Dashboard Organization Rebolt Site Builder Organizations Spam Review SMM Ongoin…" at bounding box center [604, 346] width 1208 height 693
click at [1009, 346] on link "View in Stripe" at bounding box center [984, 348] width 90 height 23
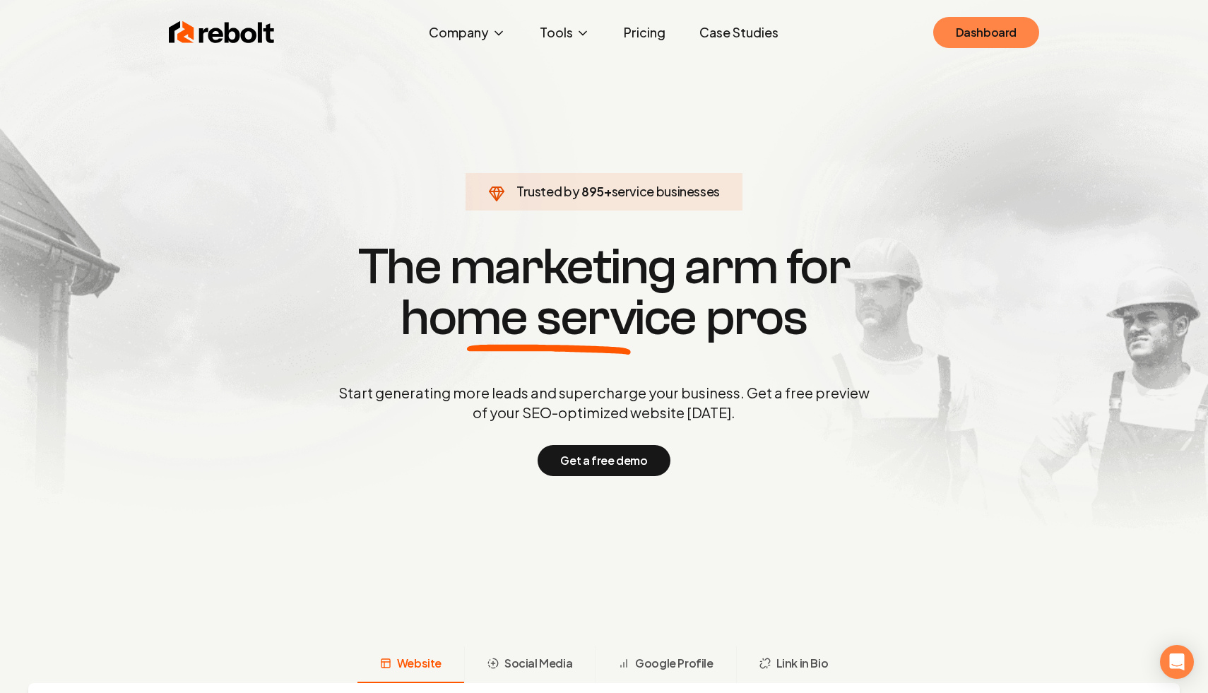
click at [992, 38] on link "Dashboard" at bounding box center [986, 32] width 106 height 31
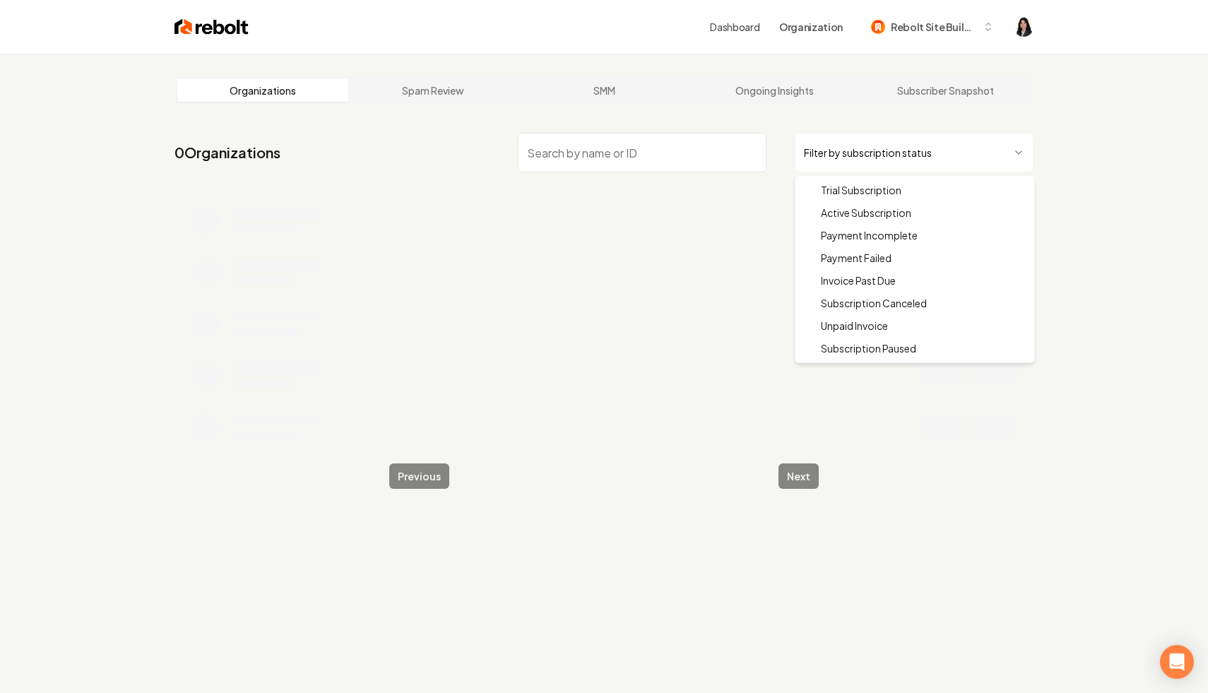
click at [842, 158] on html "Dashboard Organization Rebolt Site Builder Organizations Spam Review SMM Ongoin…" at bounding box center [604, 346] width 1208 height 693
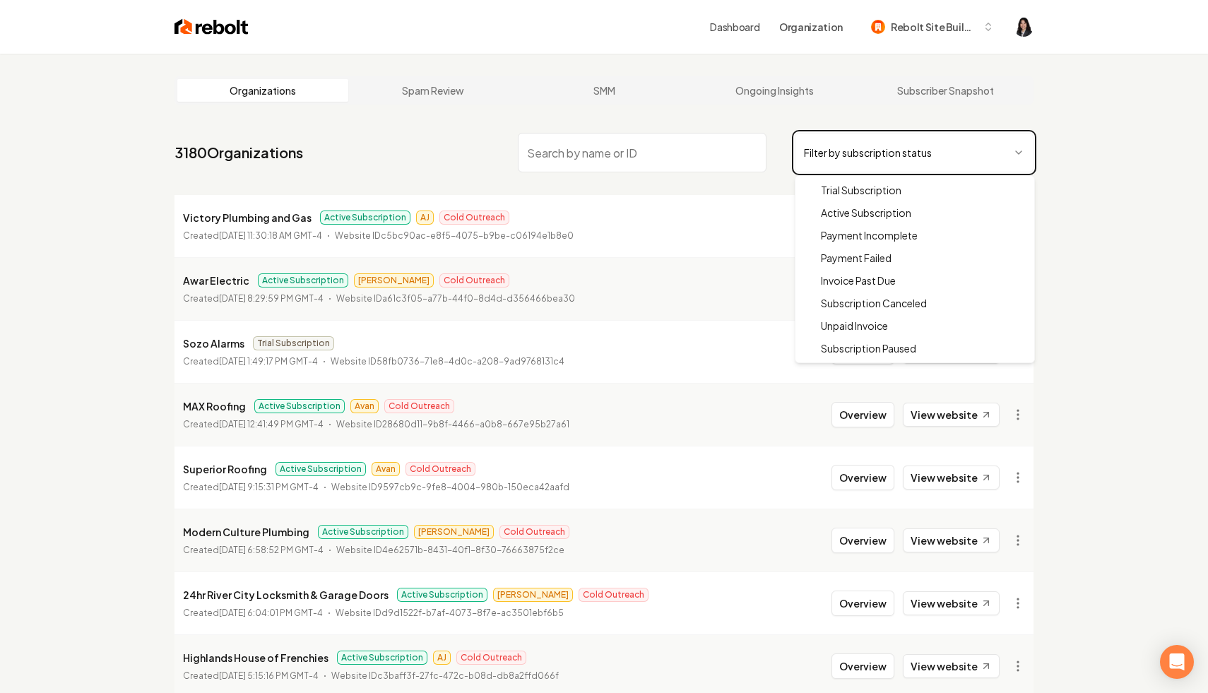
click at [660, 143] on html "Dashboard Organization Rebolt Site Builder Organizations Spam Review SMM Ongoin…" at bounding box center [604, 346] width 1208 height 693
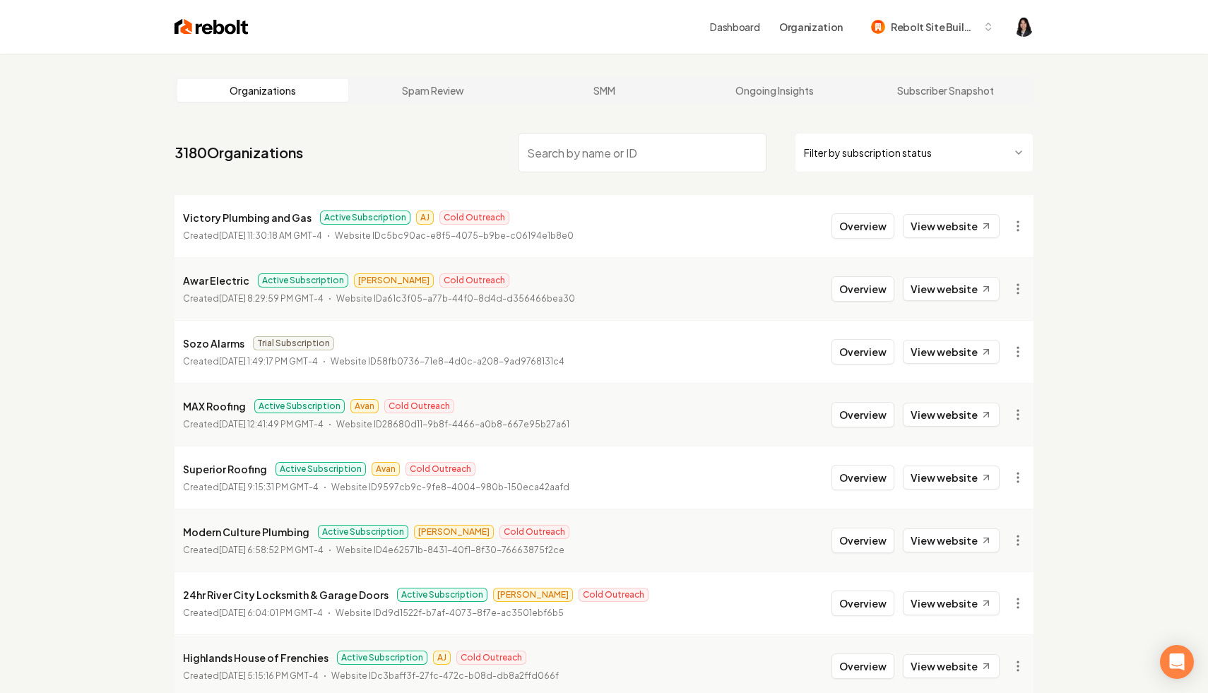
click at [647, 160] on input "search" at bounding box center [642, 153] width 249 height 40
type input "all city"
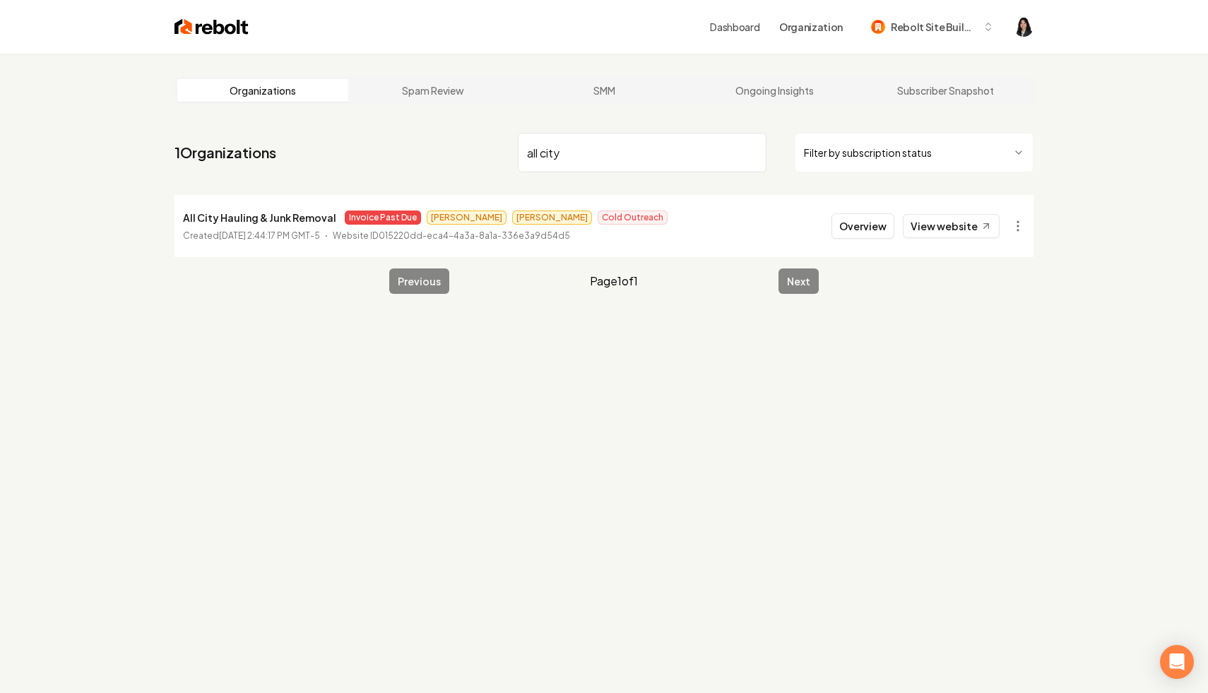
click at [1039, 229] on main "Organizations Spam Review SMM Ongoing Insights Subscriber Snapshot 1 Organizati…" at bounding box center [604, 185] width 904 height 263
click at [1009, 236] on html "Dashboard Organization Rebolt Site Builder Organizations Spam Review SMM Ongoin…" at bounding box center [604, 346] width 1208 height 693
click at [987, 350] on link "View in Stripe" at bounding box center [984, 348] width 90 height 23
click at [752, 151] on input "all city" at bounding box center [642, 153] width 249 height 40
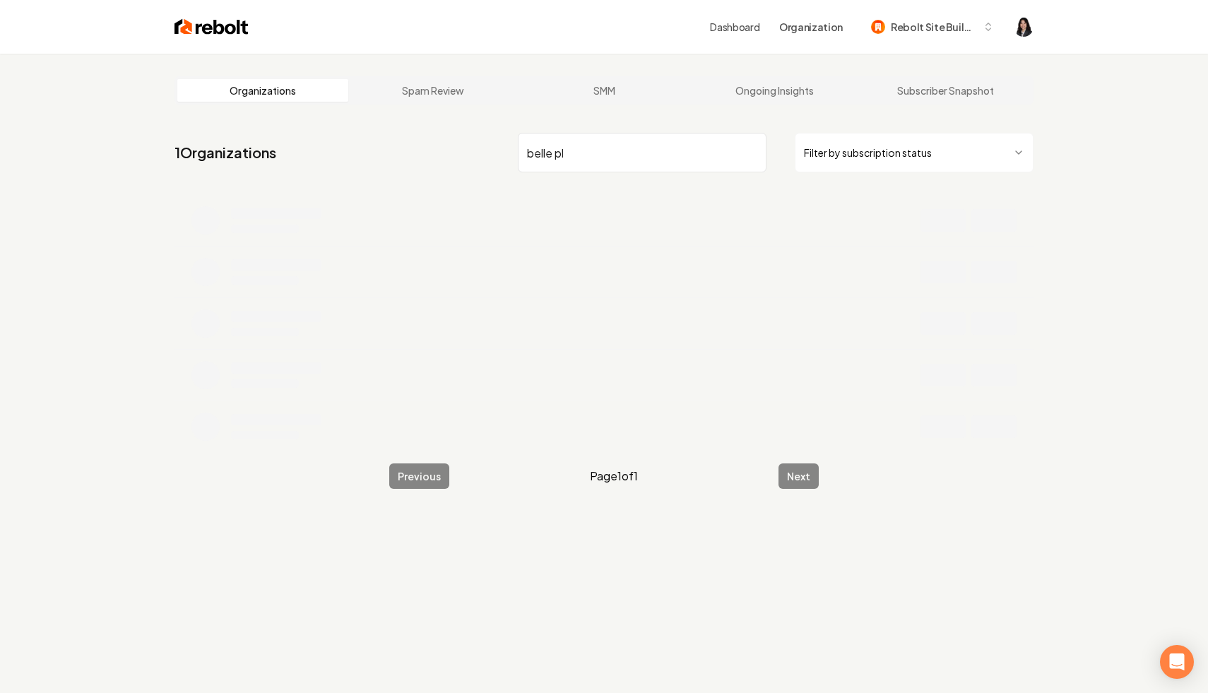
type input "belle pl"
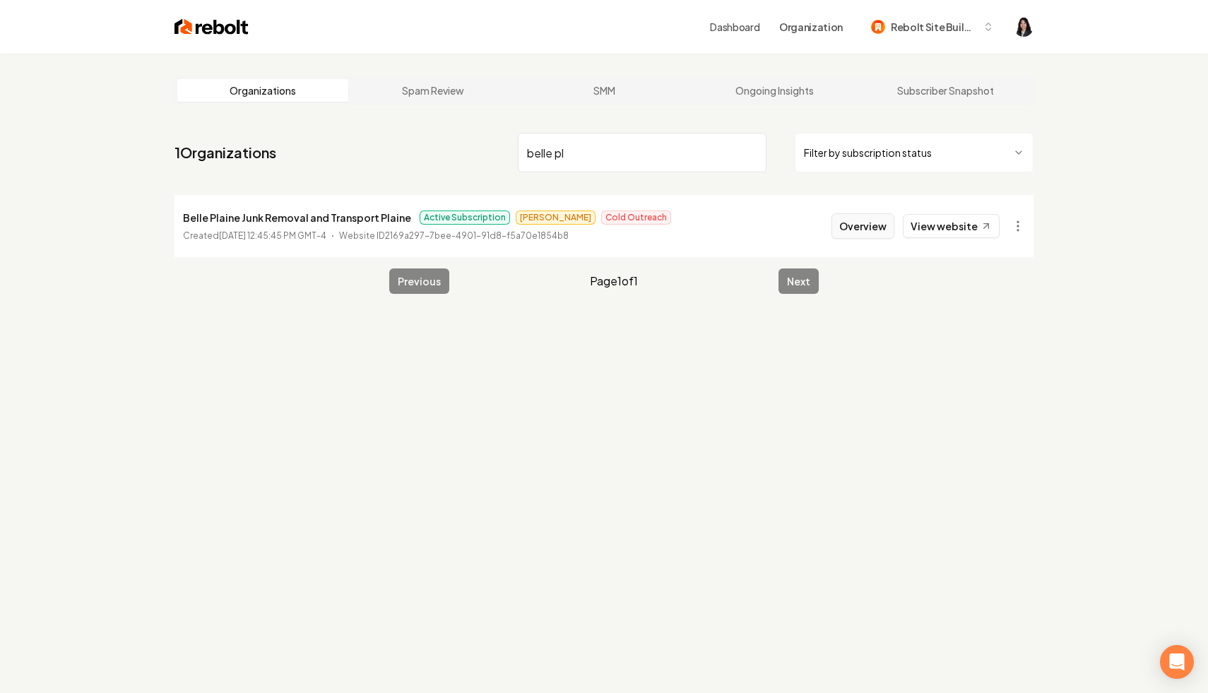
click at [858, 230] on button "Overview" at bounding box center [862, 225] width 63 height 25
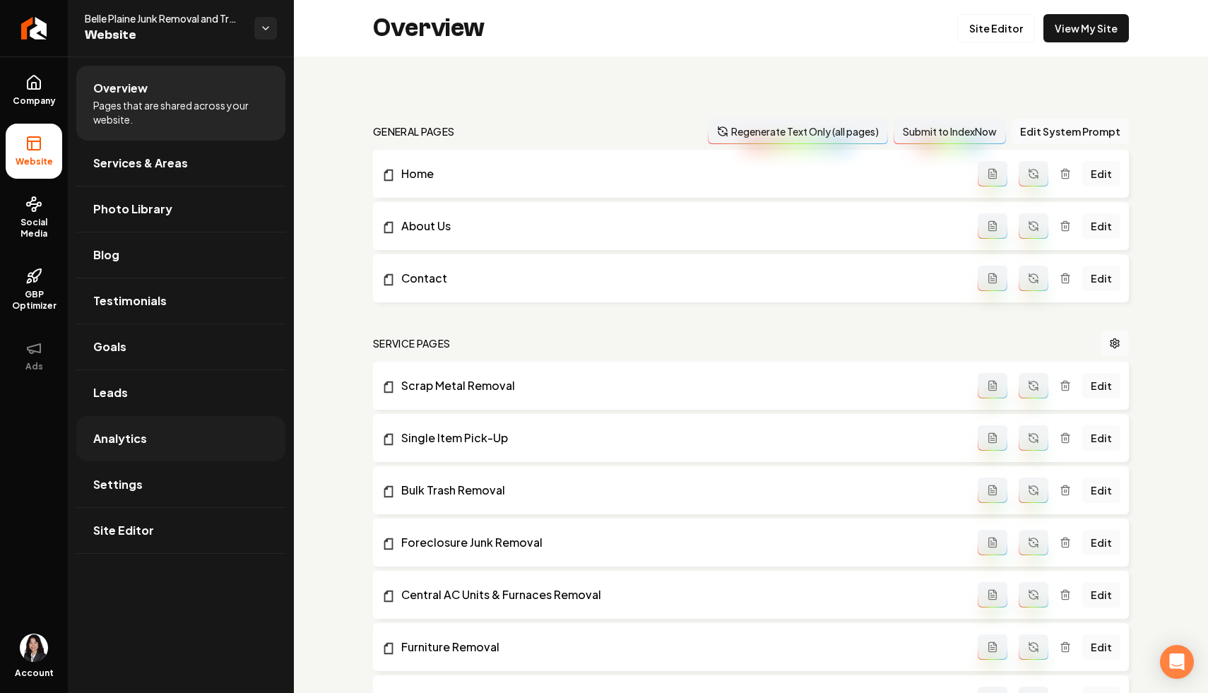
click at [211, 449] on link "Analytics" at bounding box center [180, 438] width 209 height 45
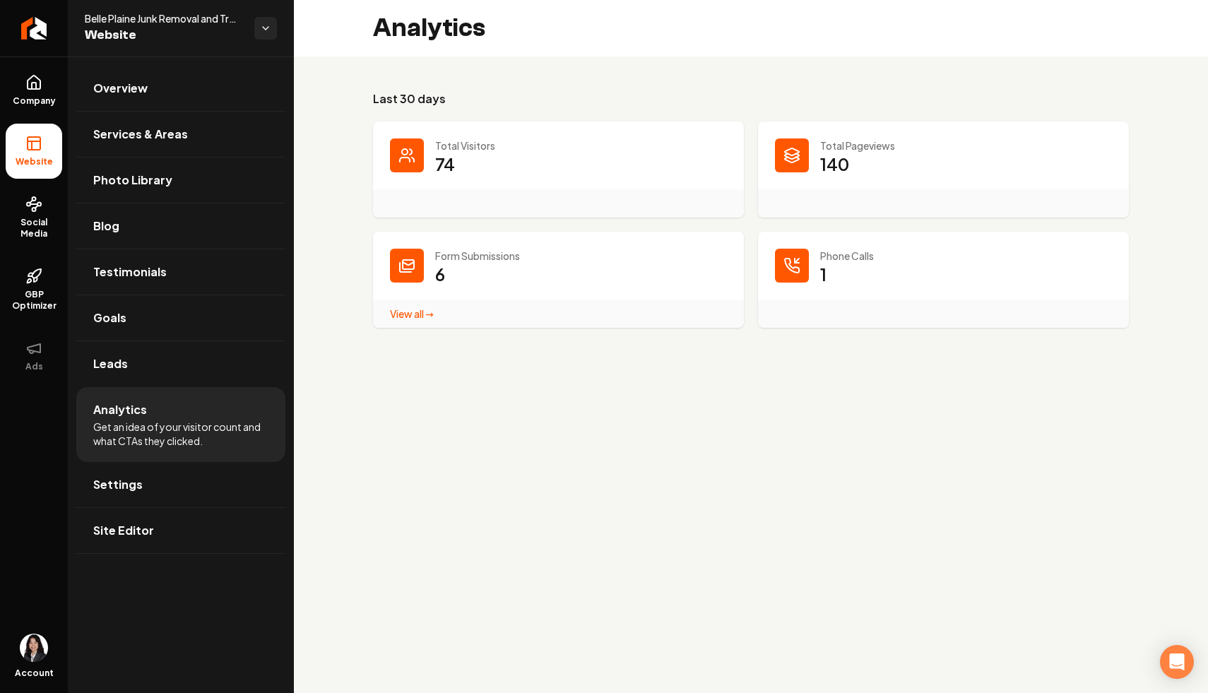
click at [416, 315] on link "View all → Form Submissions stats" at bounding box center [412, 313] width 44 height 13
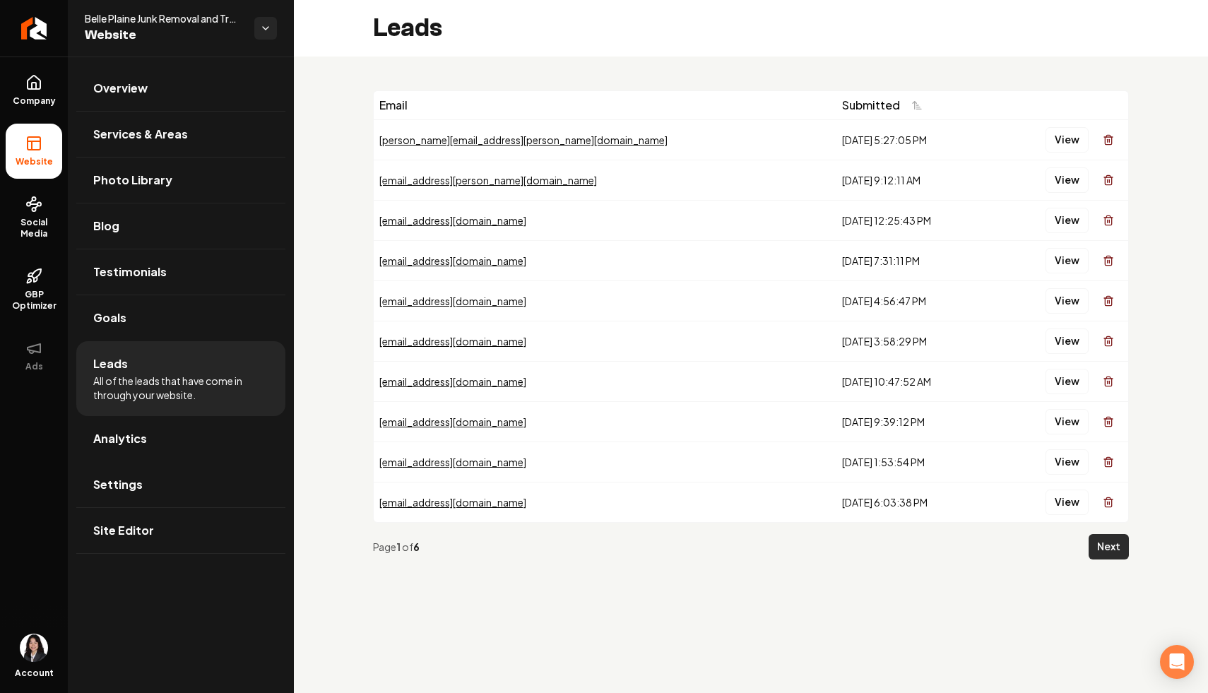
click at [1108, 550] on button "Next" at bounding box center [1108, 546] width 40 height 25
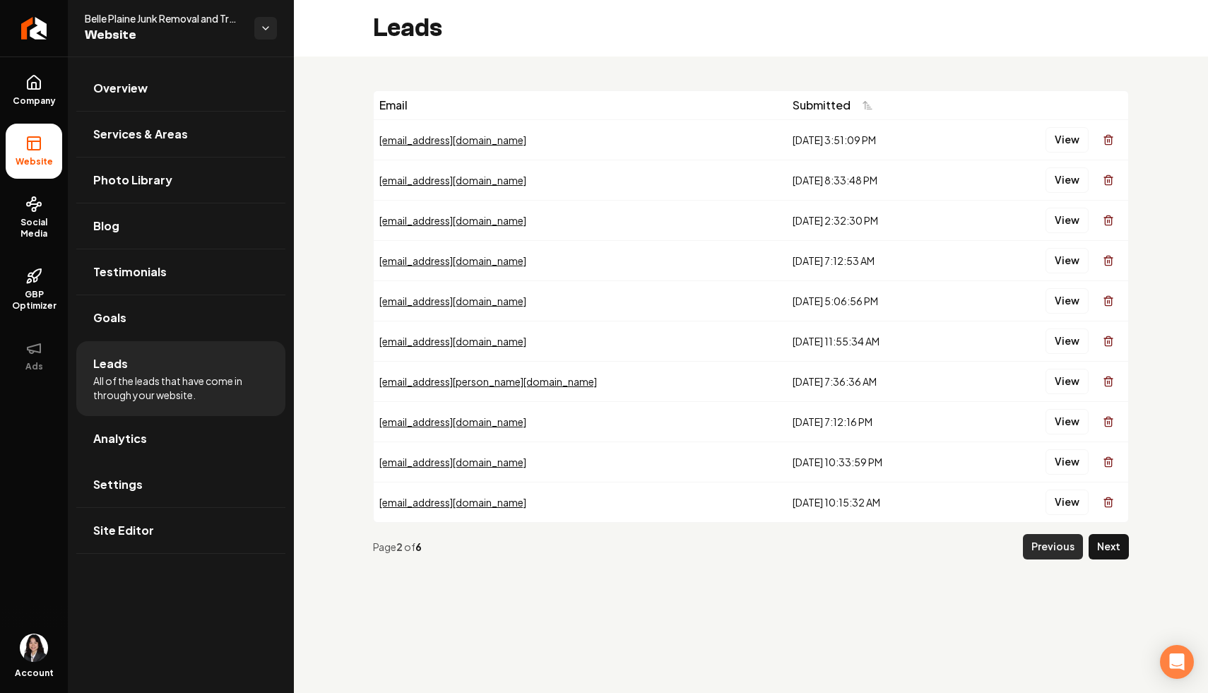
click at [1067, 552] on button "Previous" at bounding box center [1053, 546] width 60 height 25
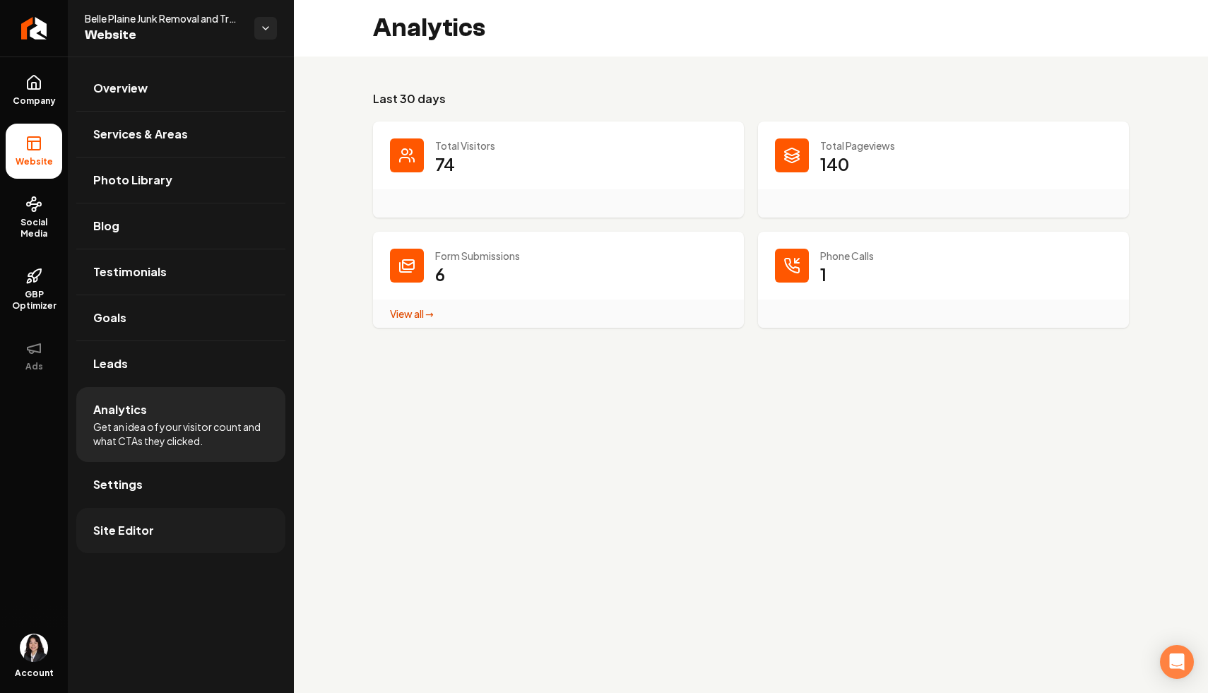
click at [160, 532] on link "Site Editor" at bounding box center [180, 530] width 209 height 45
